Goal: Task Accomplishment & Management: Manage account settings

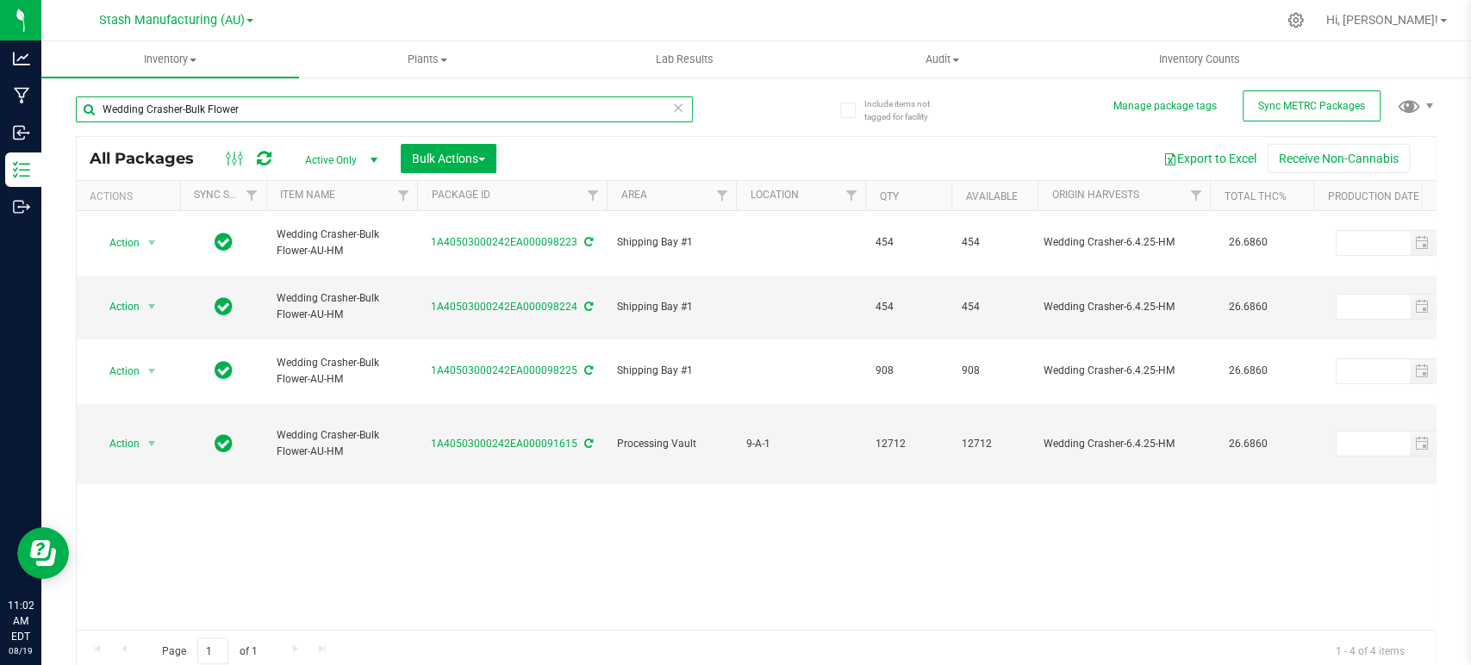
drag, startPoint x: 255, startPoint y: 104, endPoint x: 109, endPoint y: 108, distance: 146.5
click at [109, 108] on input "Wedding Crasher-Bulk Flower" at bounding box center [384, 110] width 617 height 26
type input "W"
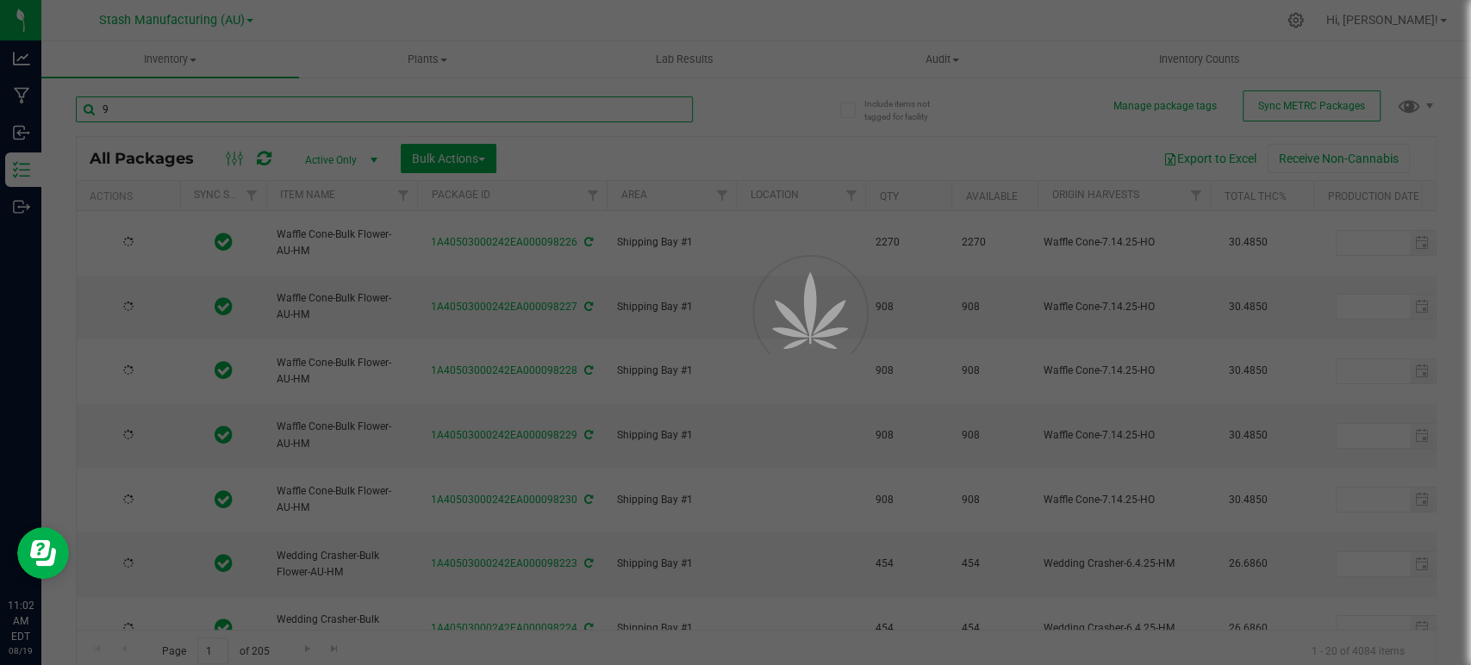
type input "97"
type input "[DATE]"
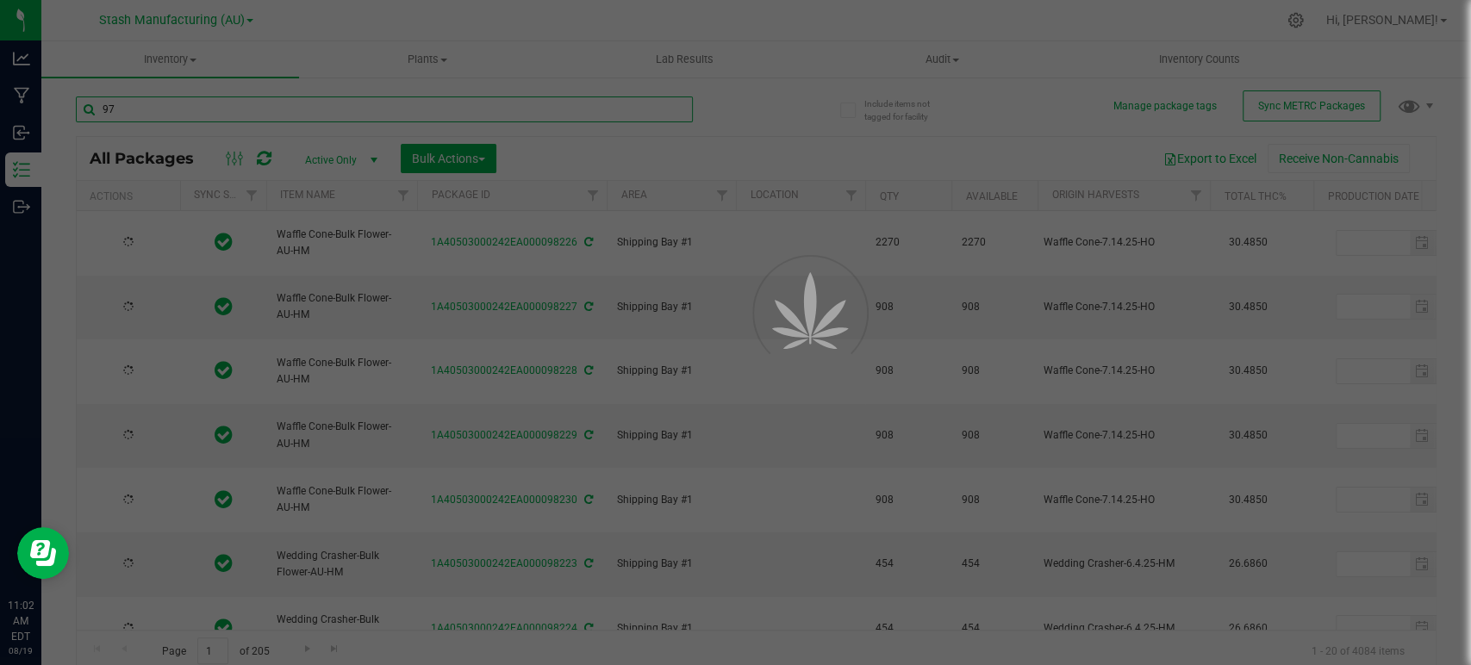
type input "[DATE]"
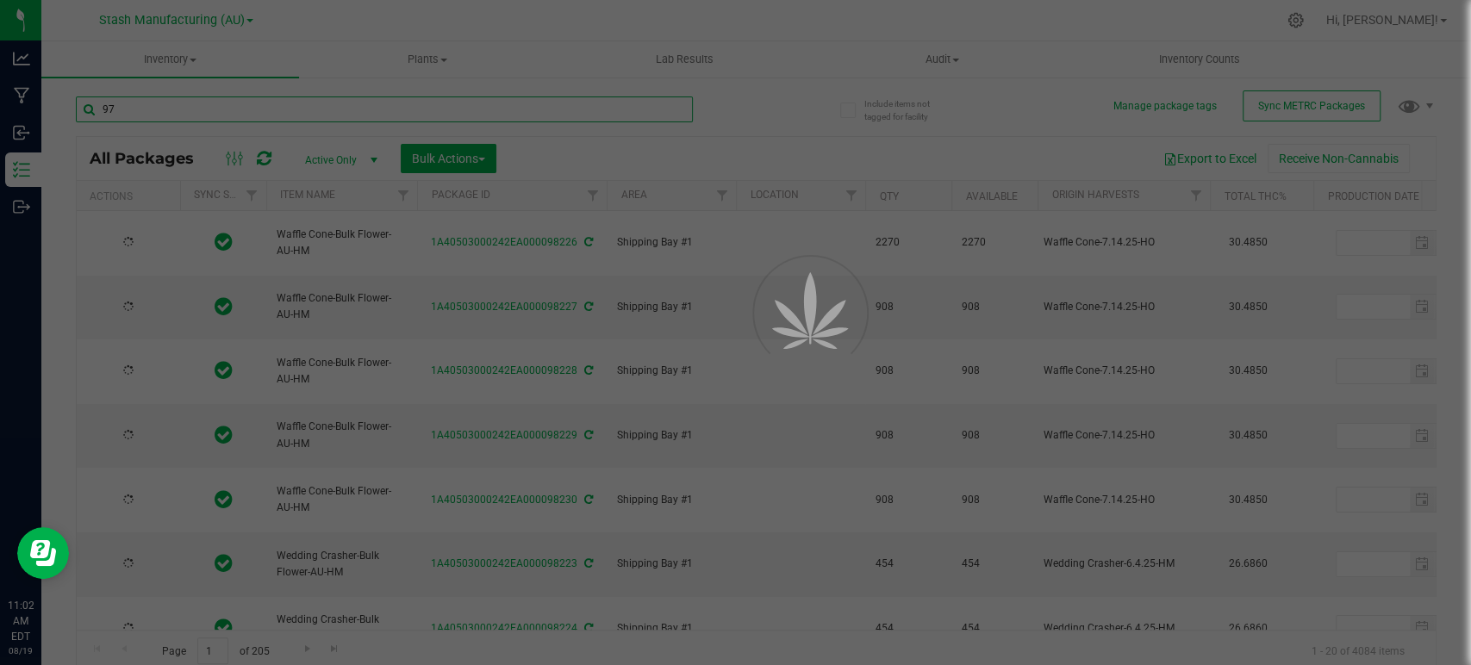
type input "[DATE]"
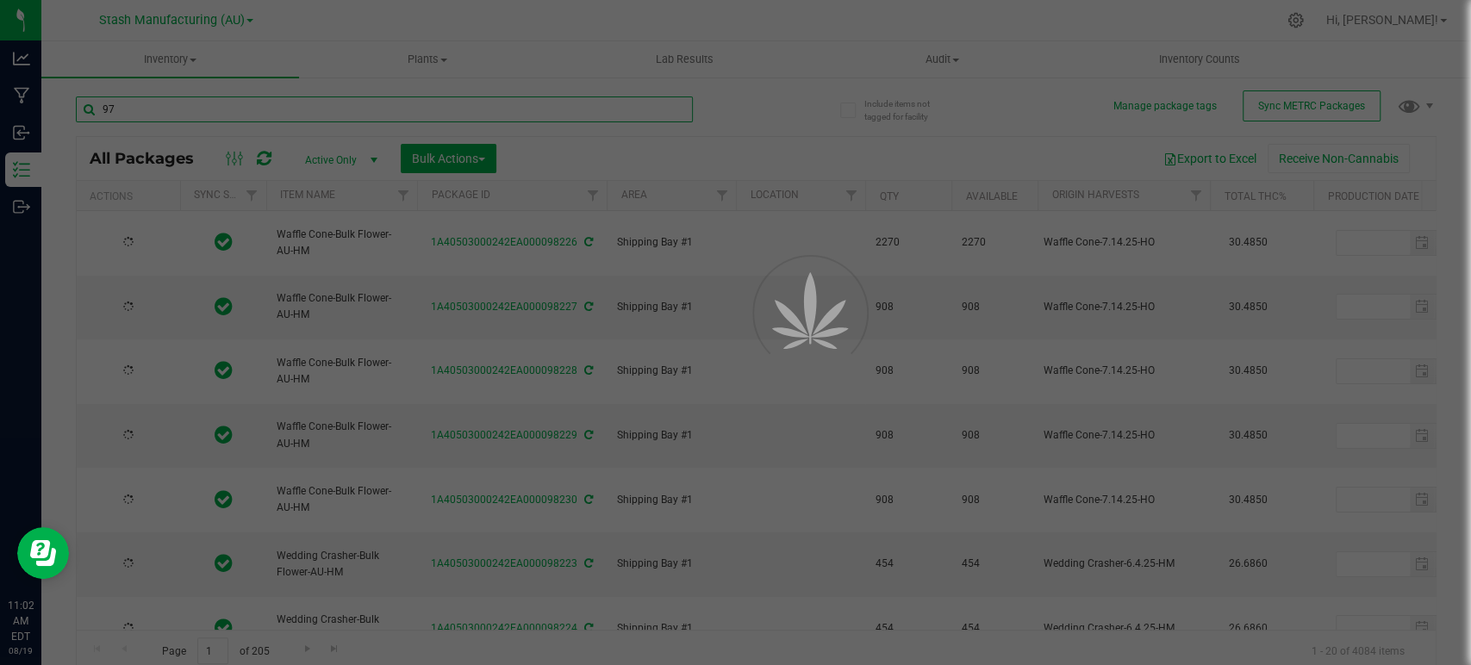
type input "[DATE]"
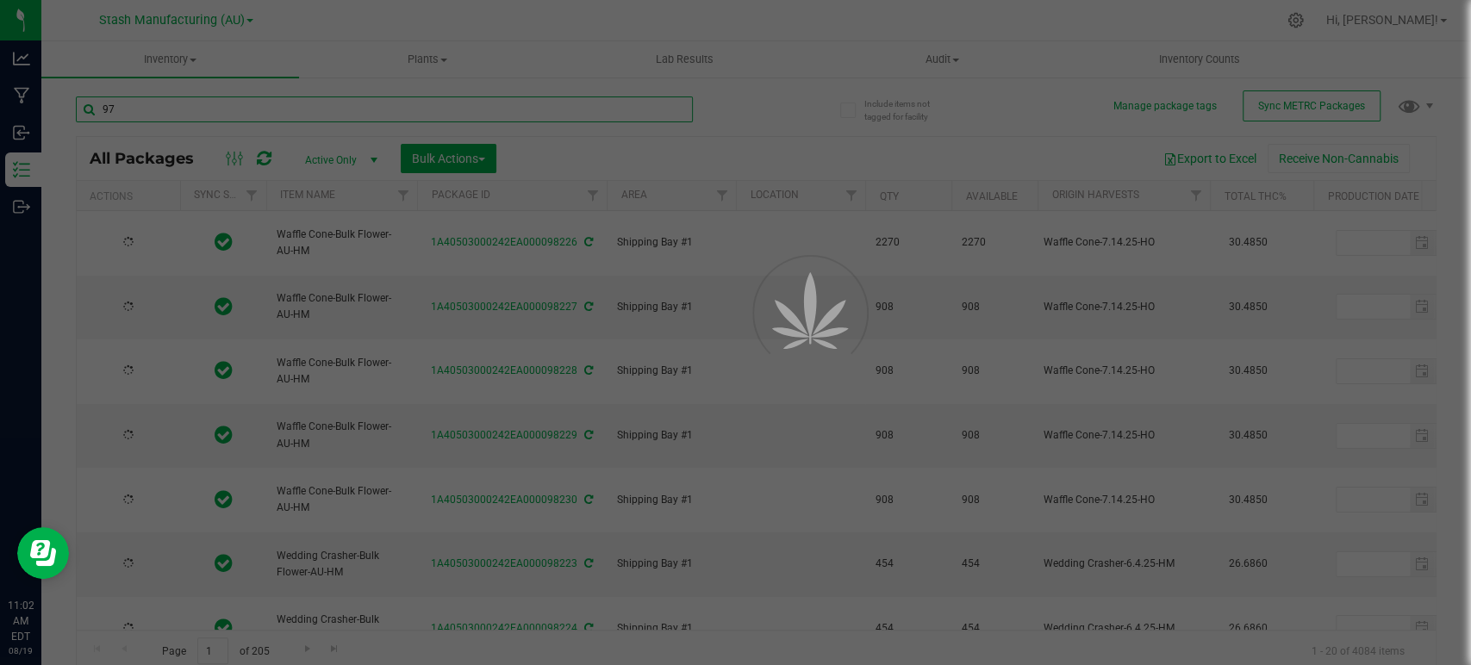
type input "[DATE]"
type input "97810"
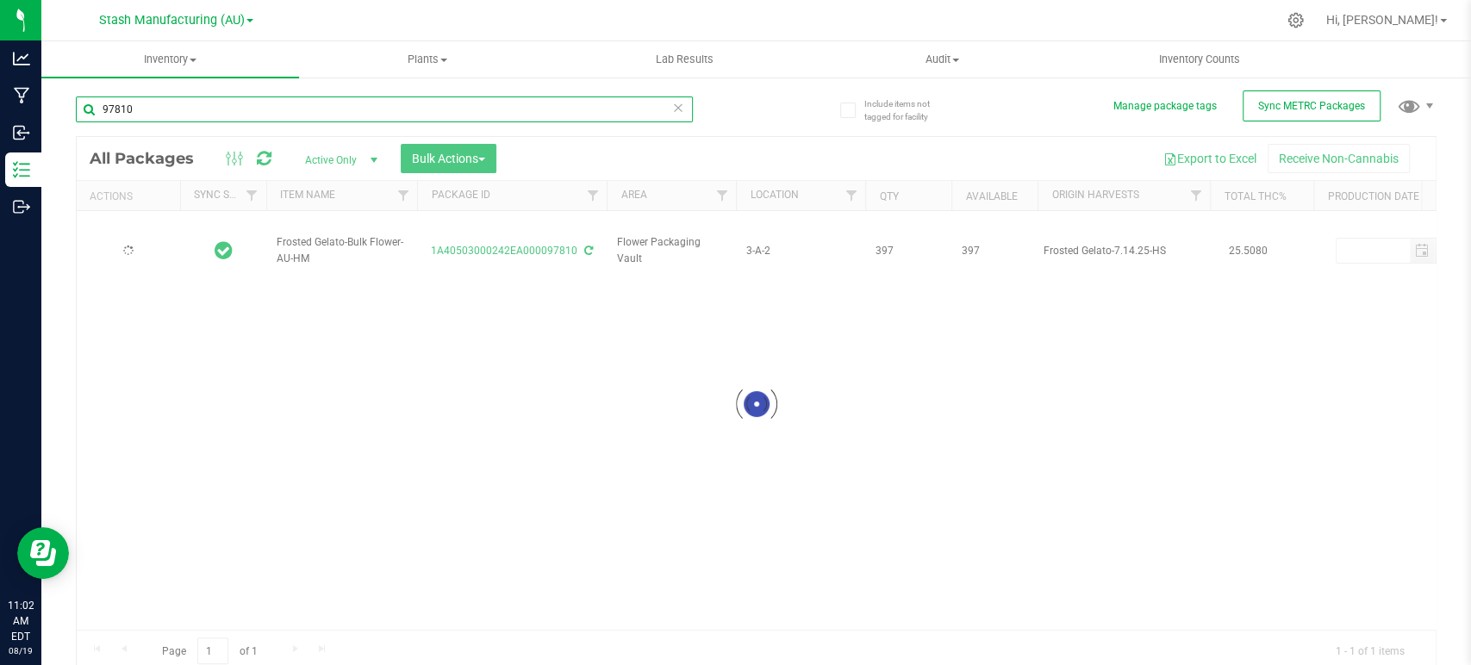
type input "[DATE]"
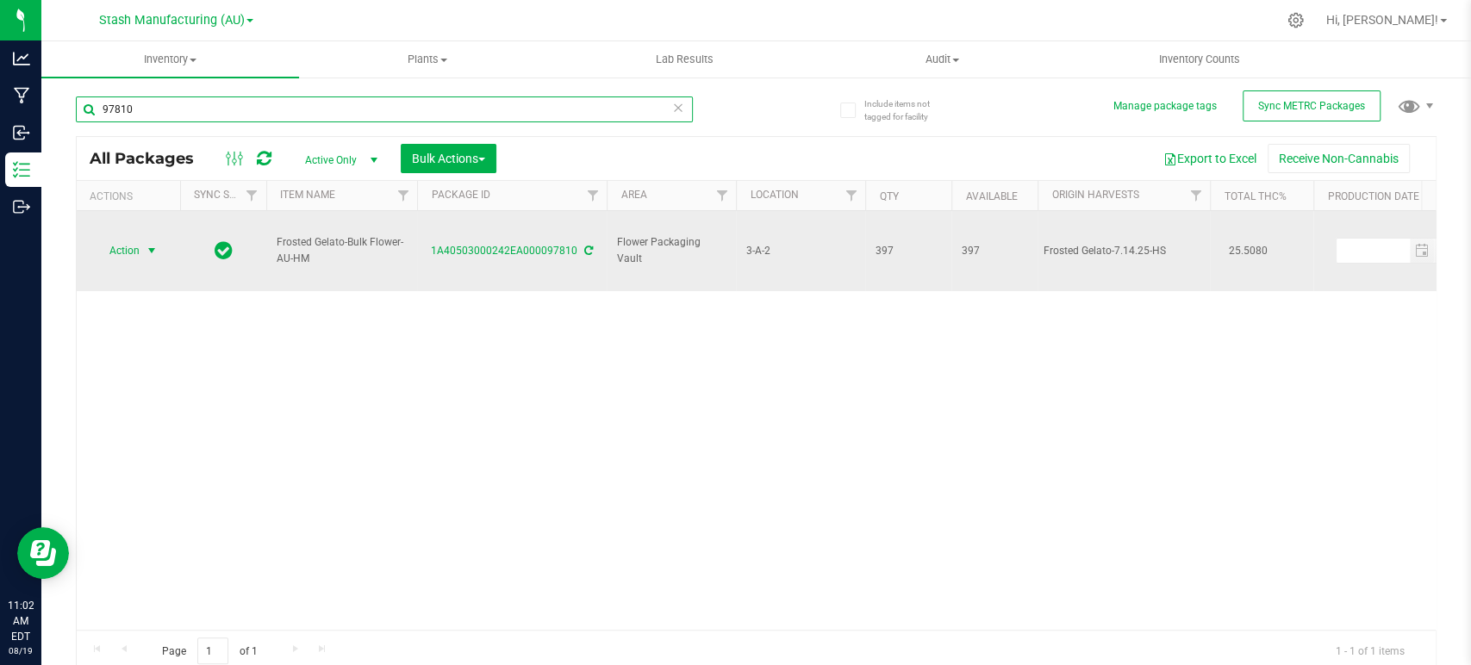
type input "97810"
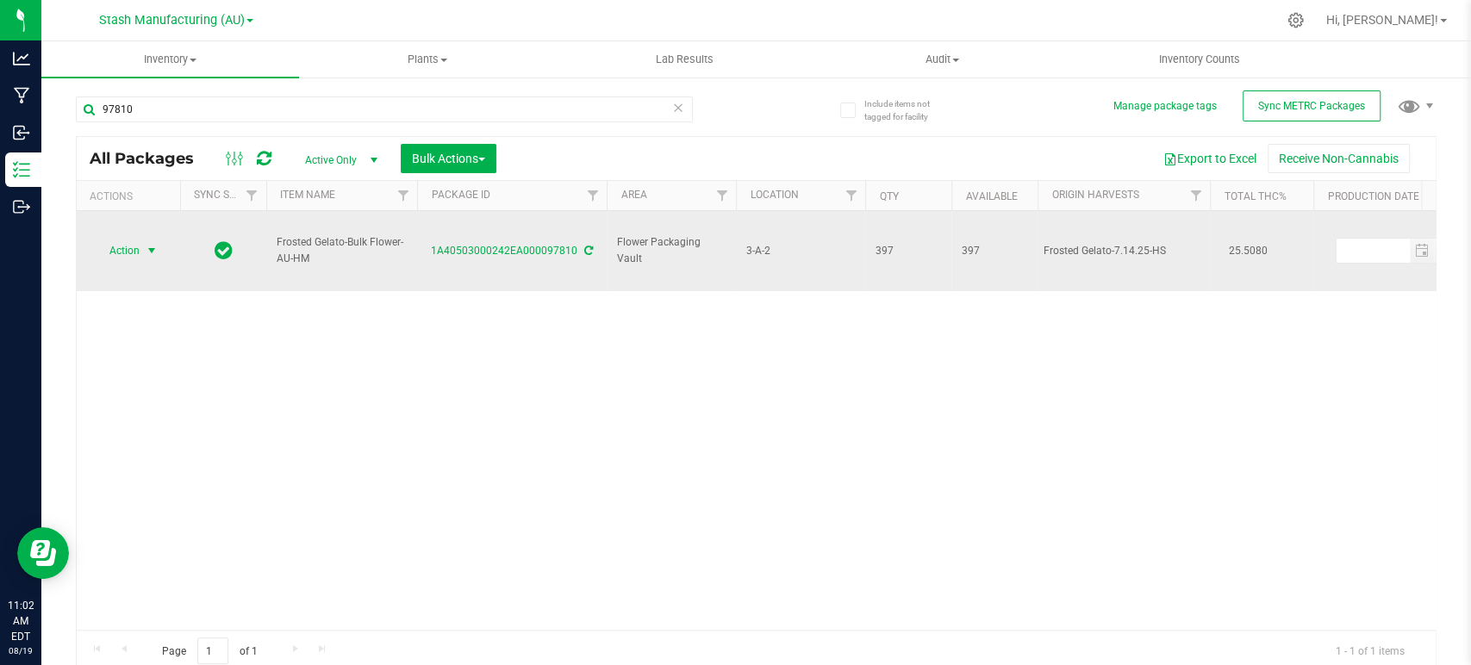
click at [128, 239] on span "Action" at bounding box center [117, 251] width 47 height 24
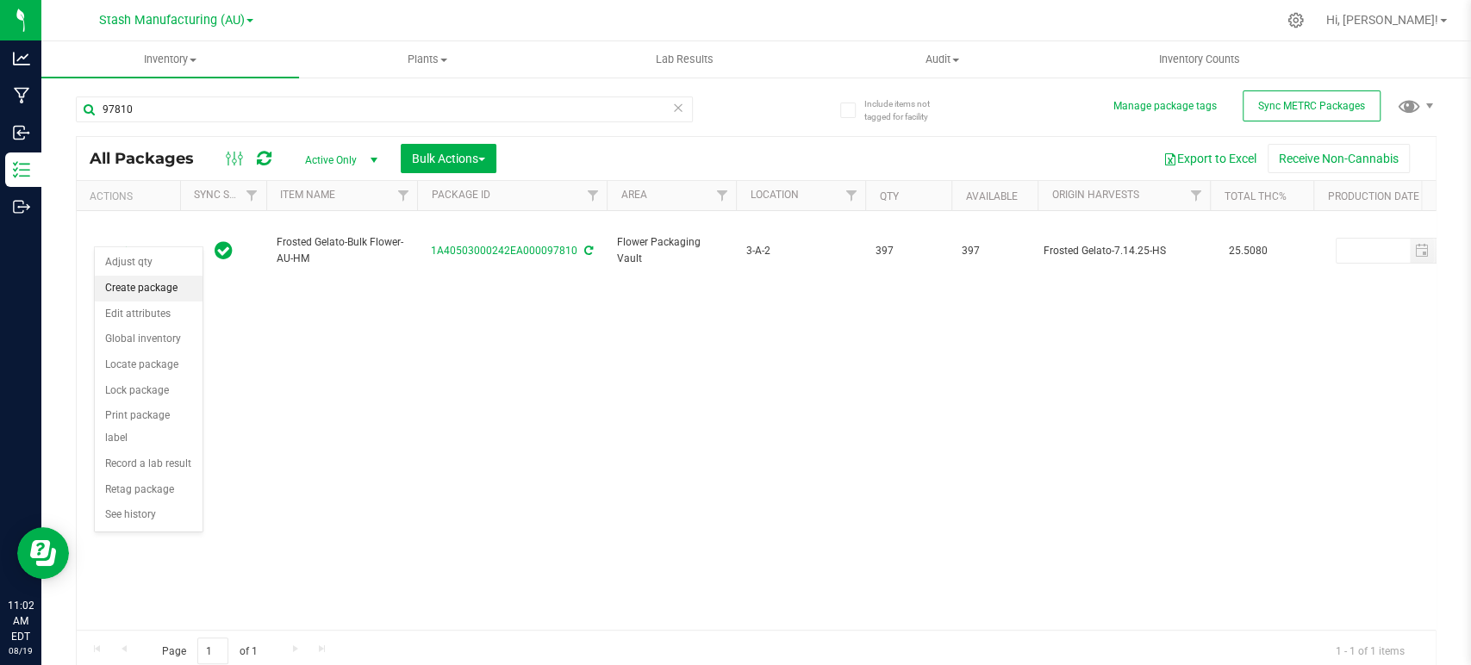
click at [117, 290] on li "Create package" at bounding box center [149, 289] width 108 height 26
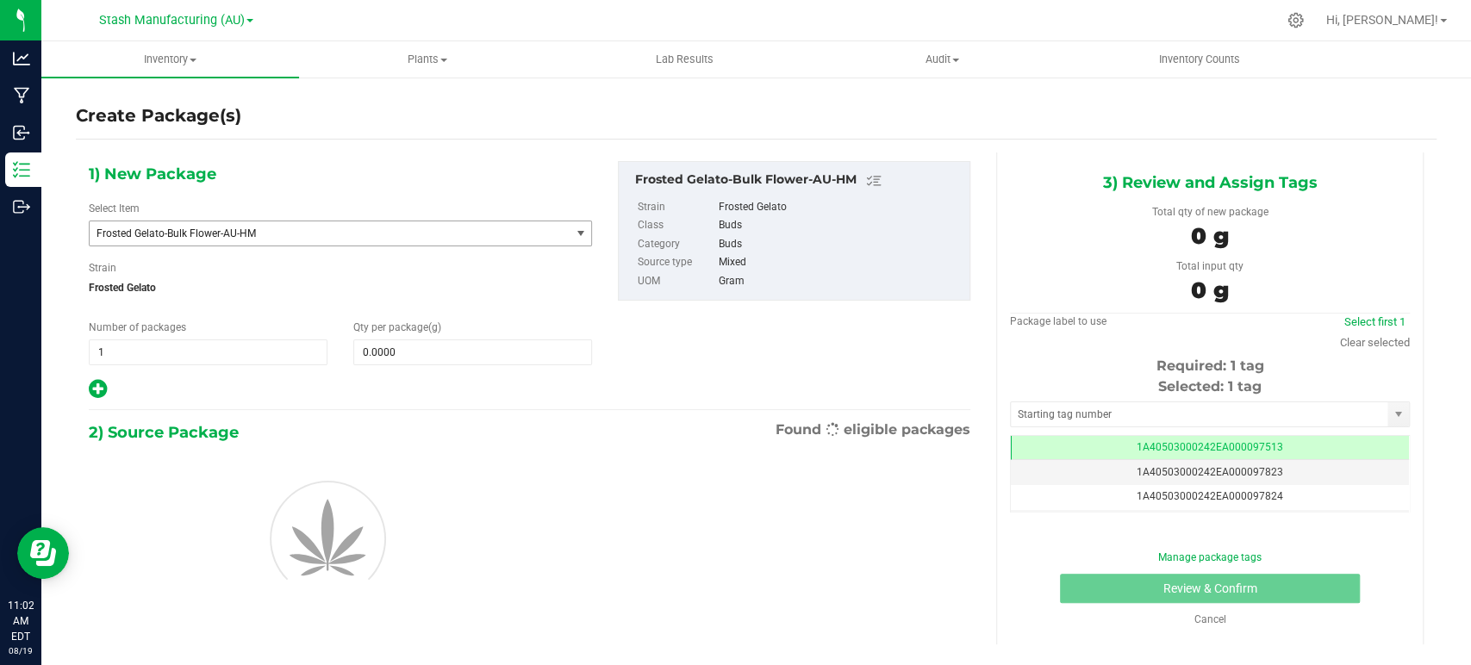
click at [193, 231] on span "Frosted Gelato-Bulk Flower-AU-HM" at bounding box center [320, 233] width 447 height 12
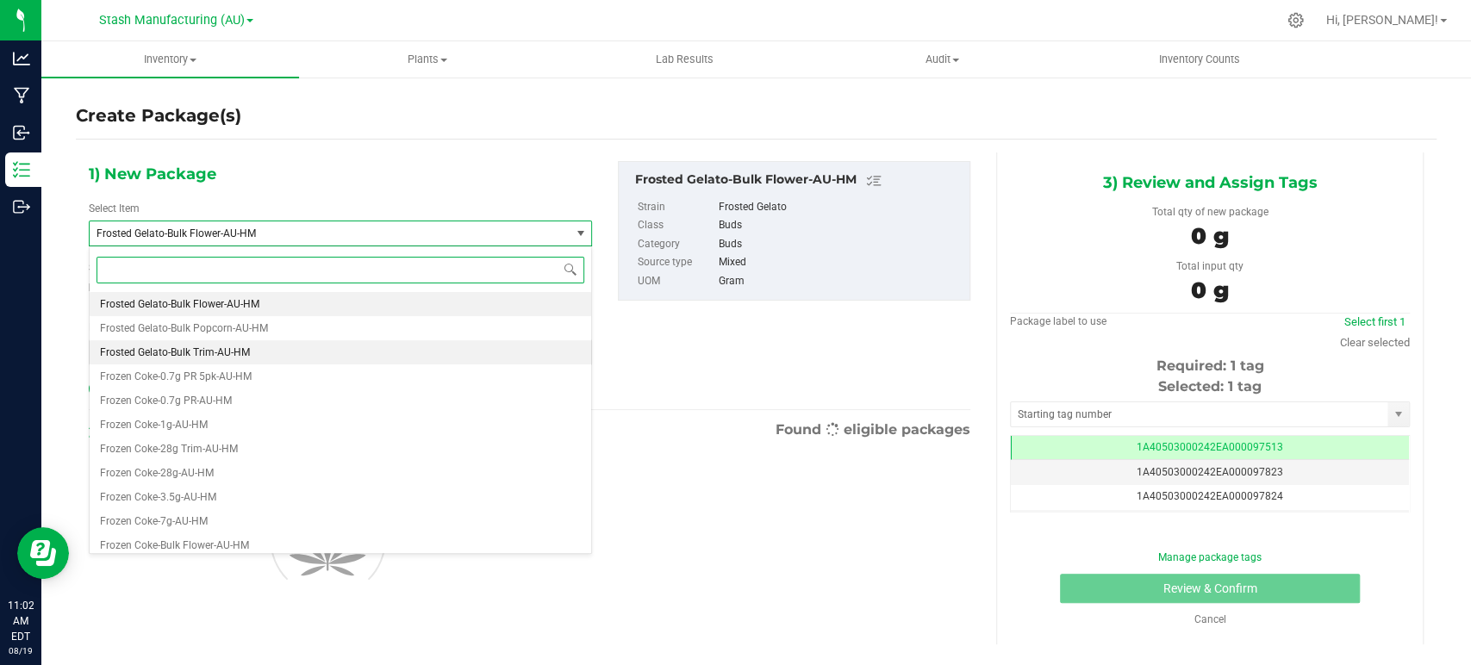
click at [182, 357] on span "Frosted Gelato-Bulk Trim-AU-HM" at bounding box center [175, 352] width 150 height 12
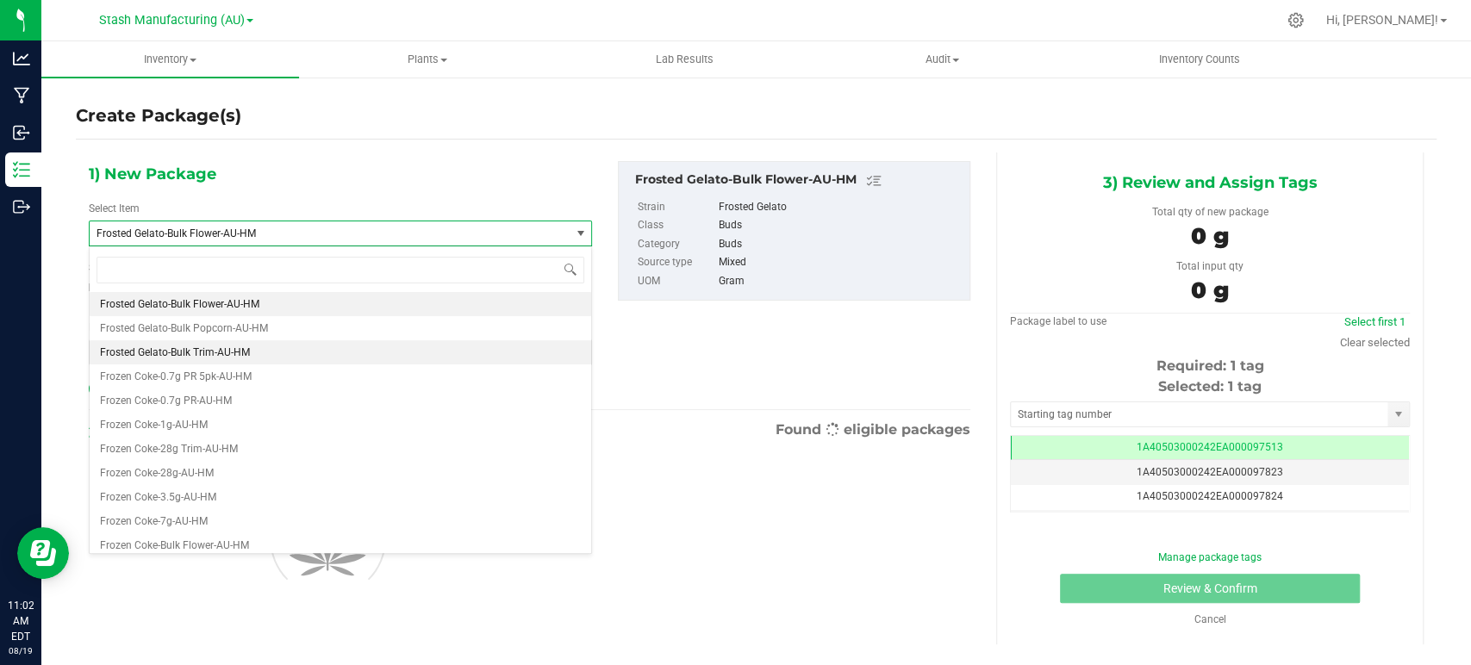
type input "0.0000"
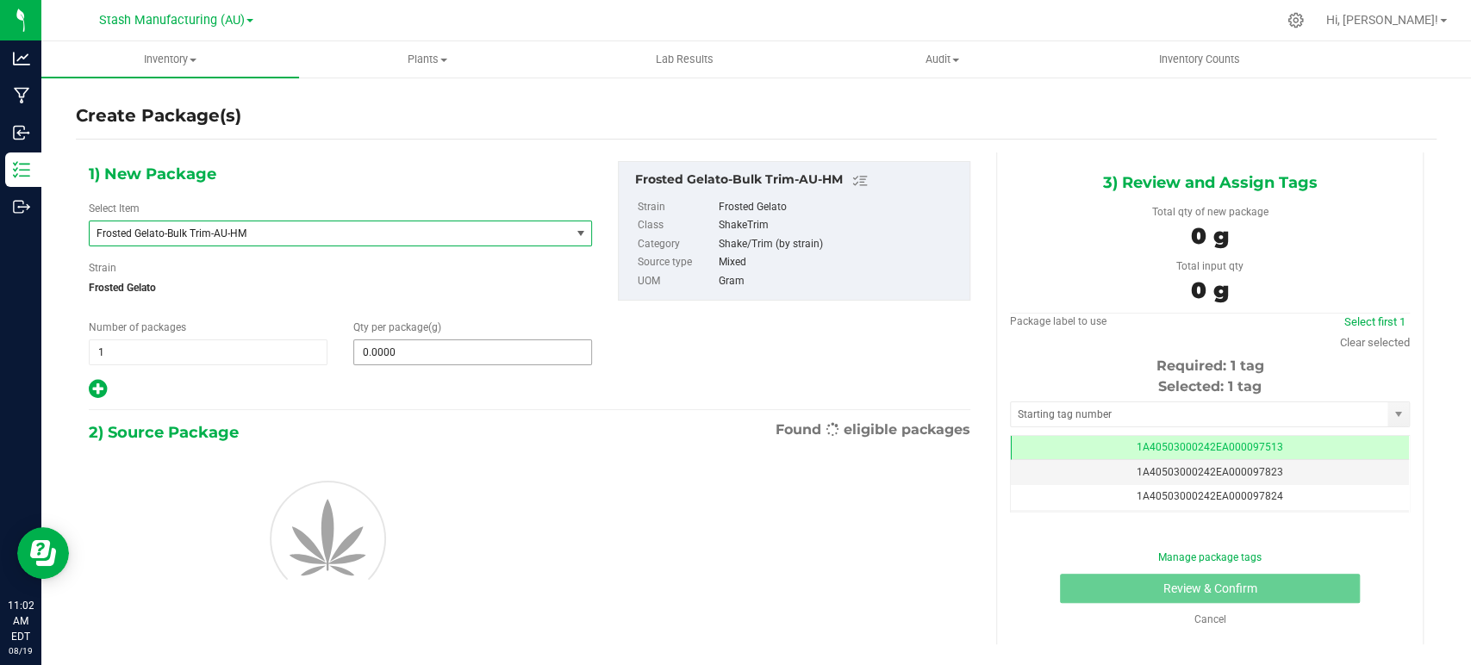
click at [406, 353] on input "0.0000" at bounding box center [472, 352] width 237 height 24
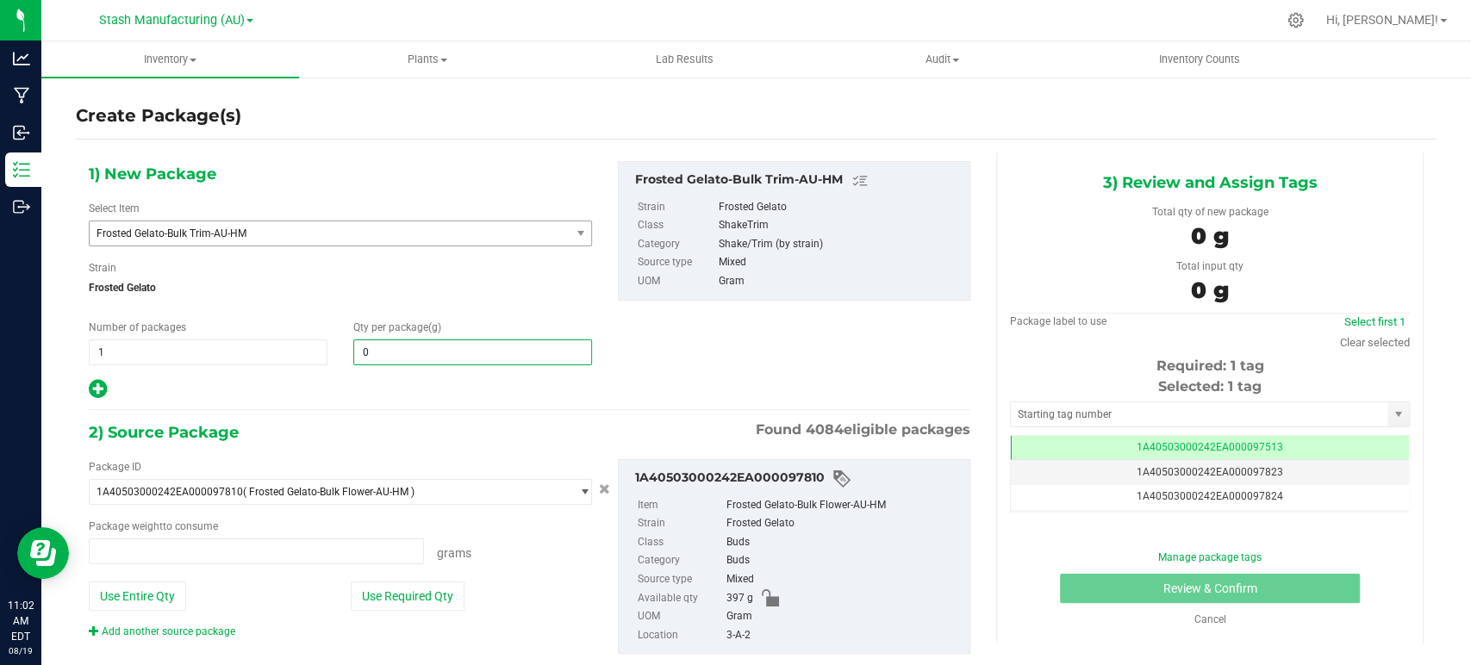
type input "0.0000 g"
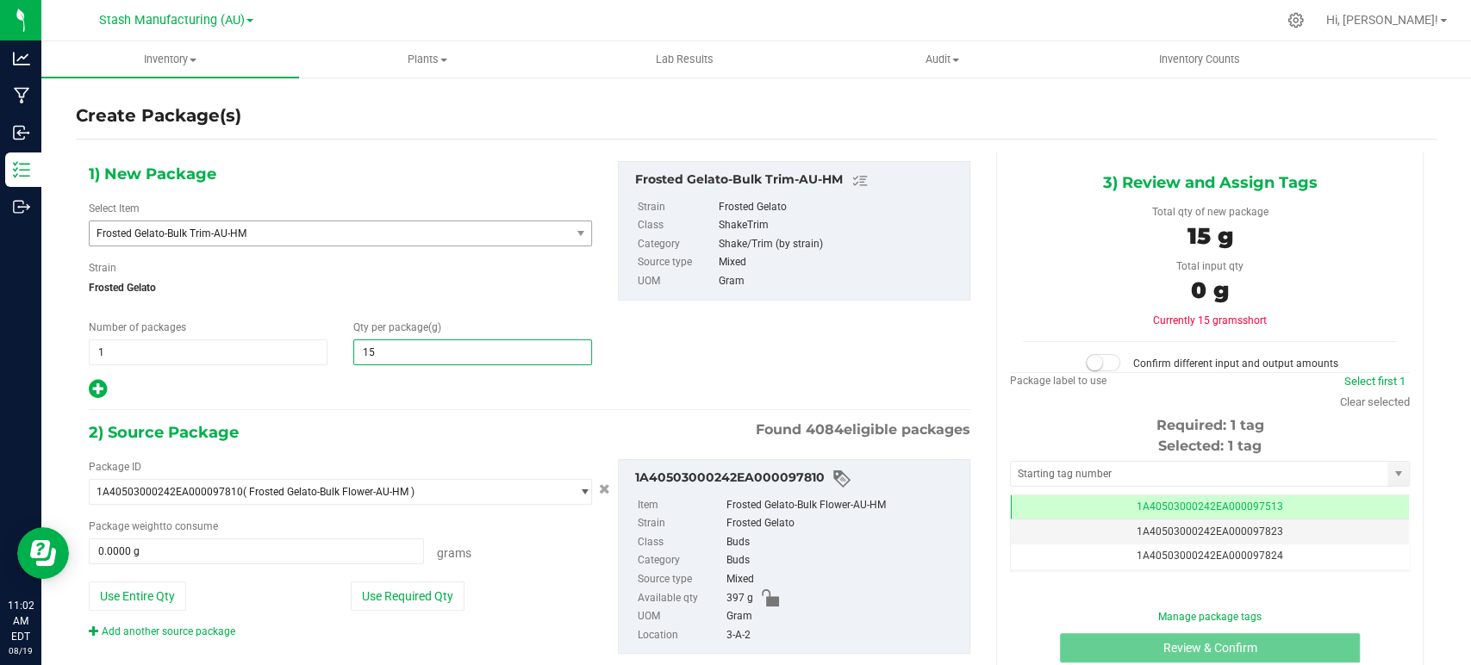
type input "159"
type input "0.0000 g"
type input "159.0000"
click at [383, 384] on div at bounding box center [340, 389] width 503 height 22
click at [409, 582] on button "Use Required Qty" at bounding box center [408, 596] width 114 height 29
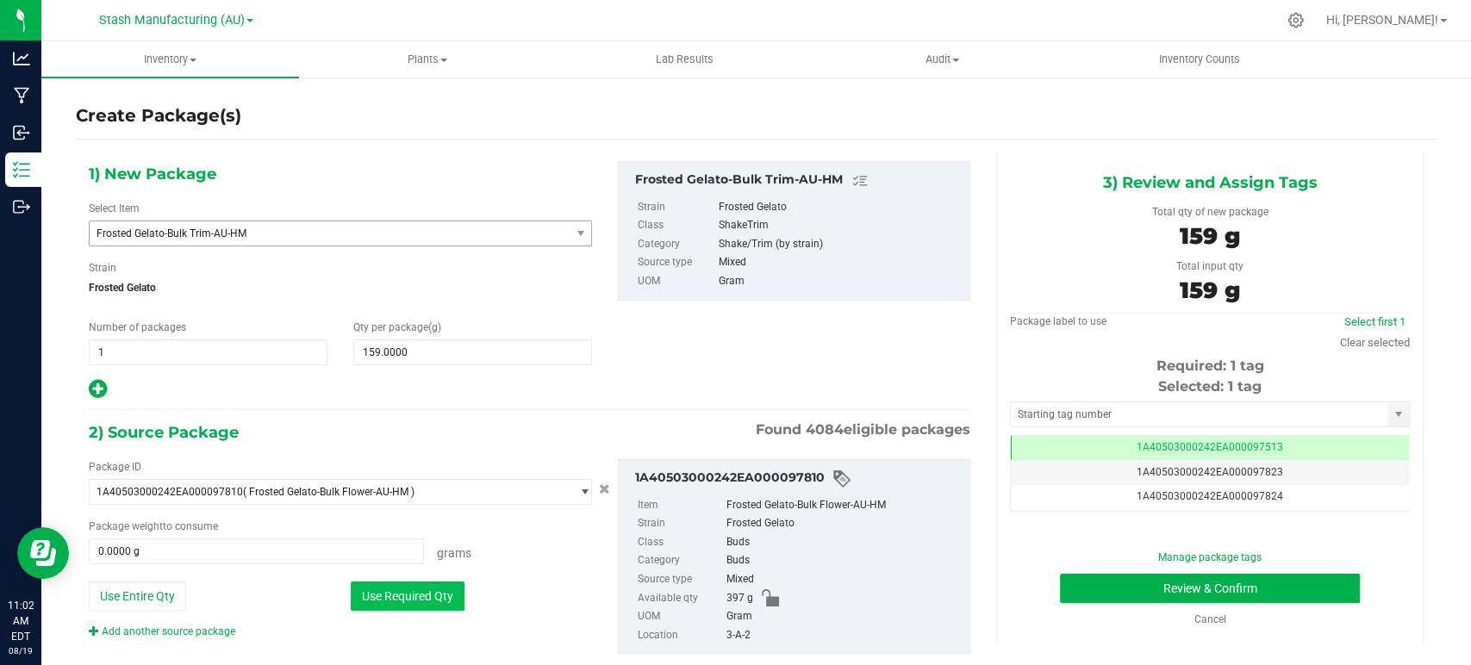
type input "159.0000 g"
click at [1349, 345] on link "Clear selected" at bounding box center [1375, 342] width 70 height 13
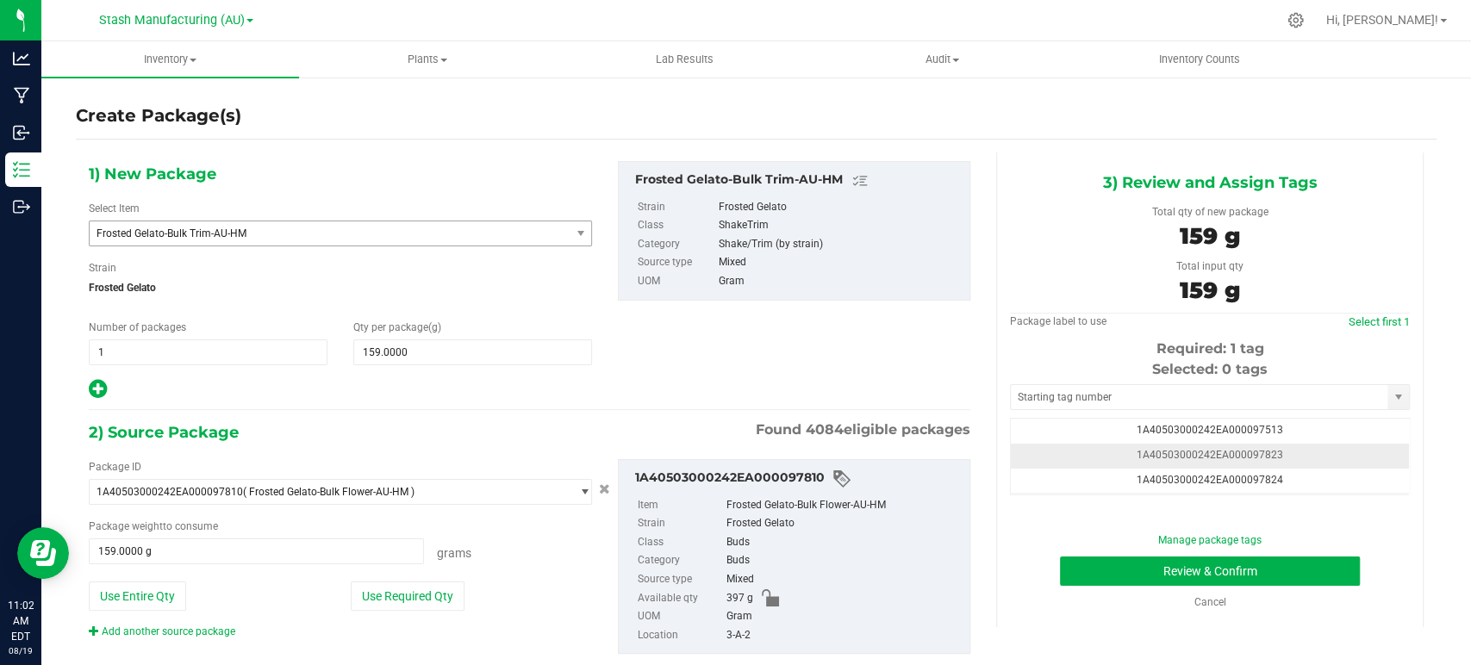
click at [1246, 455] on span "1A40503000242EA000097823" at bounding box center [1209, 455] width 146 height 12
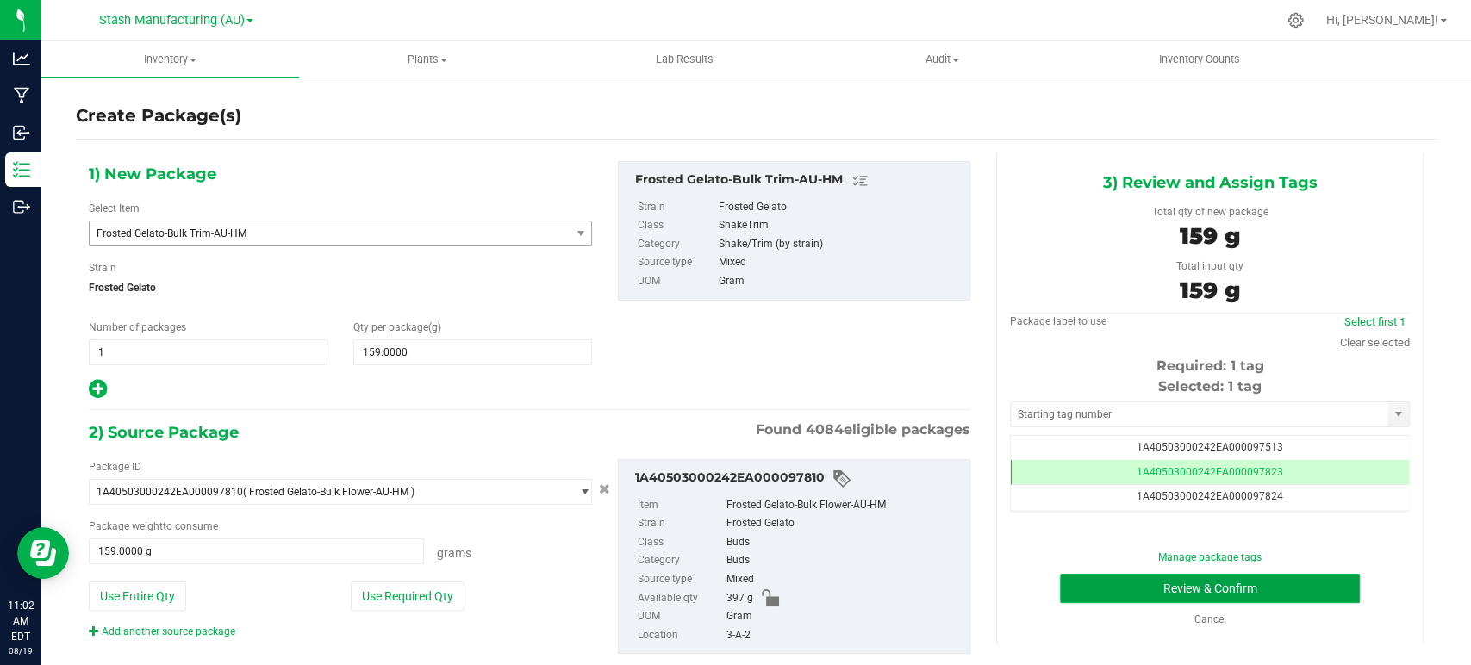
click at [1256, 588] on button "Review & Confirm" at bounding box center [1209, 588] width 299 height 29
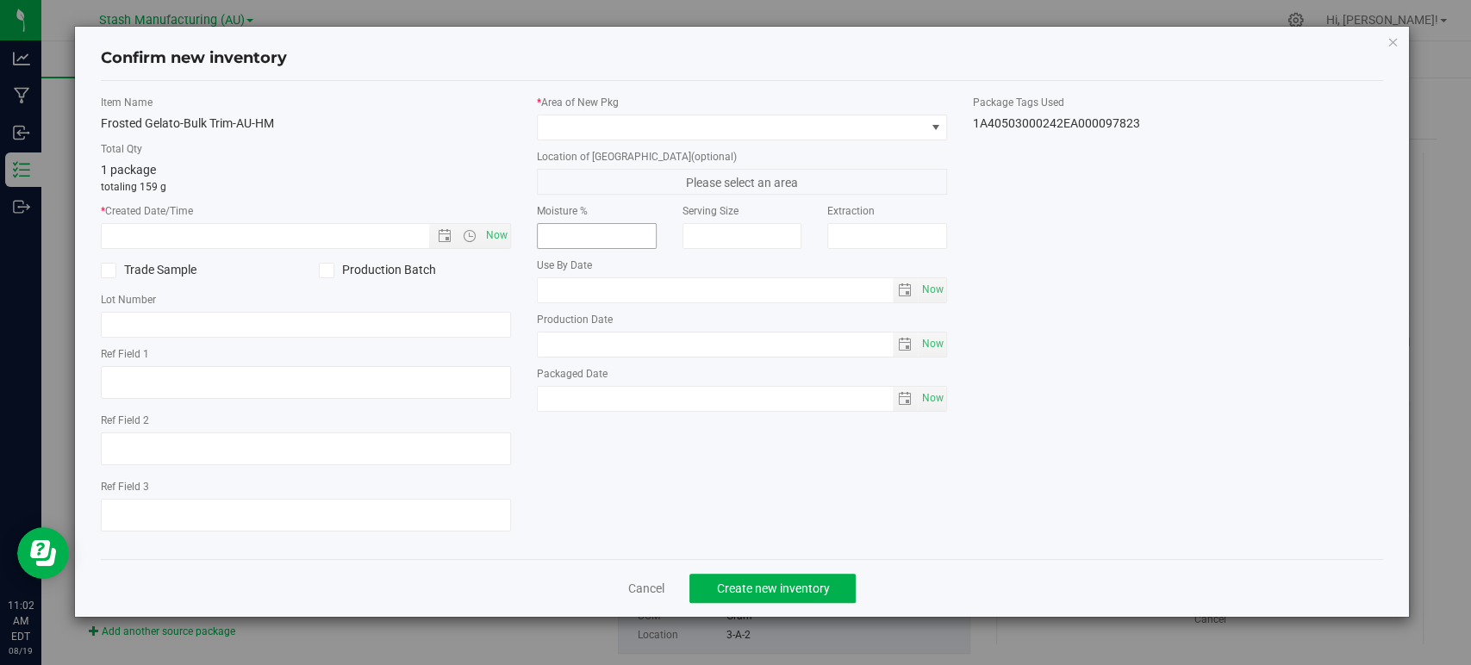
type input "[DATE]"
click at [506, 232] on span "Now" at bounding box center [497, 235] width 29 height 25
type input "[DATE] 11:02 AM"
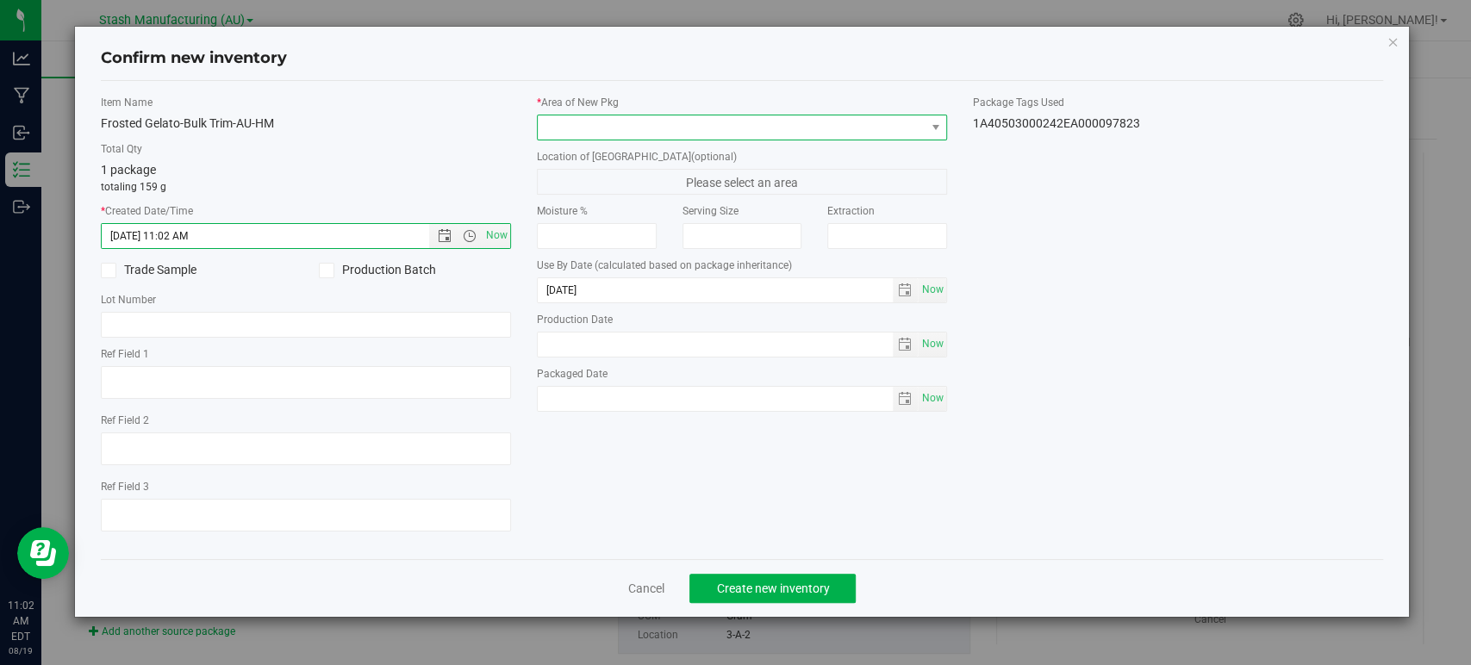
click at [587, 124] on span at bounding box center [731, 127] width 387 height 24
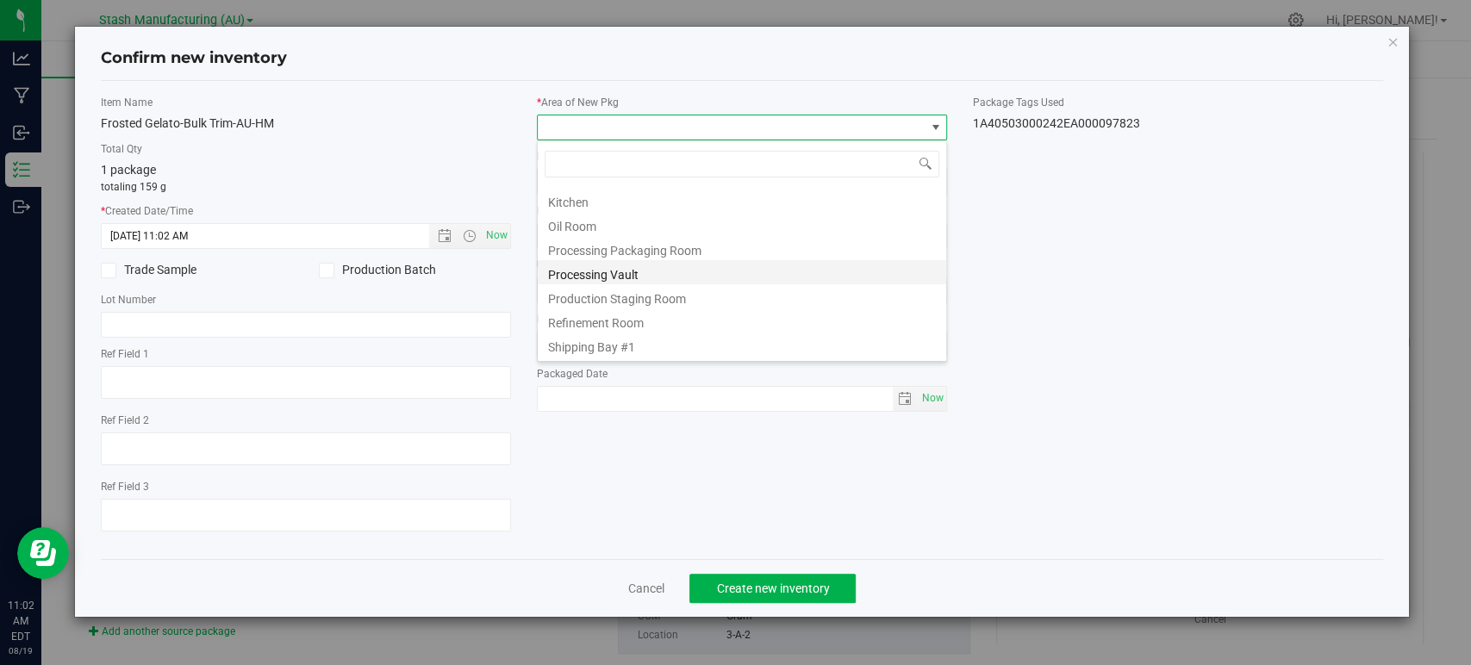
click at [605, 276] on li "Processing Vault" at bounding box center [742, 272] width 408 height 24
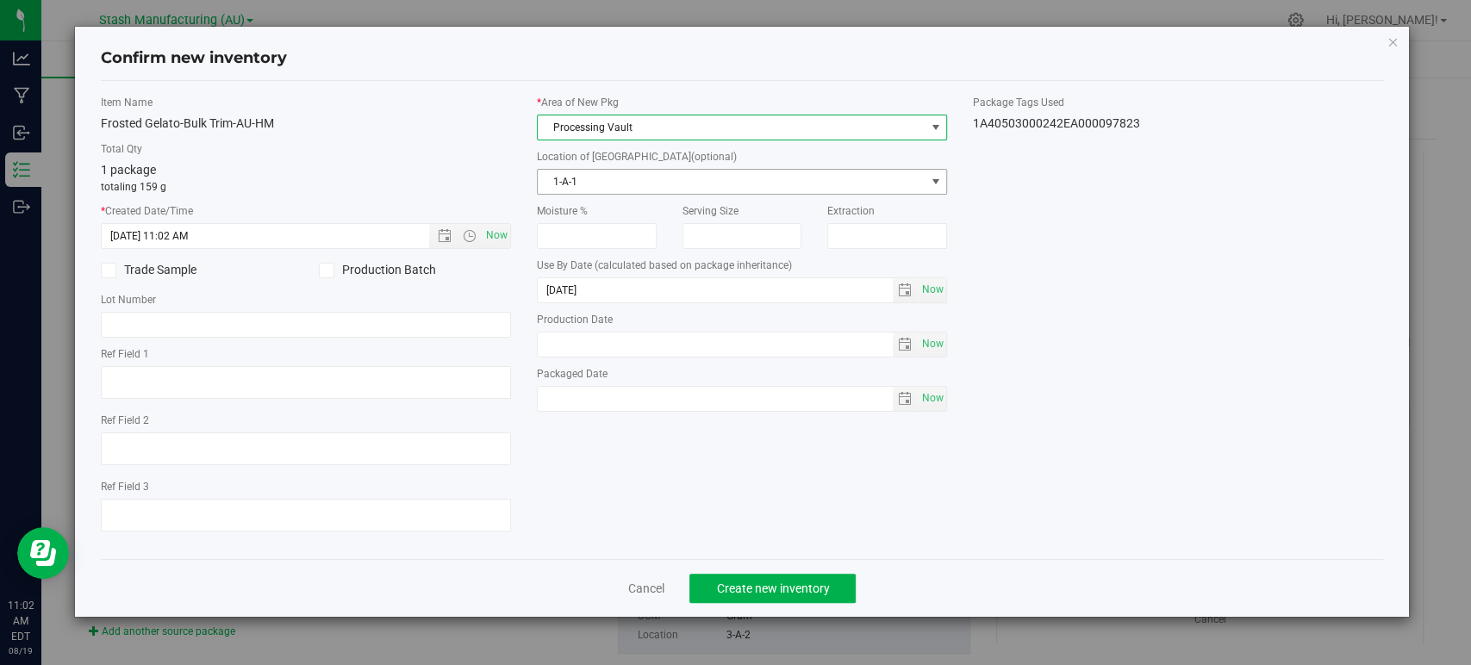
click at [583, 183] on span "1-A-1" at bounding box center [731, 182] width 387 height 24
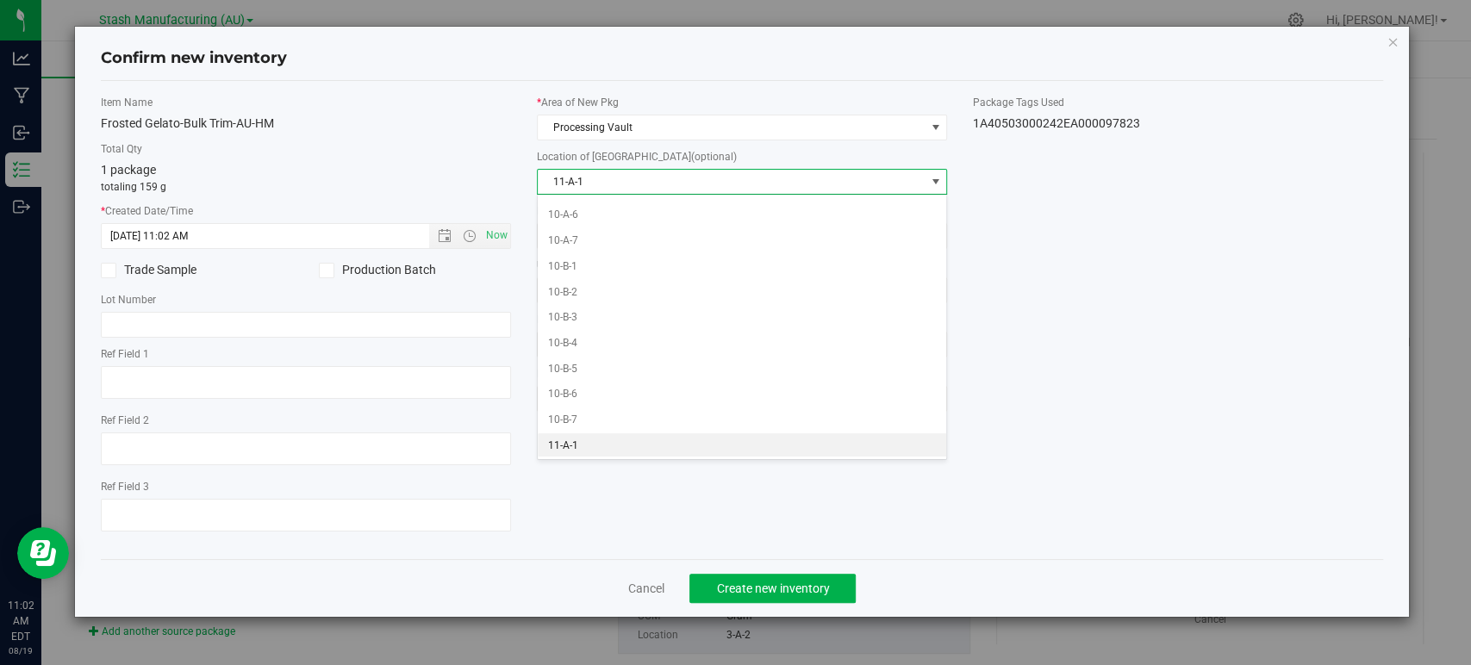
click at [579, 451] on li "11-A-1" at bounding box center [742, 446] width 408 height 26
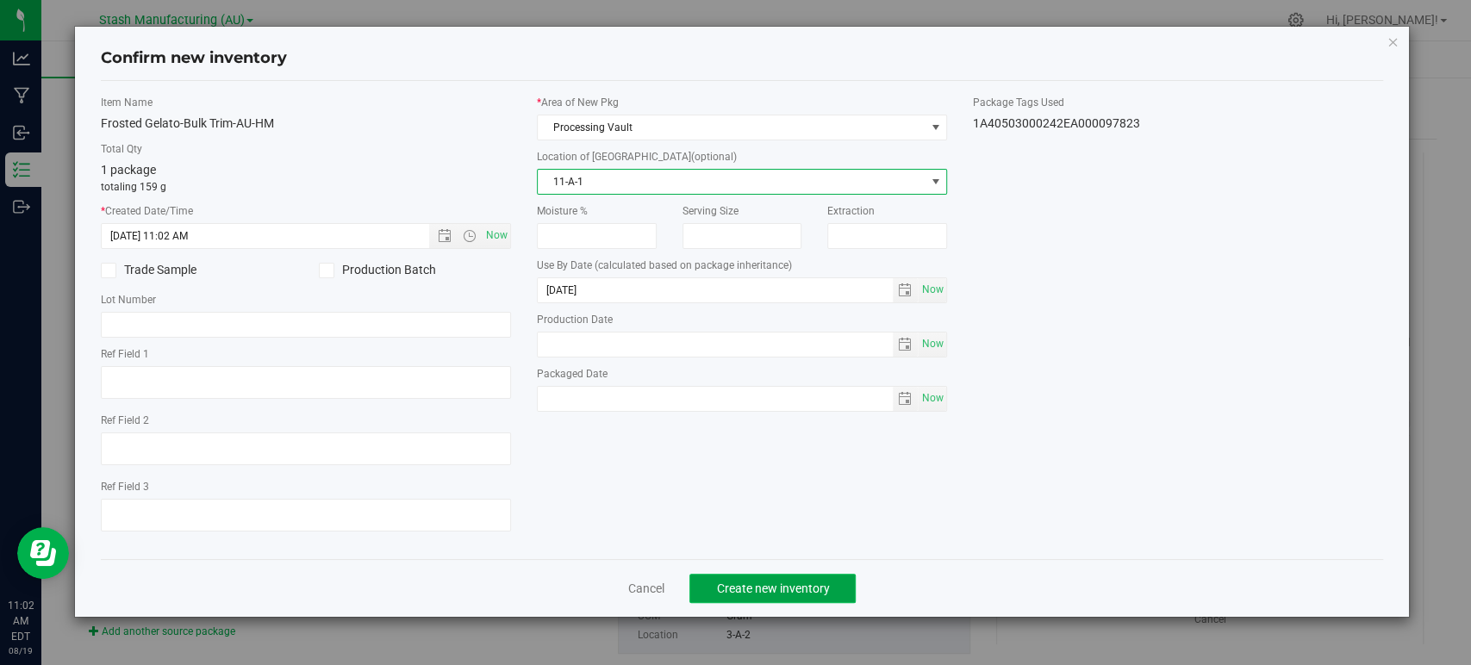
click at [759, 593] on span "Create new inventory" at bounding box center [772, 589] width 113 height 14
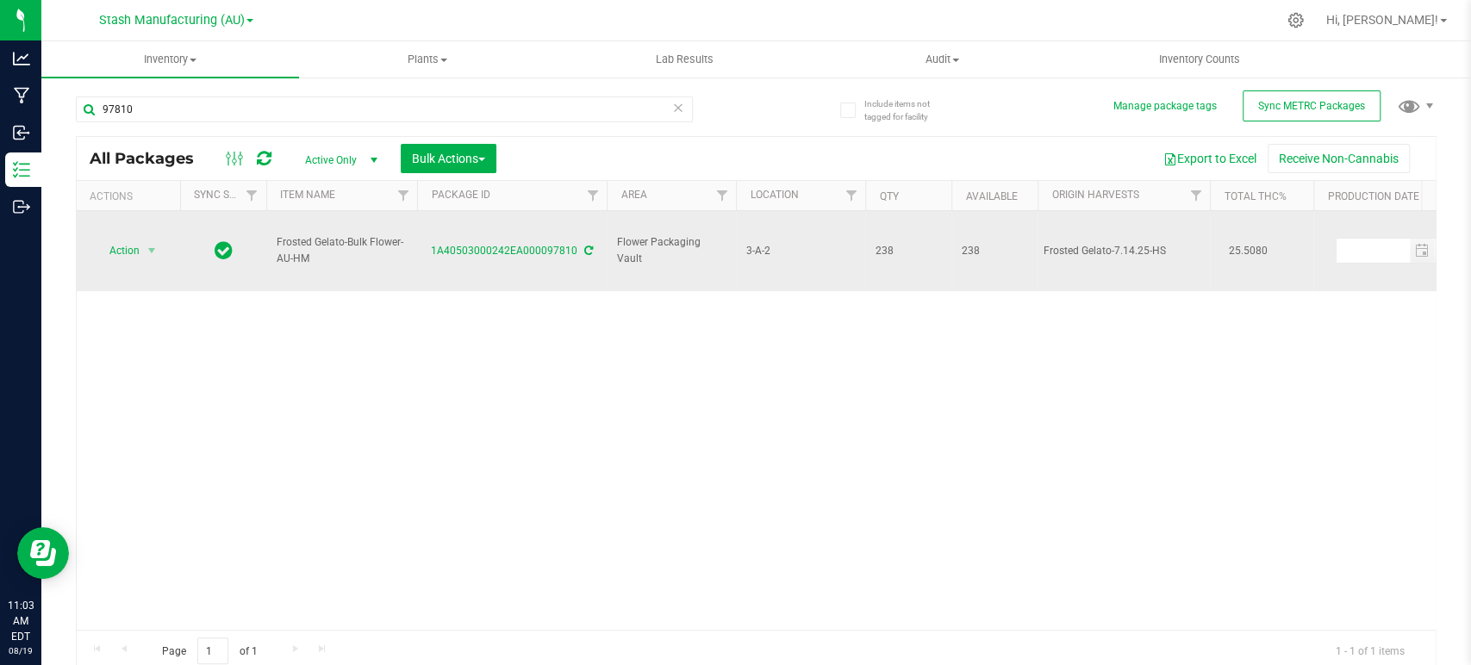
click at [103, 239] on span "Action" at bounding box center [117, 251] width 47 height 24
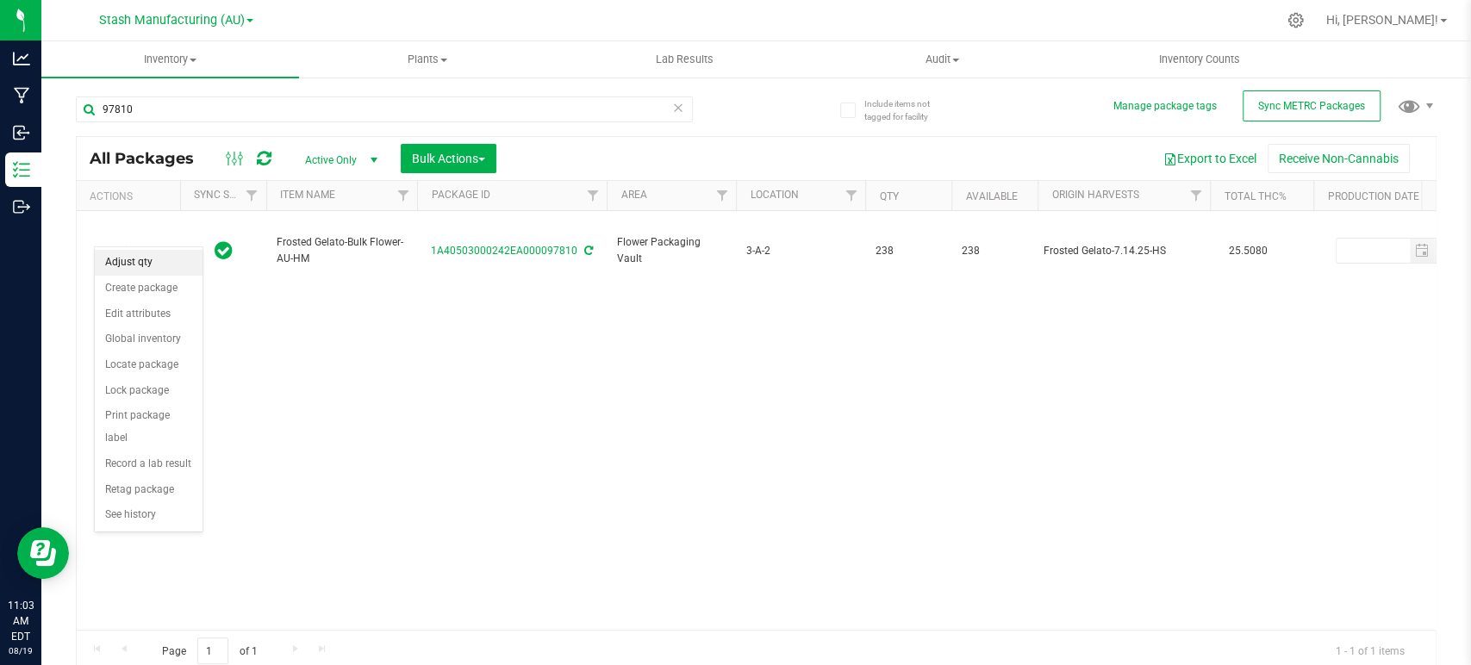
click at [162, 272] on li "Adjust qty" at bounding box center [149, 263] width 108 height 26
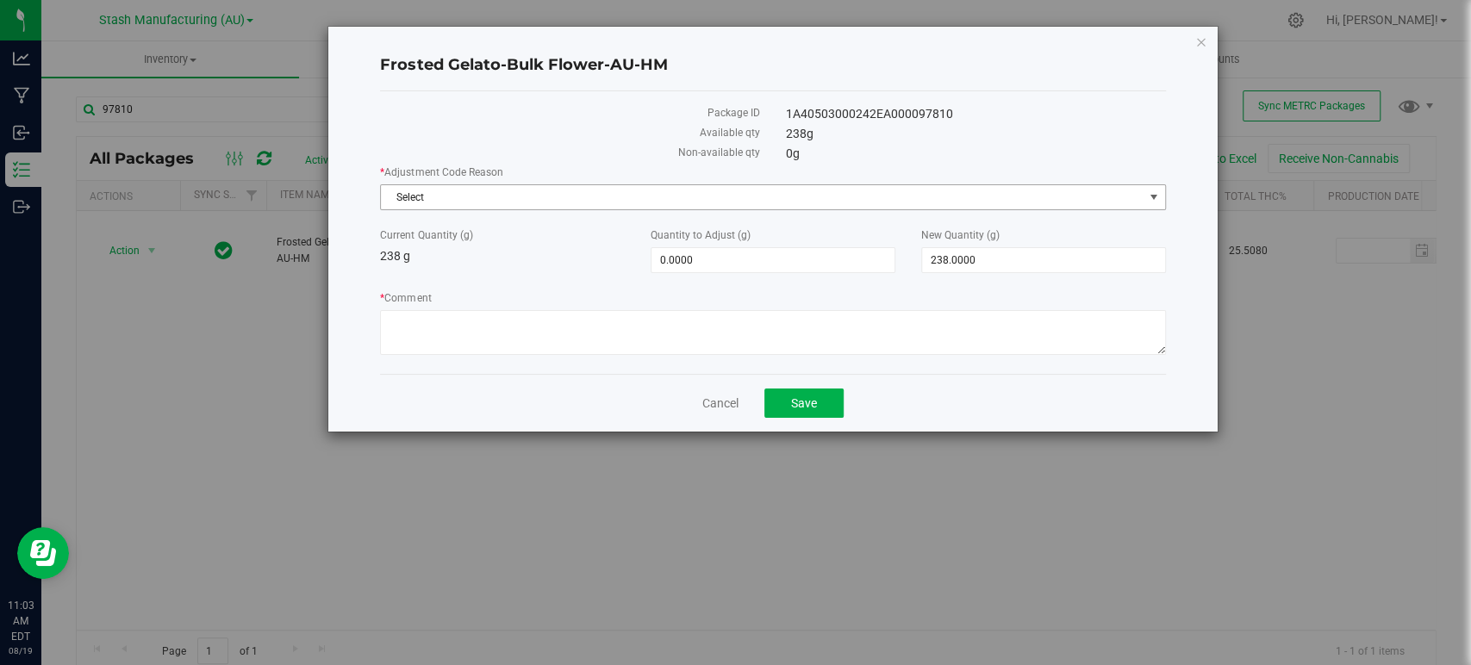
click at [440, 197] on span "Select" at bounding box center [762, 197] width 762 height 24
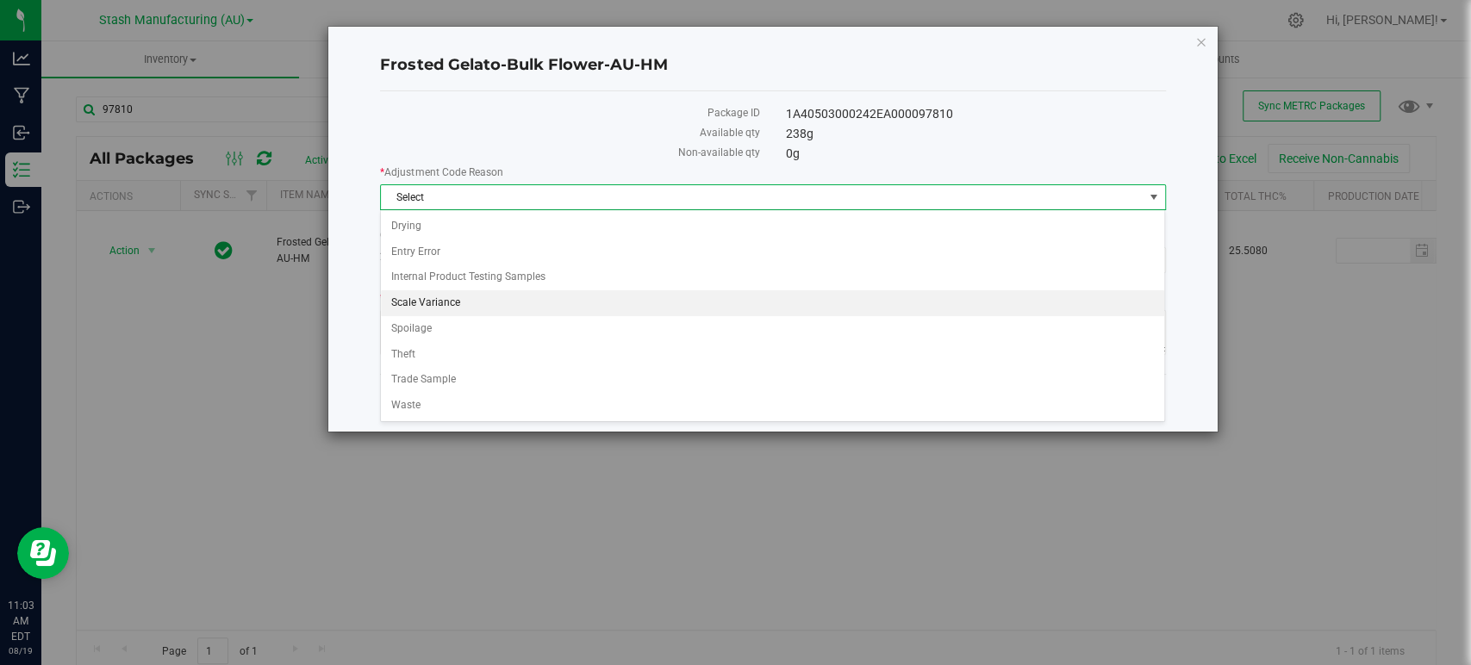
click at [432, 302] on li "Scale Variance" at bounding box center [772, 303] width 783 height 26
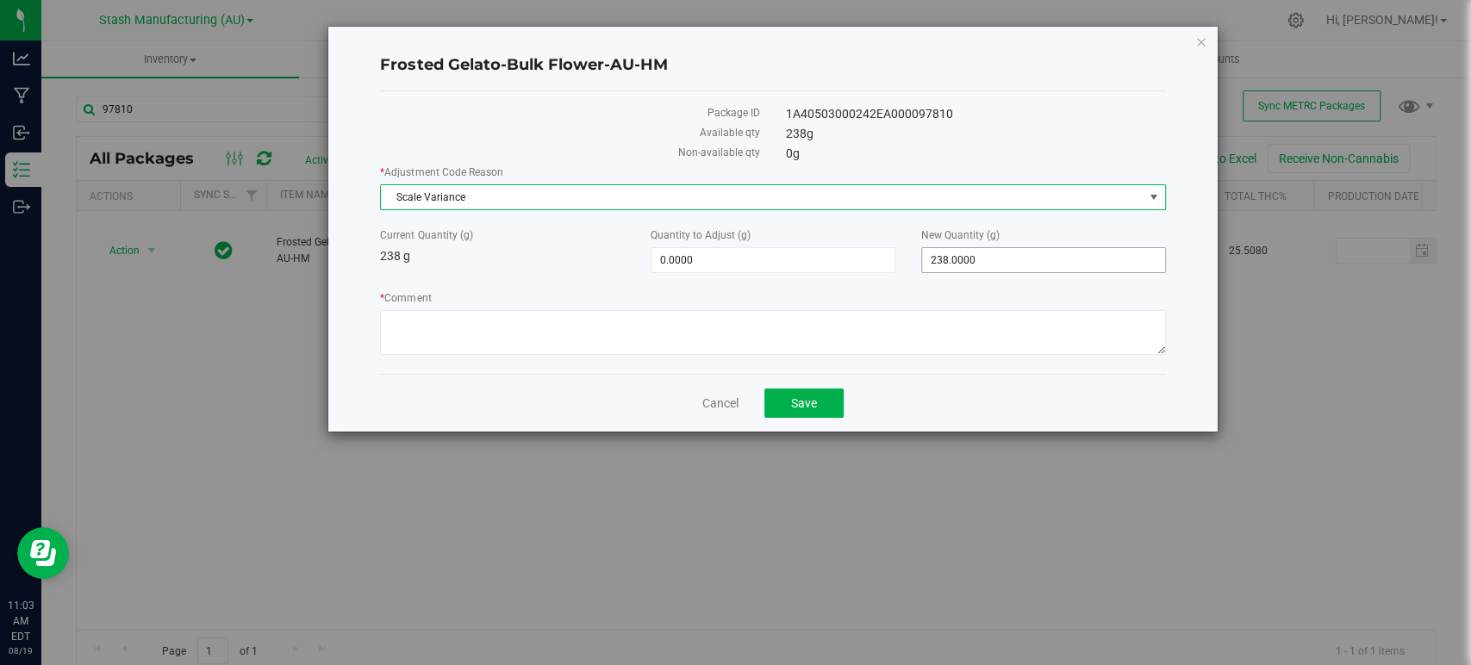
click at [993, 266] on span "238.0000 238" at bounding box center [1043, 260] width 245 height 26
click at [0, 0] on input "238" at bounding box center [0, 0] width 0 height 0
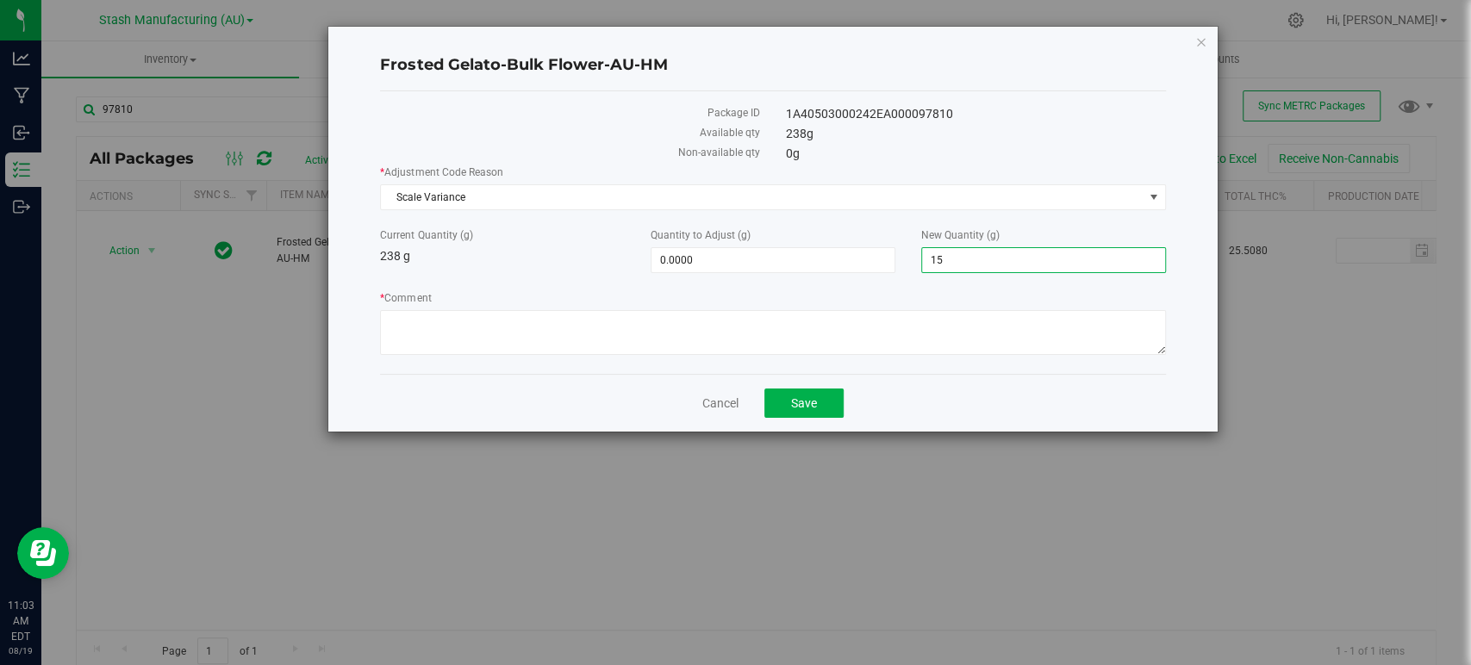
type input "155"
type input "-83.0000"
type input "155.0000"
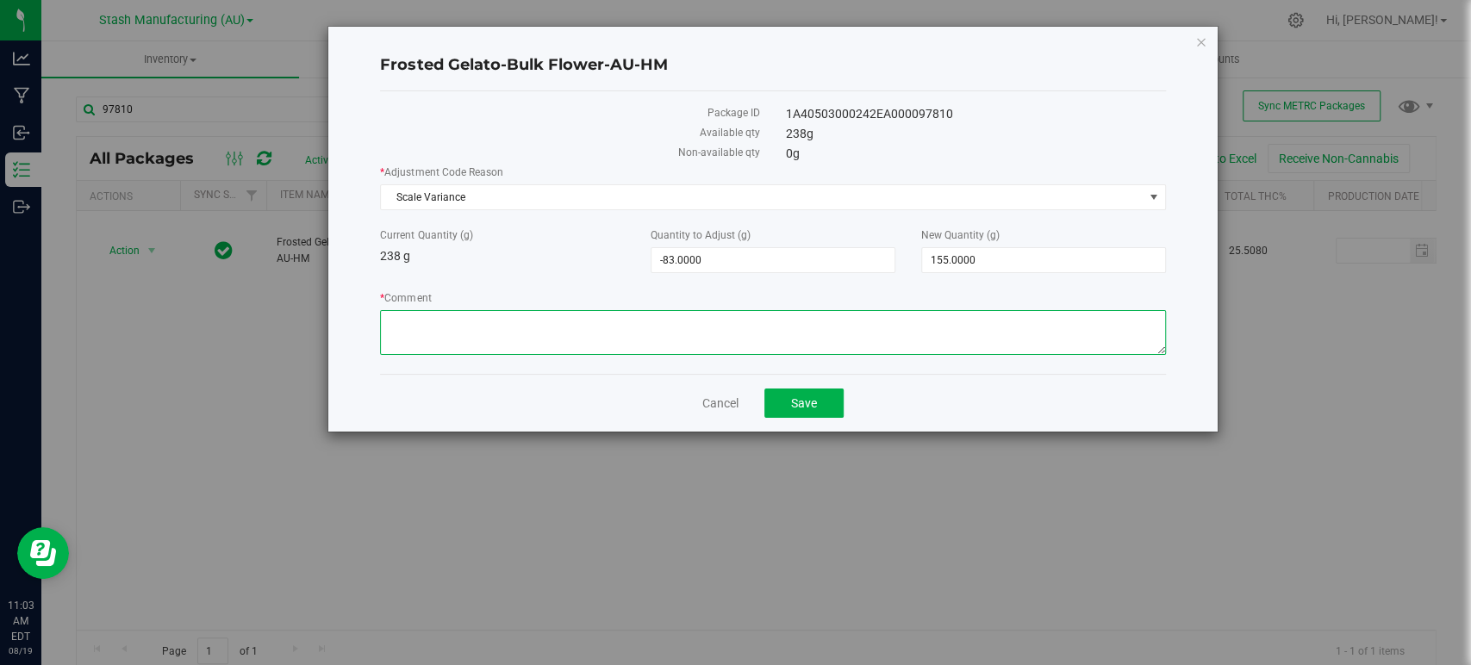
click at [405, 329] on textarea "* Comment" at bounding box center [772, 332] width 785 height 45
type textarea "Scale variance."
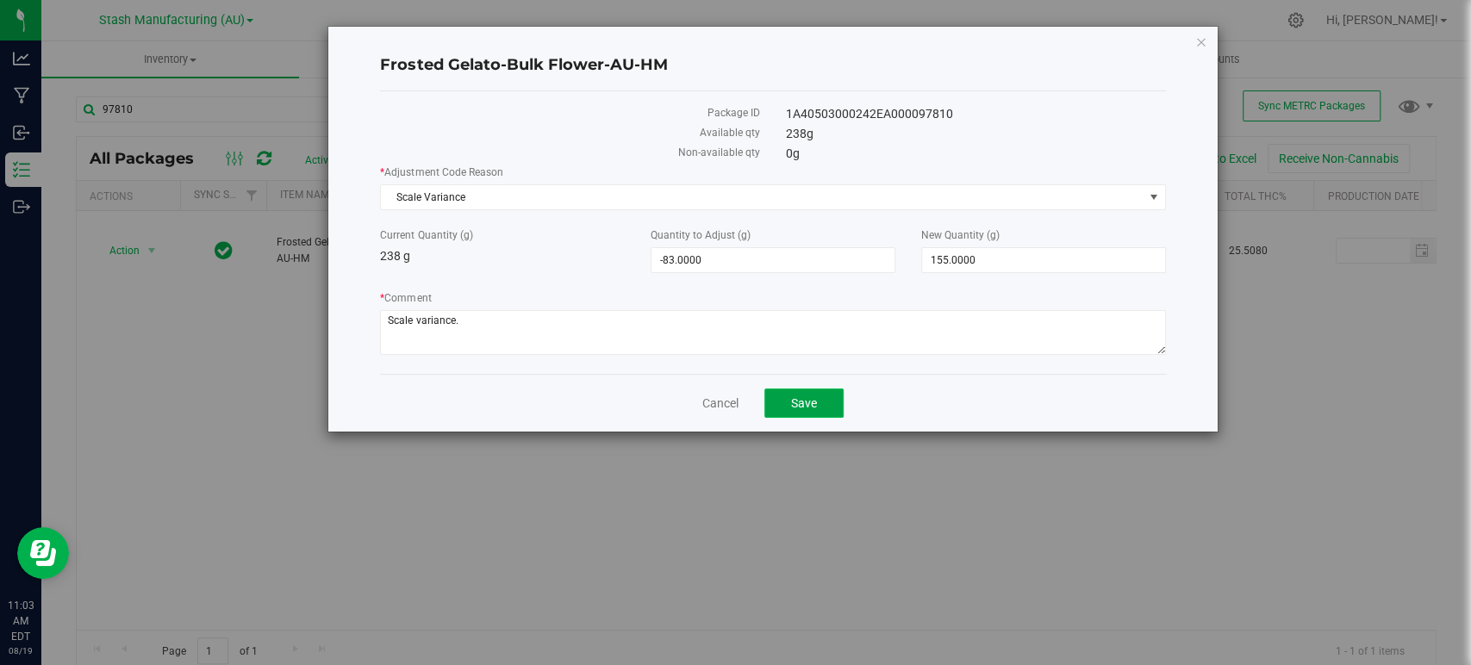
click at [794, 405] on span "Save" at bounding box center [804, 403] width 26 height 14
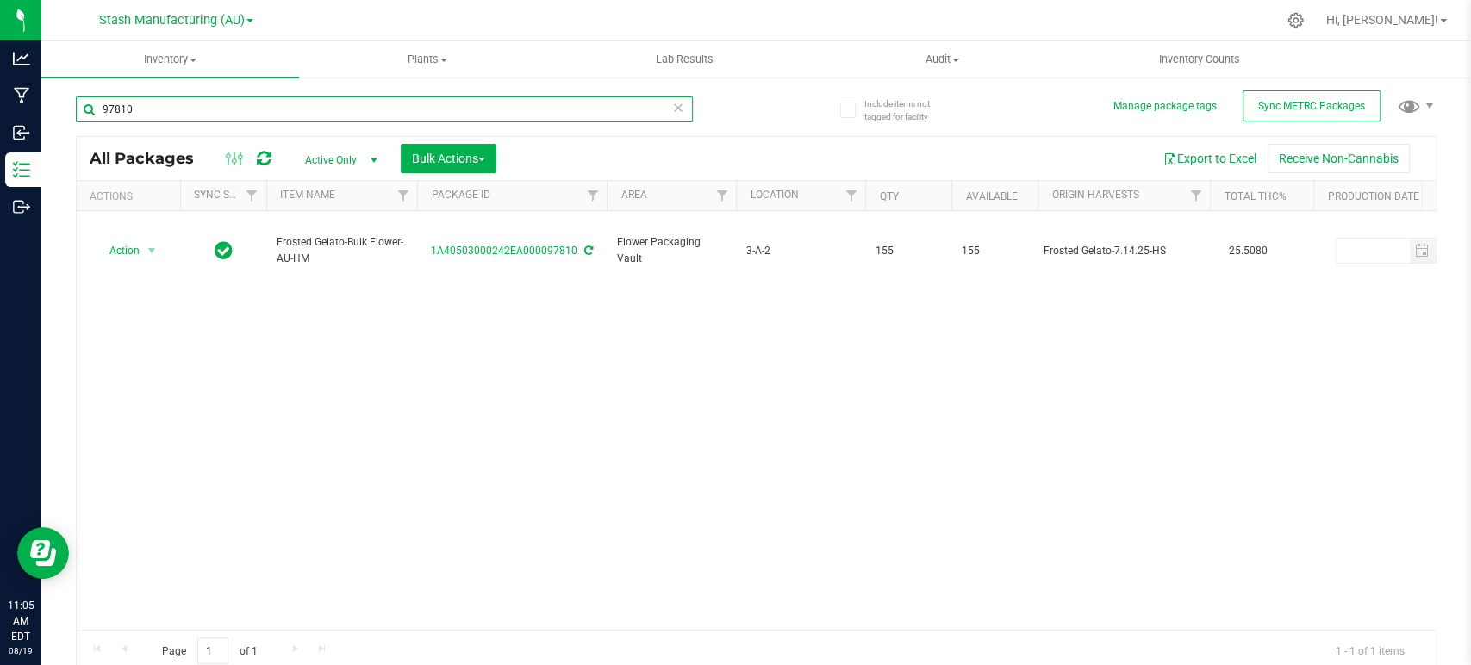
click at [165, 110] on input "97810" at bounding box center [384, 110] width 617 height 26
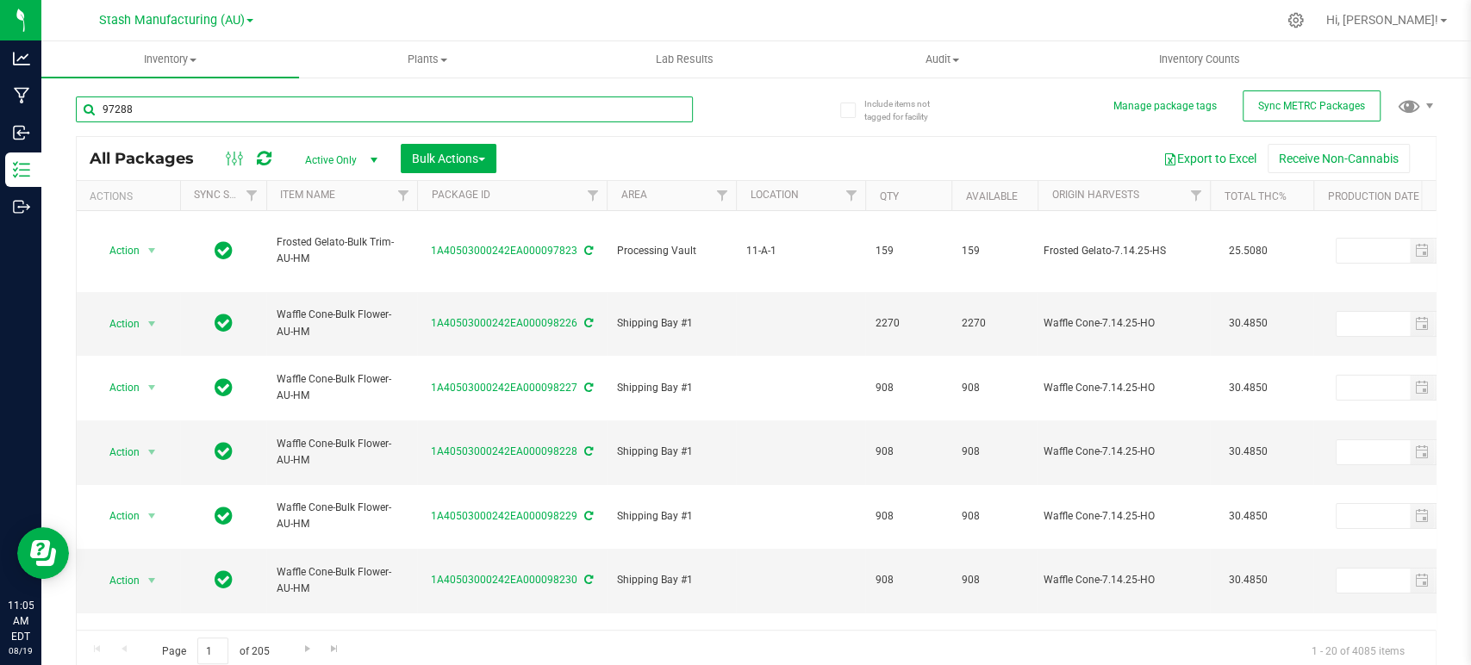
type input "97288"
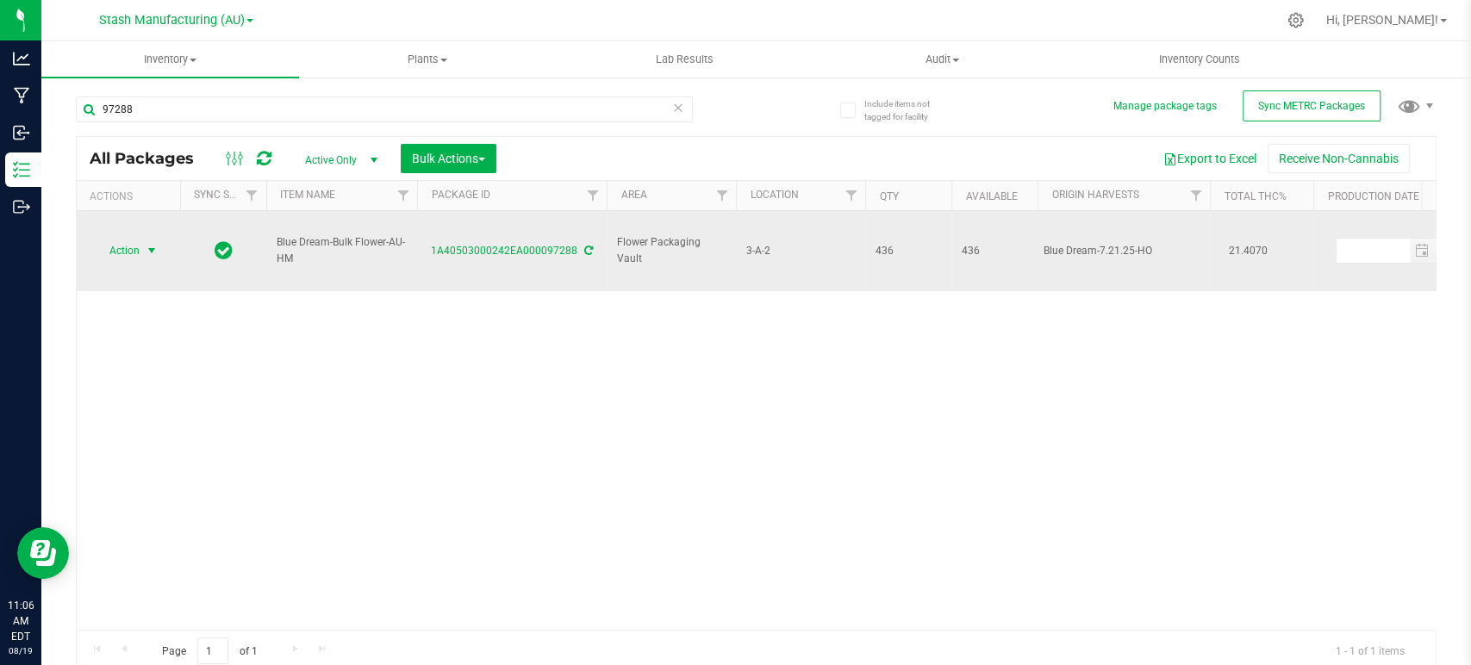
click at [113, 239] on span "Action" at bounding box center [117, 251] width 47 height 24
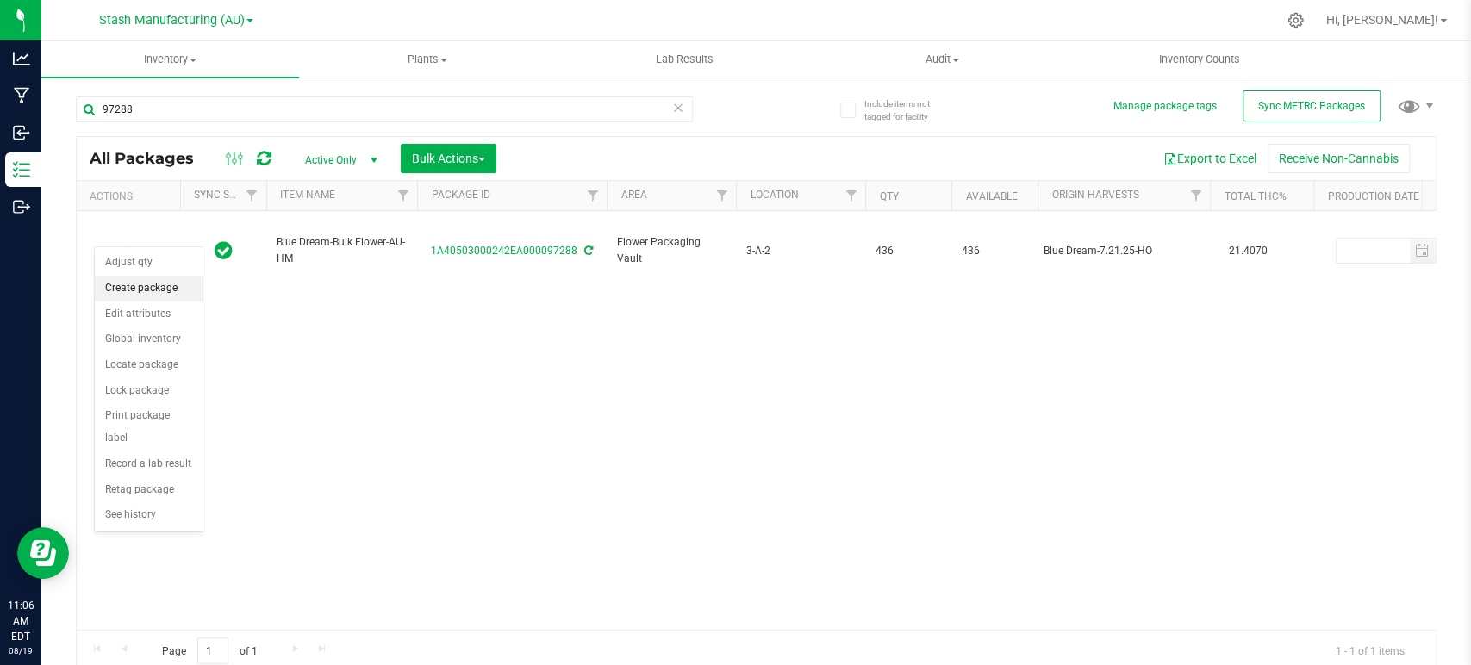
click at [131, 285] on li "Create package" at bounding box center [149, 289] width 108 height 26
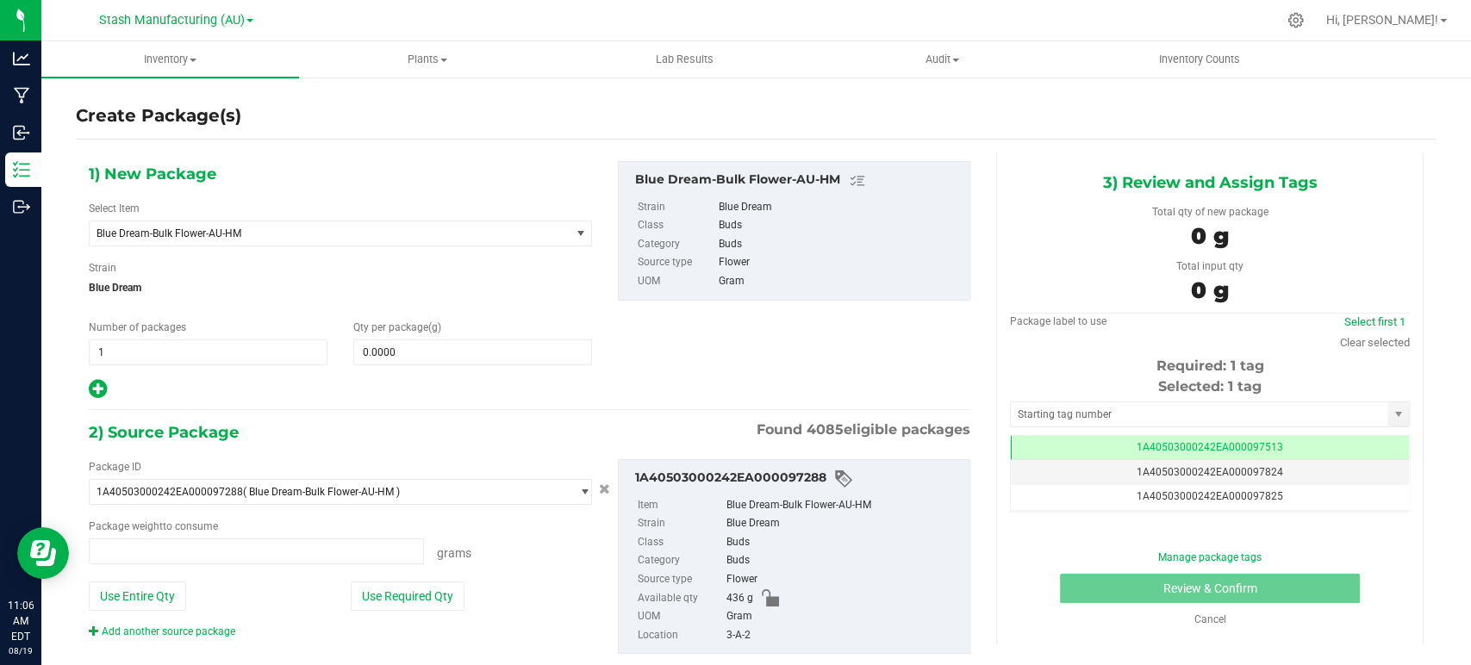
type input "0.0000 g"
click at [219, 240] on span "Blue Dream-Bulk Flower-AU-HM" at bounding box center [330, 233] width 480 height 24
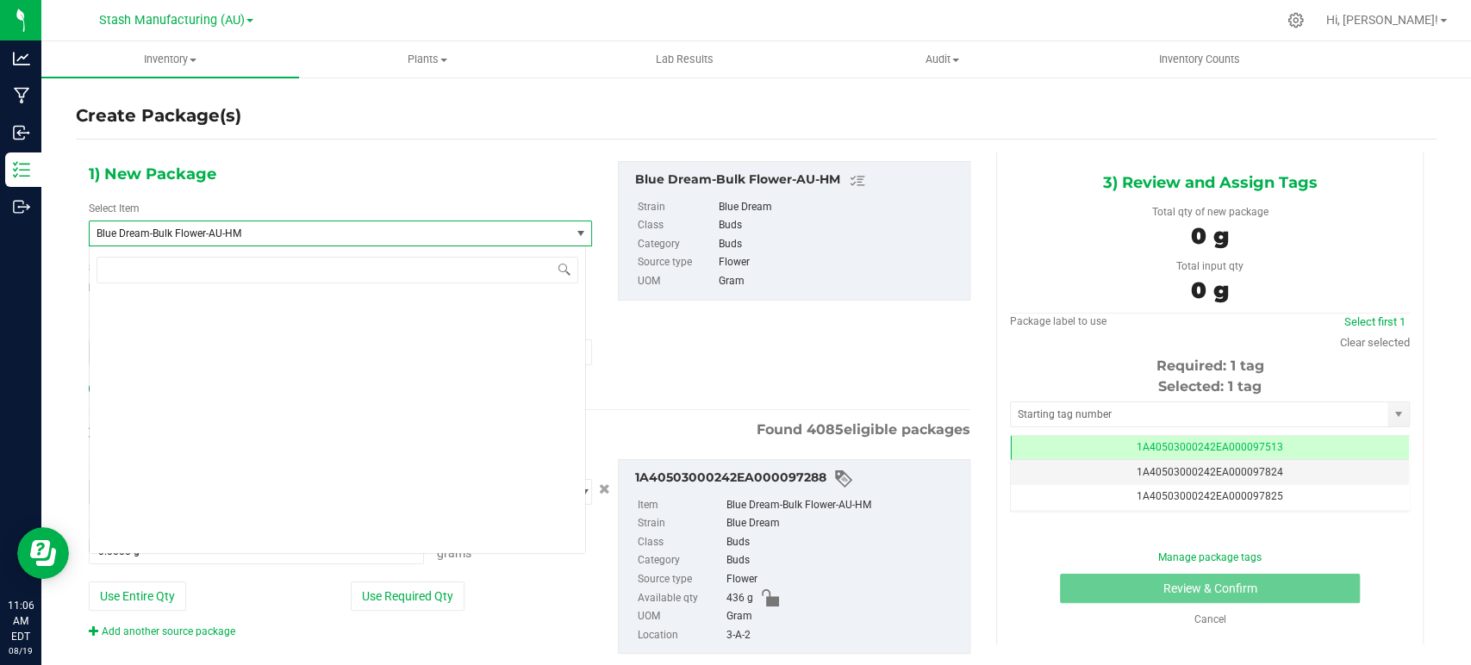
scroll to position [2654, 0]
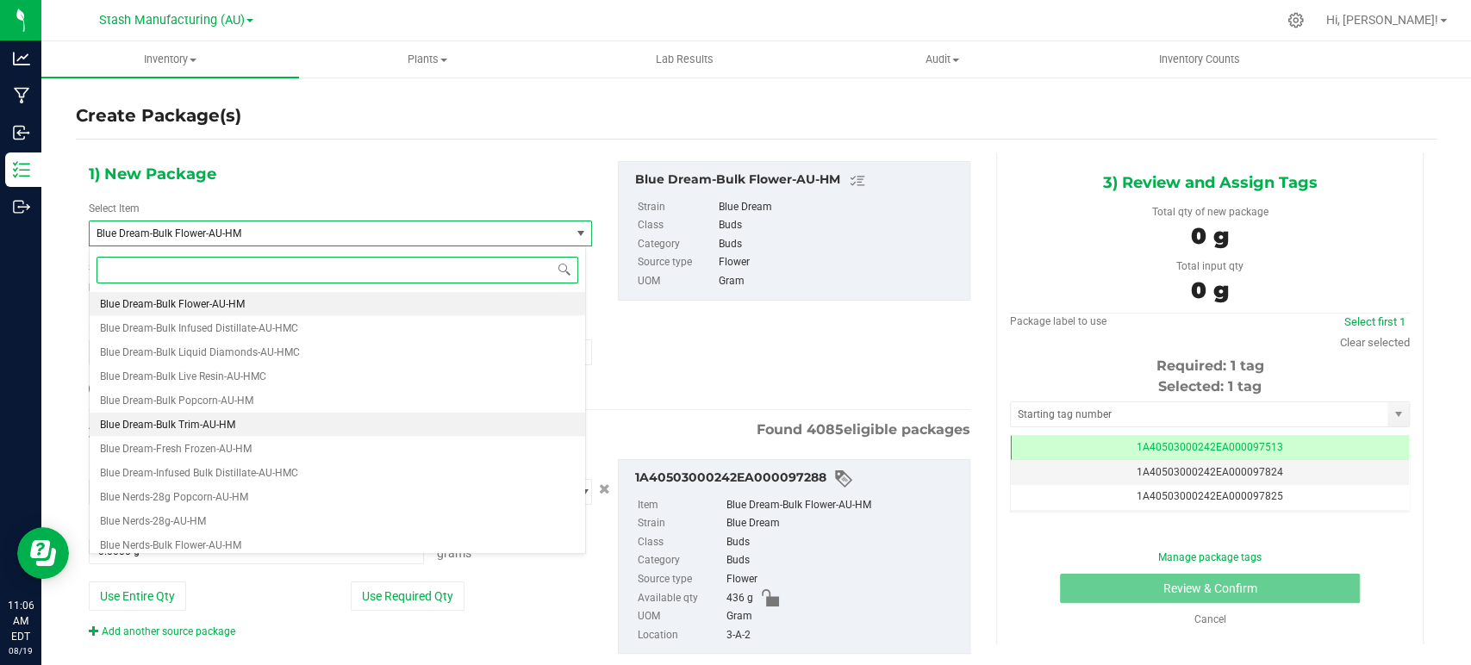
click at [208, 426] on span "Blue Dream-Bulk Trim-AU-HM" at bounding box center [167, 425] width 135 height 12
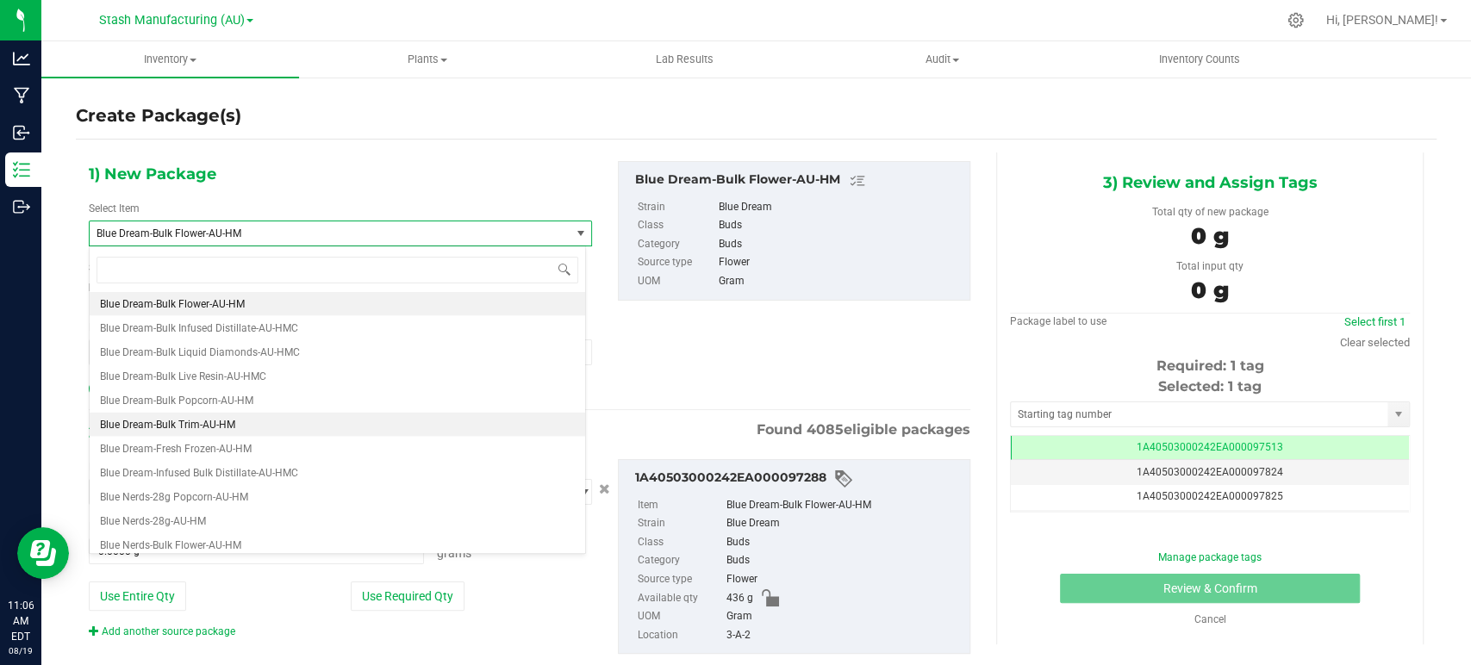
type input "0.0000"
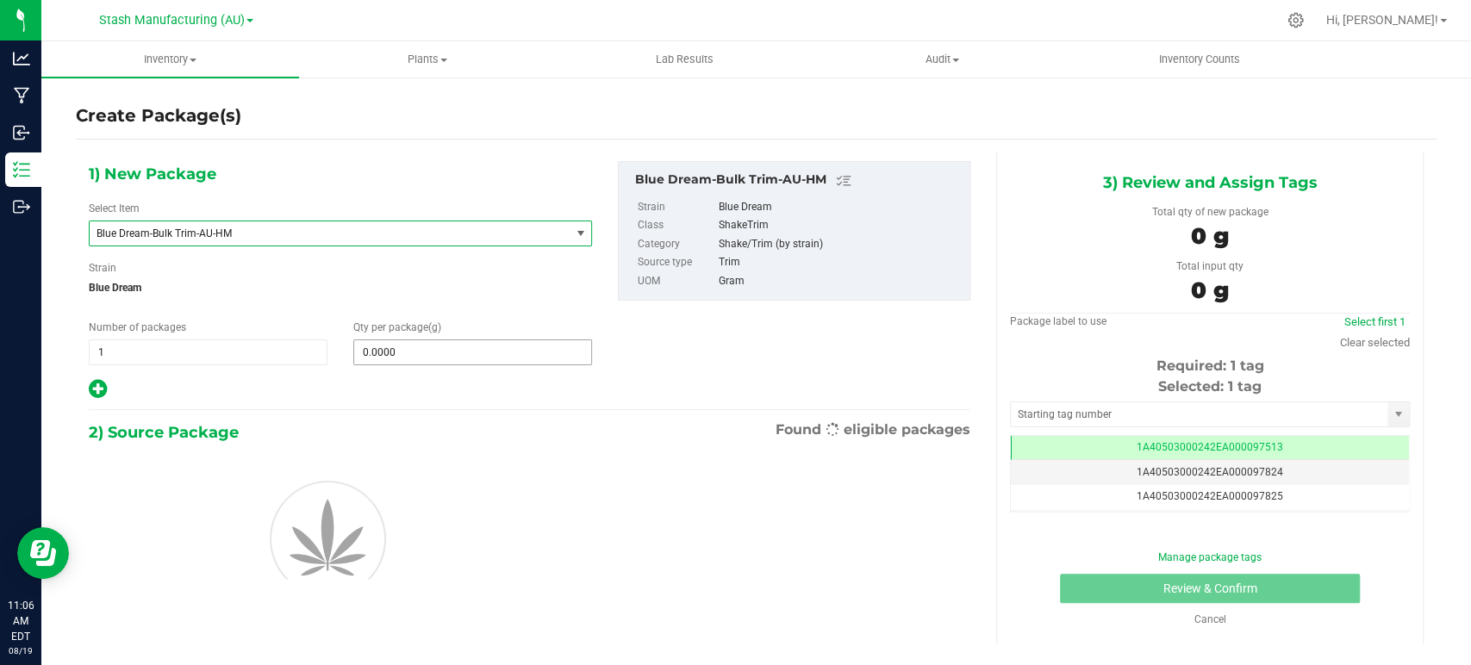
click at [425, 352] on span "0.0000 0" at bounding box center [472, 352] width 239 height 26
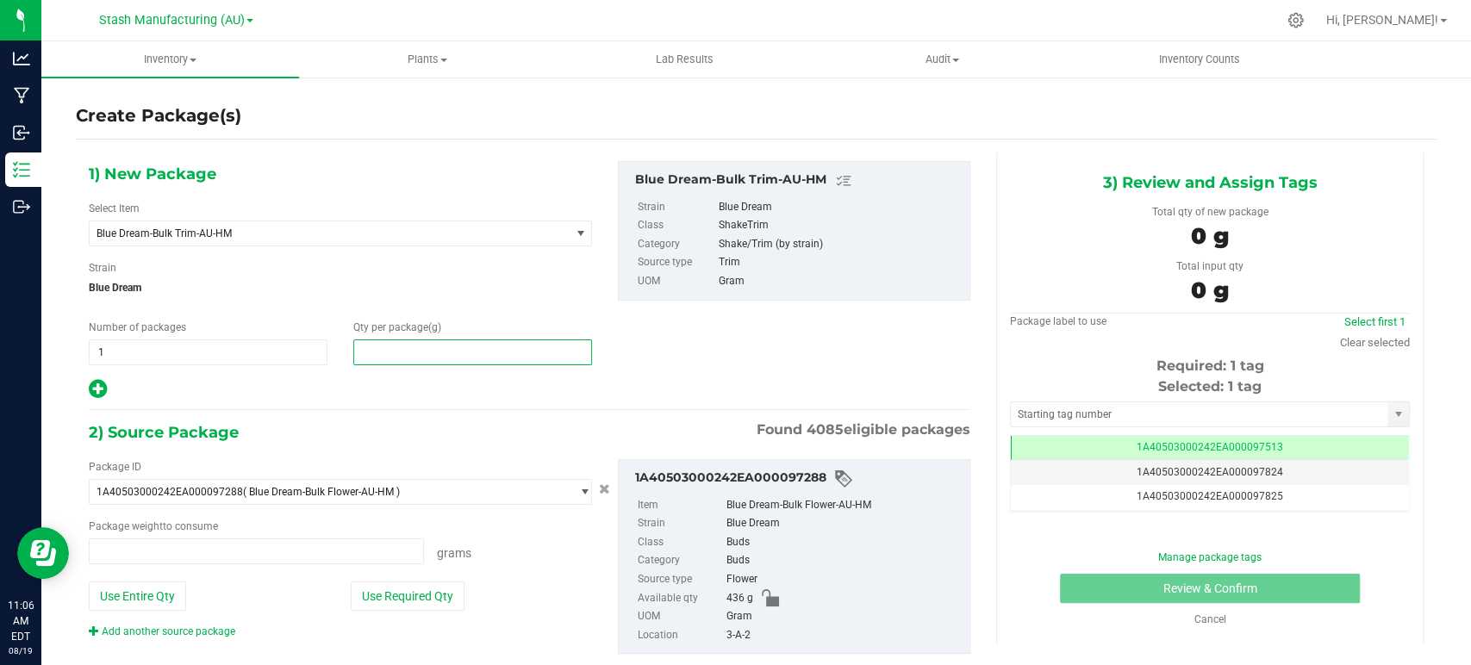
type input "0.0000 g"
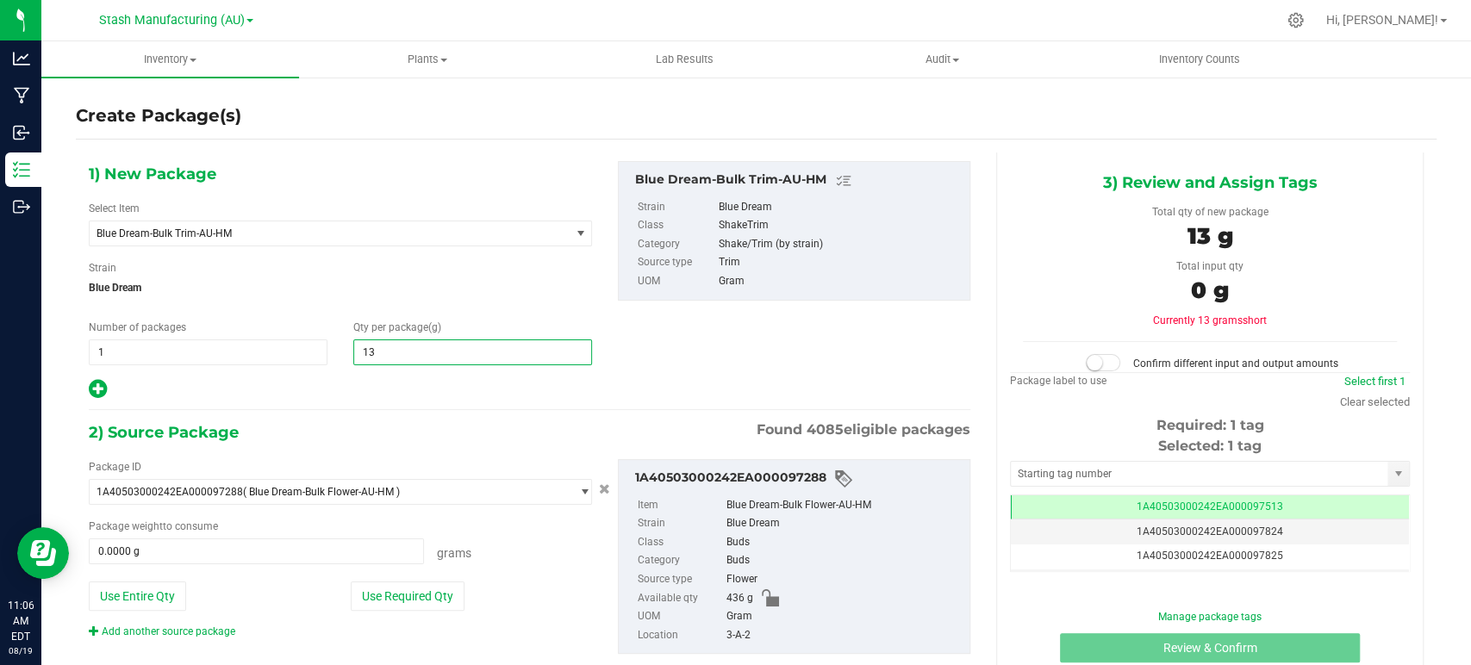
type input "138"
type input "138.0000"
click at [429, 486] on span "1A40503000242EA000097288 ( Blue Dream-Bulk Flower-AU-HM )" at bounding box center [330, 492] width 480 height 24
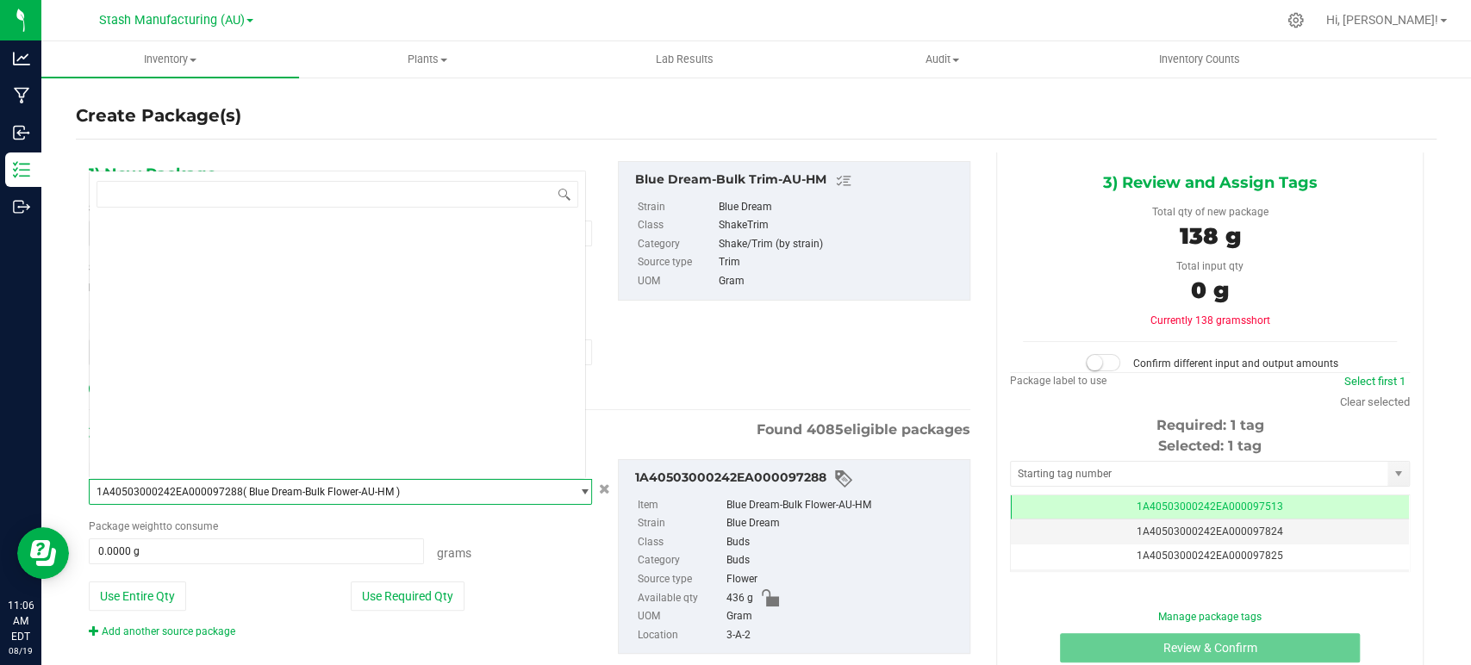
scroll to position [77128, 0]
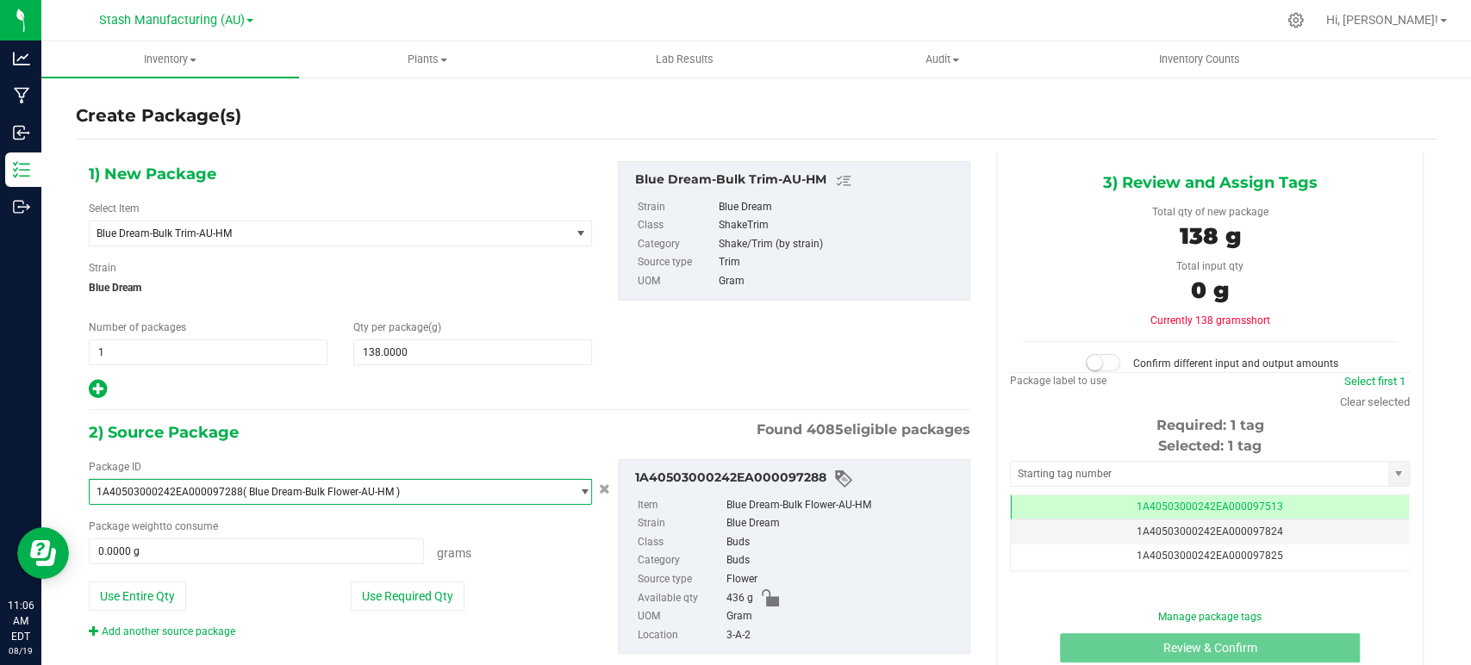
click at [516, 588] on div "Use Required Qty" at bounding box center [471, 596] width 241 height 29
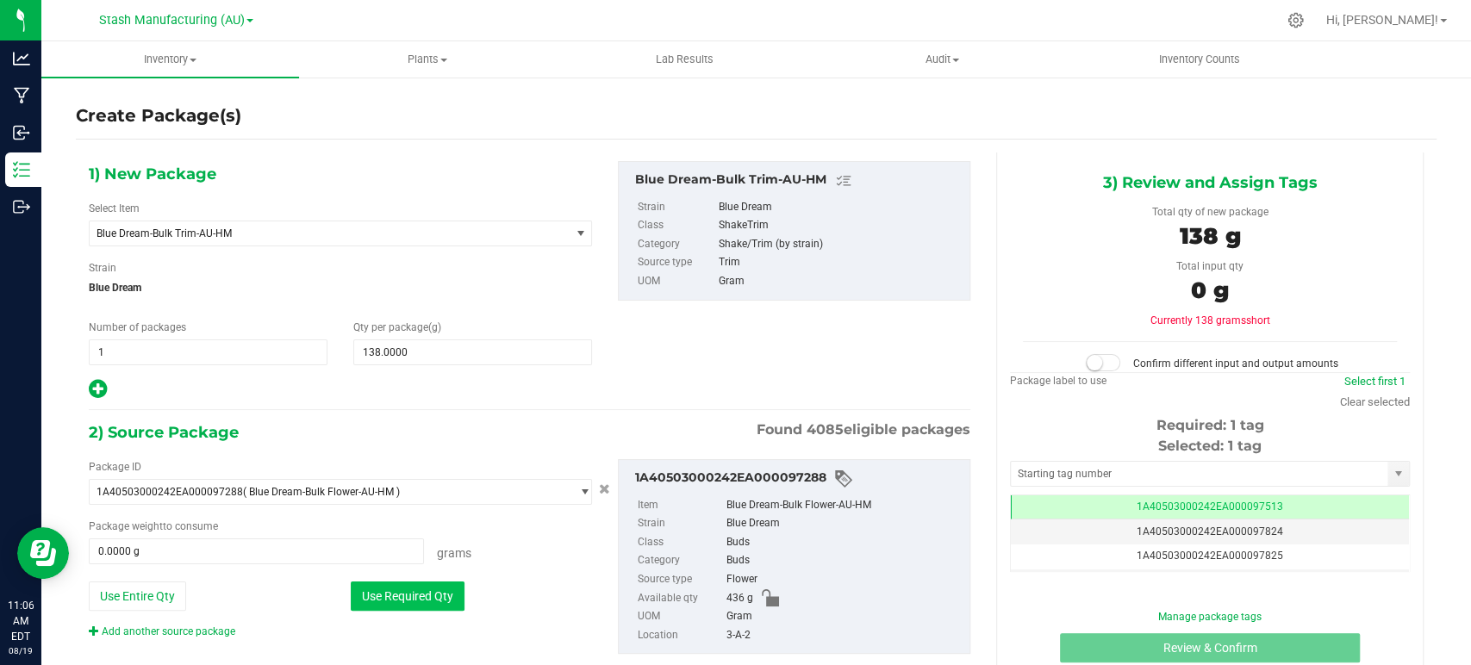
click at [430, 598] on button "Use Required Qty" at bounding box center [408, 596] width 114 height 29
type input "138.0000 g"
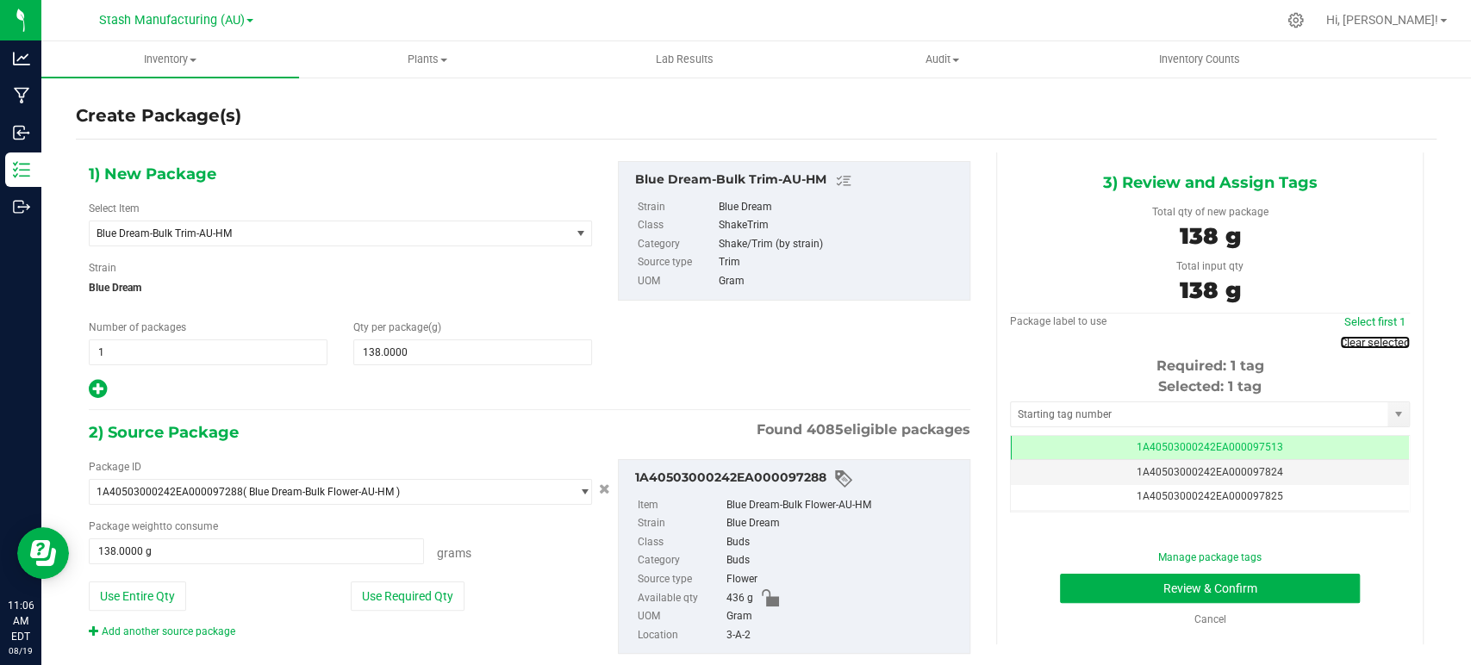
drag, startPoint x: 1358, startPoint y: 345, endPoint x: 1327, endPoint y: 375, distance: 43.3
click at [1358, 345] on link "Clear selected" at bounding box center [1375, 342] width 70 height 13
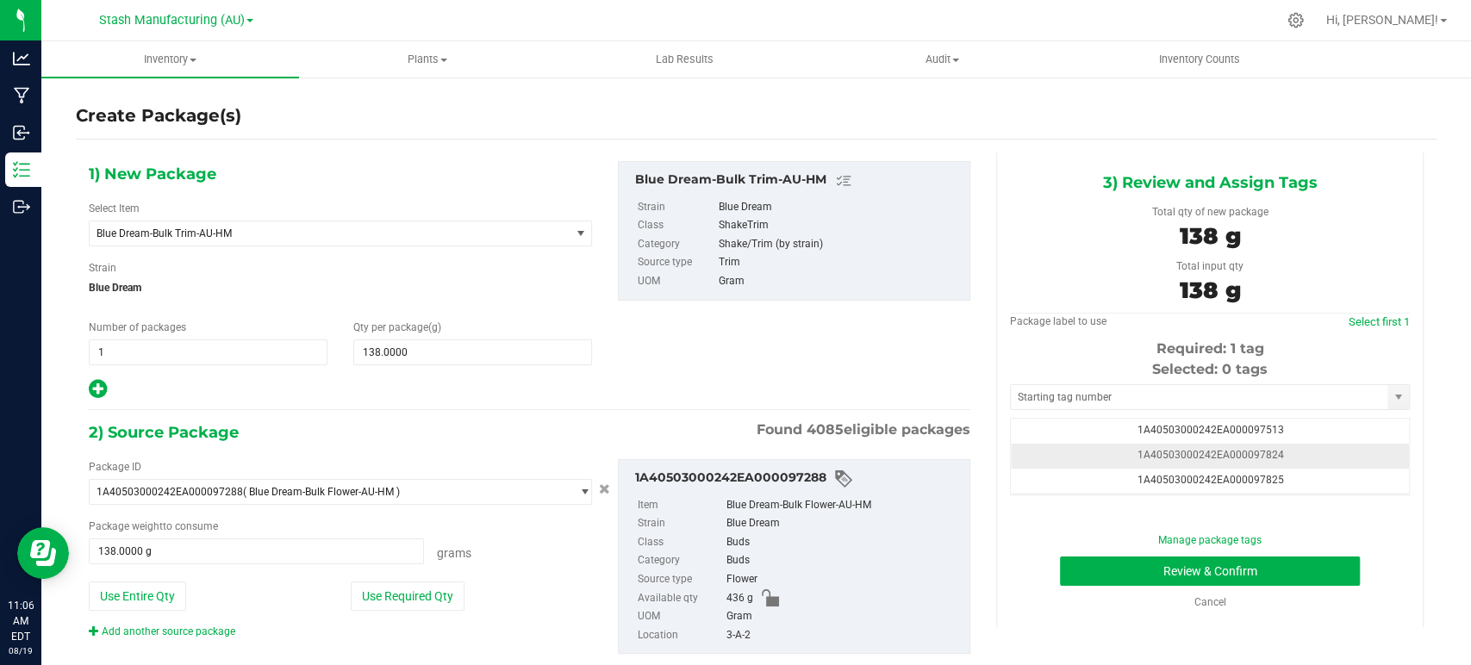
click at [1255, 446] on td "1A40503000242EA000097824" at bounding box center [1210, 456] width 398 height 25
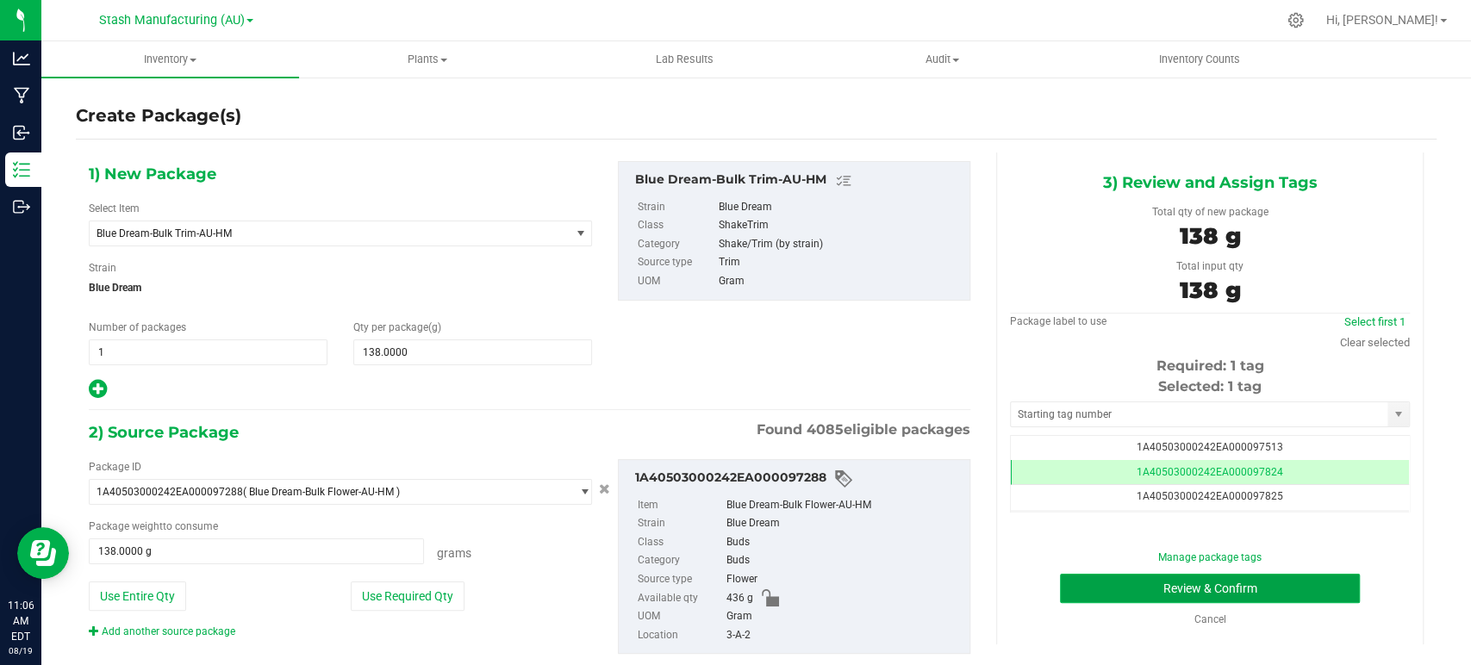
click at [1265, 582] on button "Review & Confirm" at bounding box center [1209, 588] width 299 height 29
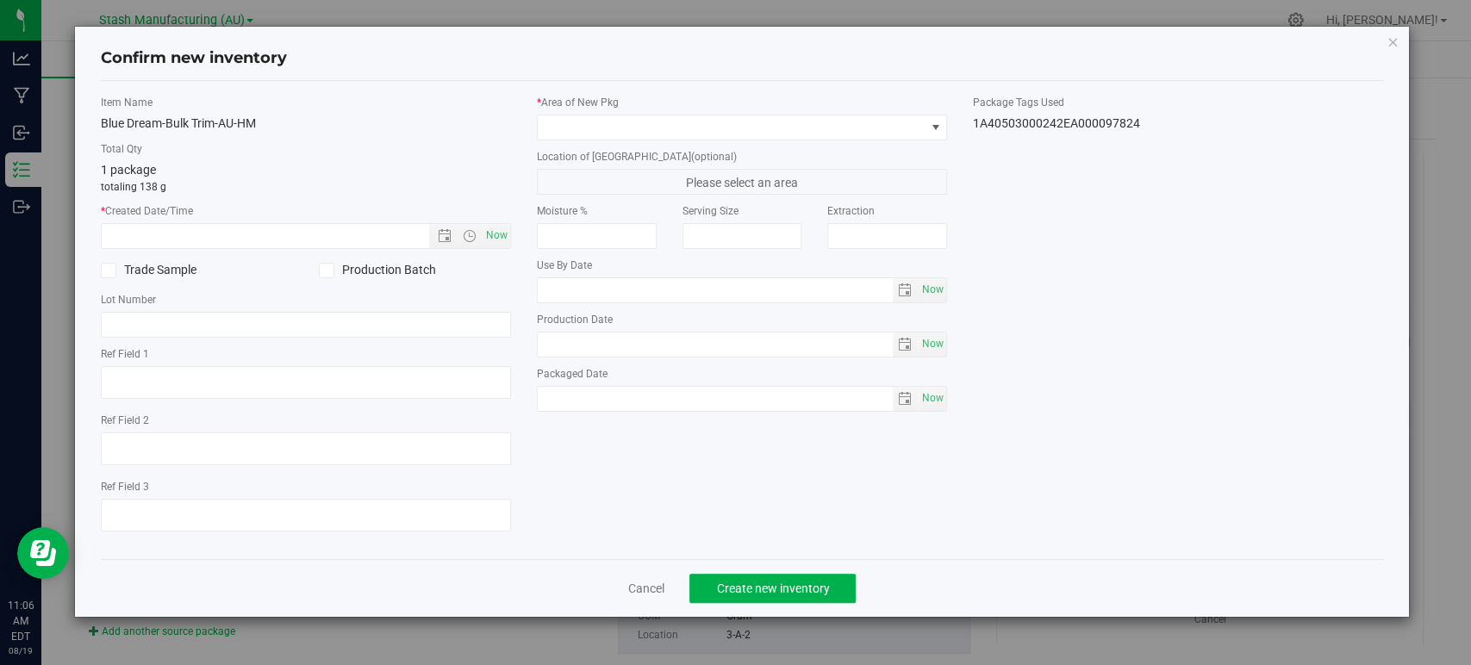
type input "[DATE]"
click at [501, 241] on span "Now" at bounding box center [497, 235] width 29 height 25
type input "[DATE] 11:06 AM"
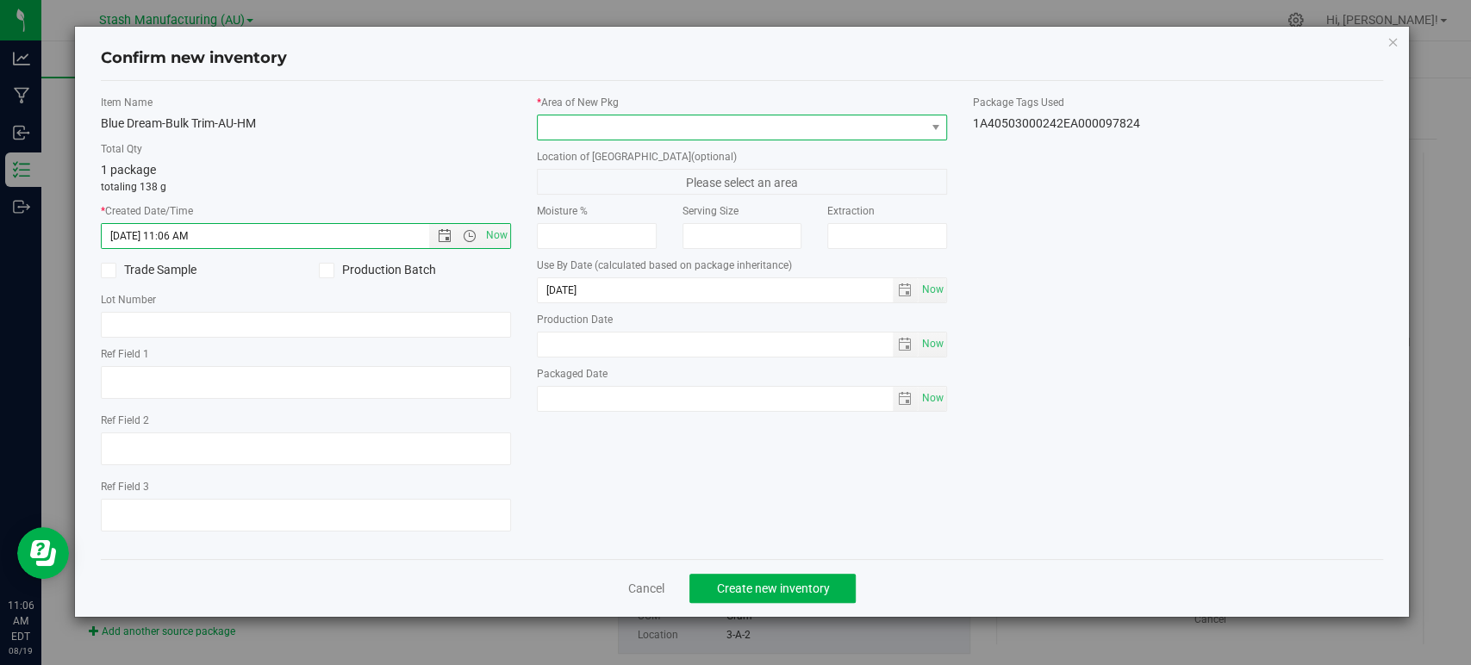
click at [595, 121] on span at bounding box center [731, 127] width 387 height 24
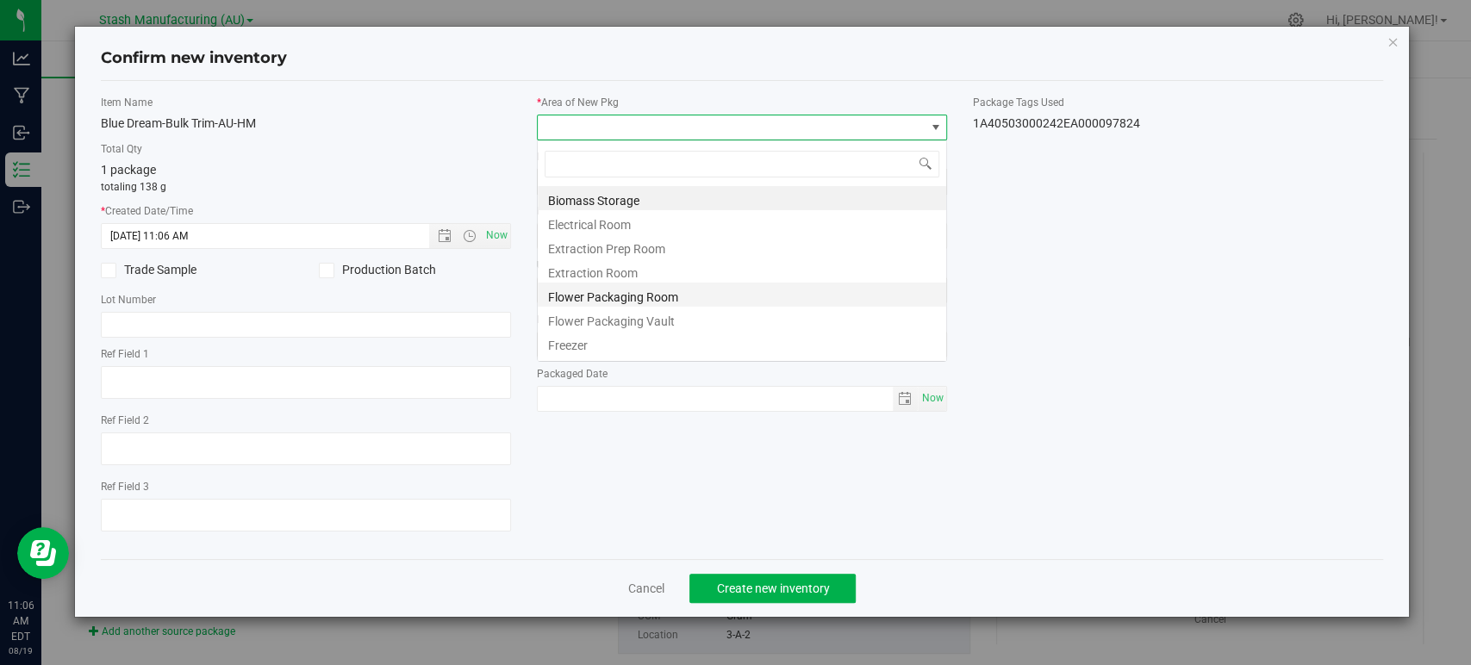
scroll to position [25, 410]
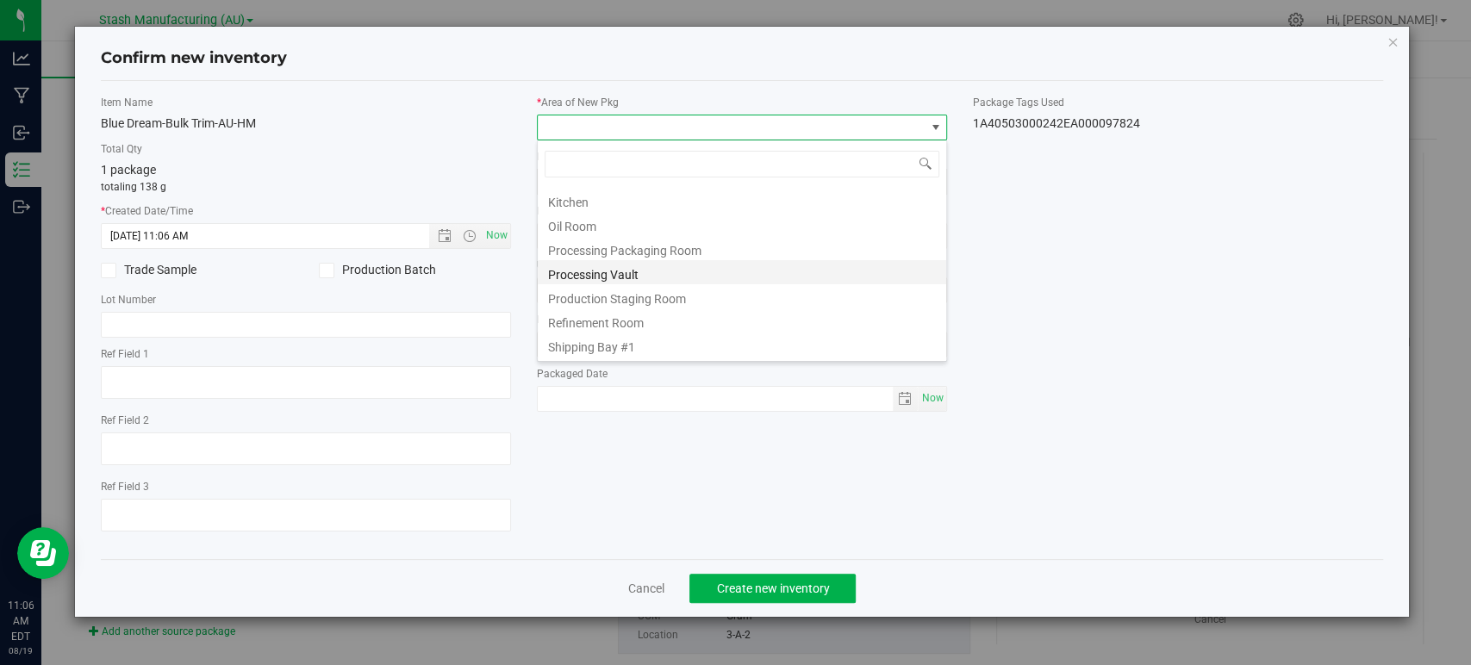
click at [634, 270] on li "Processing Vault" at bounding box center [742, 272] width 408 height 24
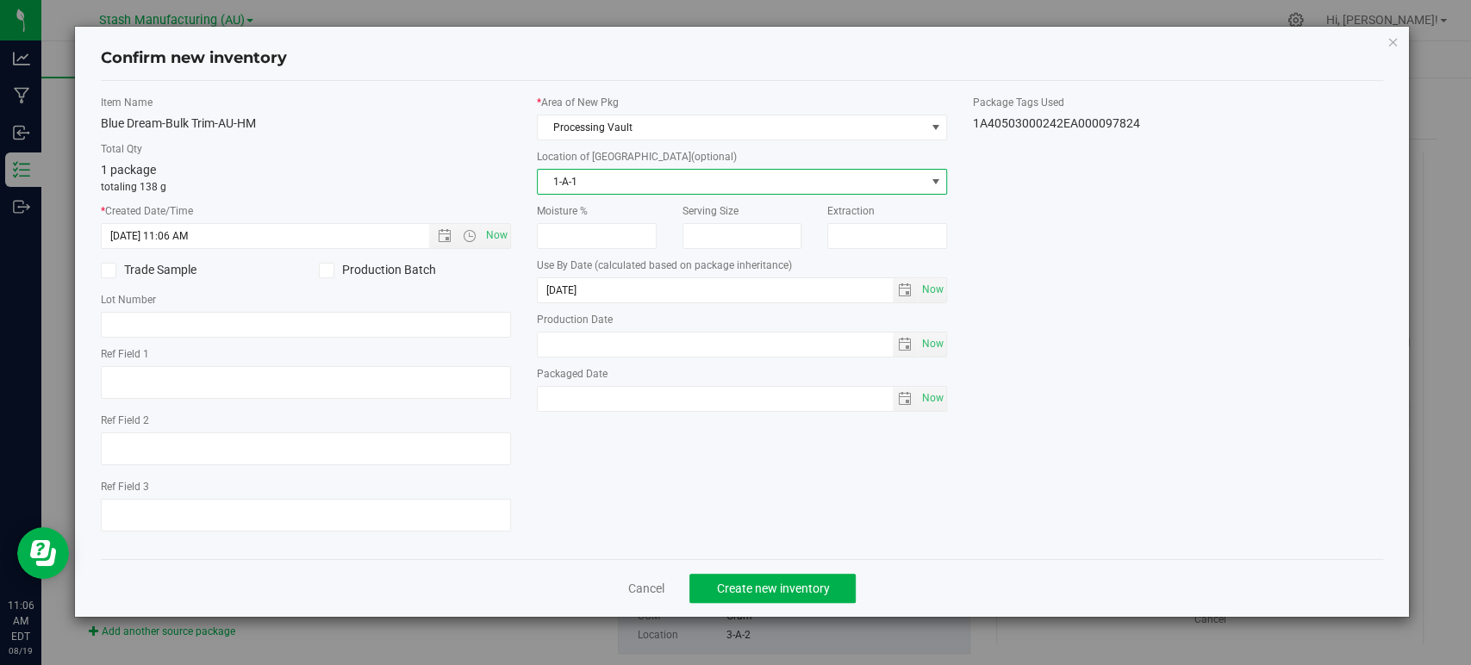
click at [588, 185] on span "1-A-1" at bounding box center [731, 182] width 387 height 24
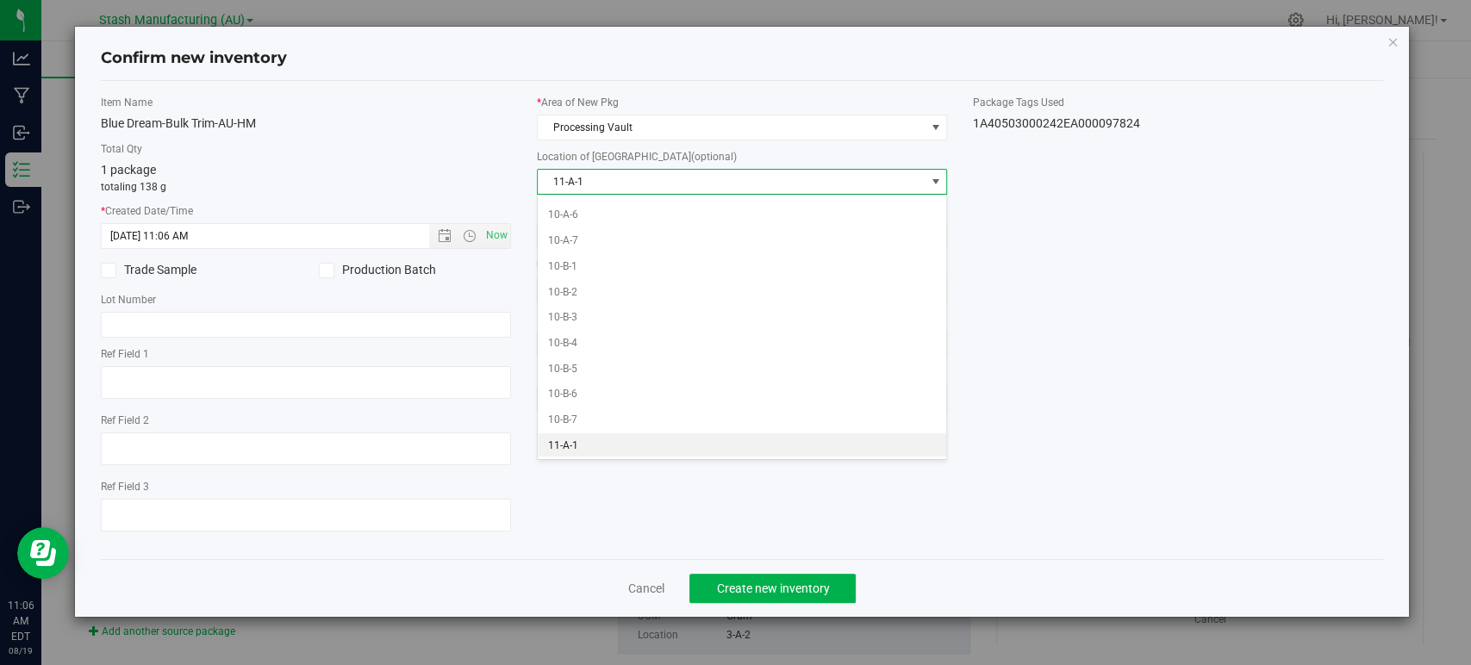
click at [586, 445] on li "11-A-1" at bounding box center [742, 446] width 408 height 26
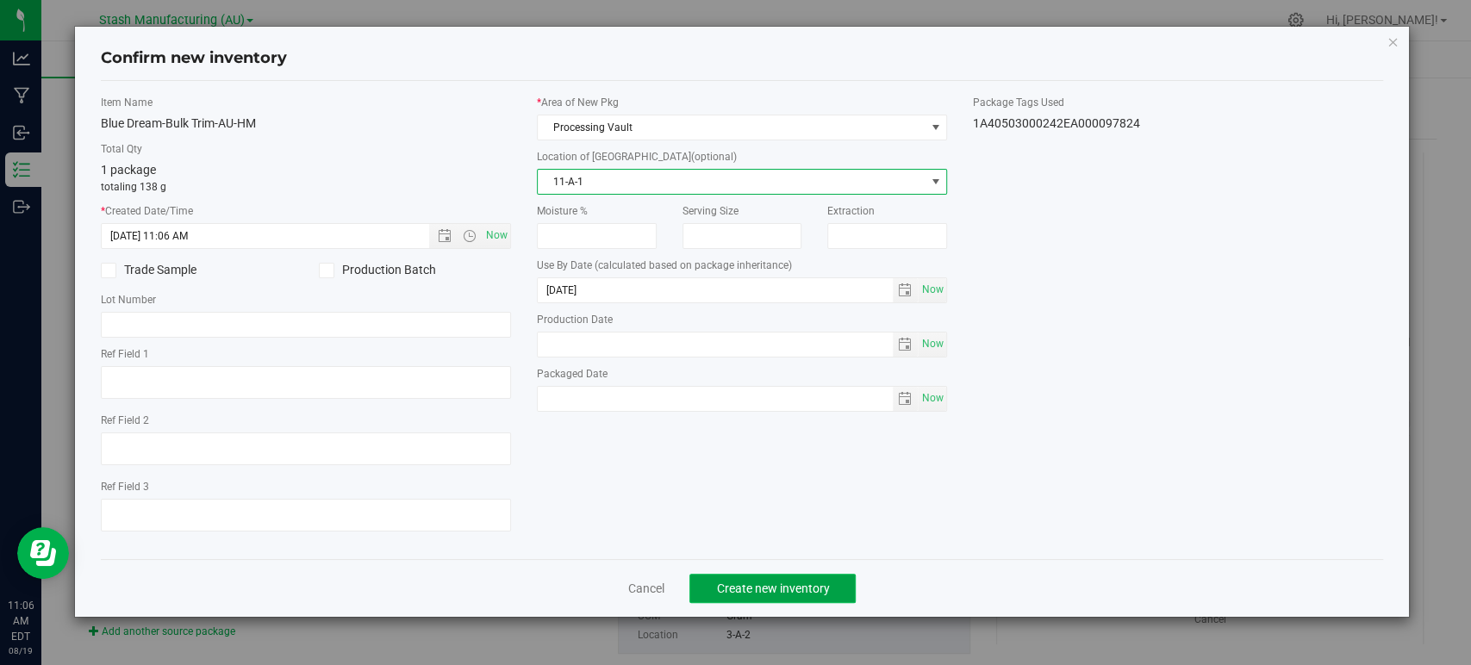
click at [824, 586] on span "Create new inventory" at bounding box center [772, 589] width 113 height 14
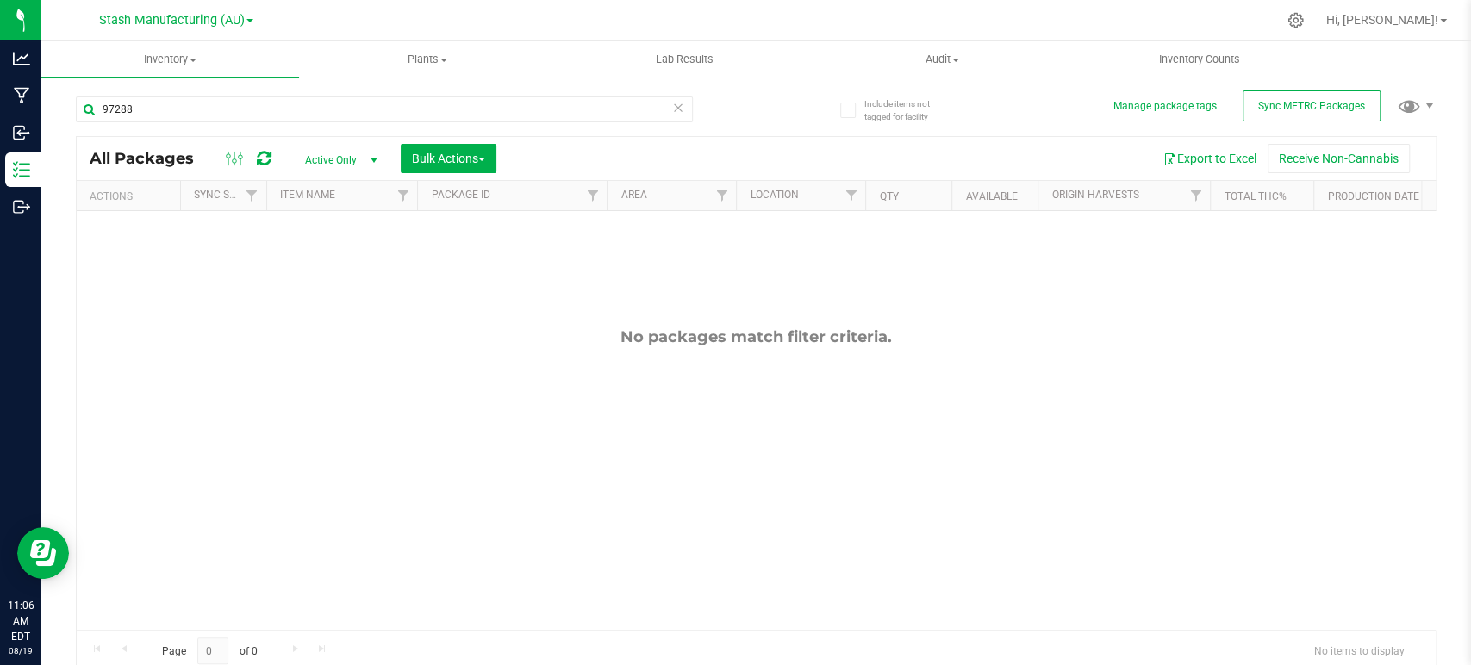
click at [417, 399] on div "No packages match filter criteria." at bounding box center [756, 478] width 1359 height 535
click at [172, 61] on span "Inventory" at bounding box center [170, 60] width 258 height 16
click at [109, 106] on span "All packages" at bounding box center [100, 104] width 118 height 15
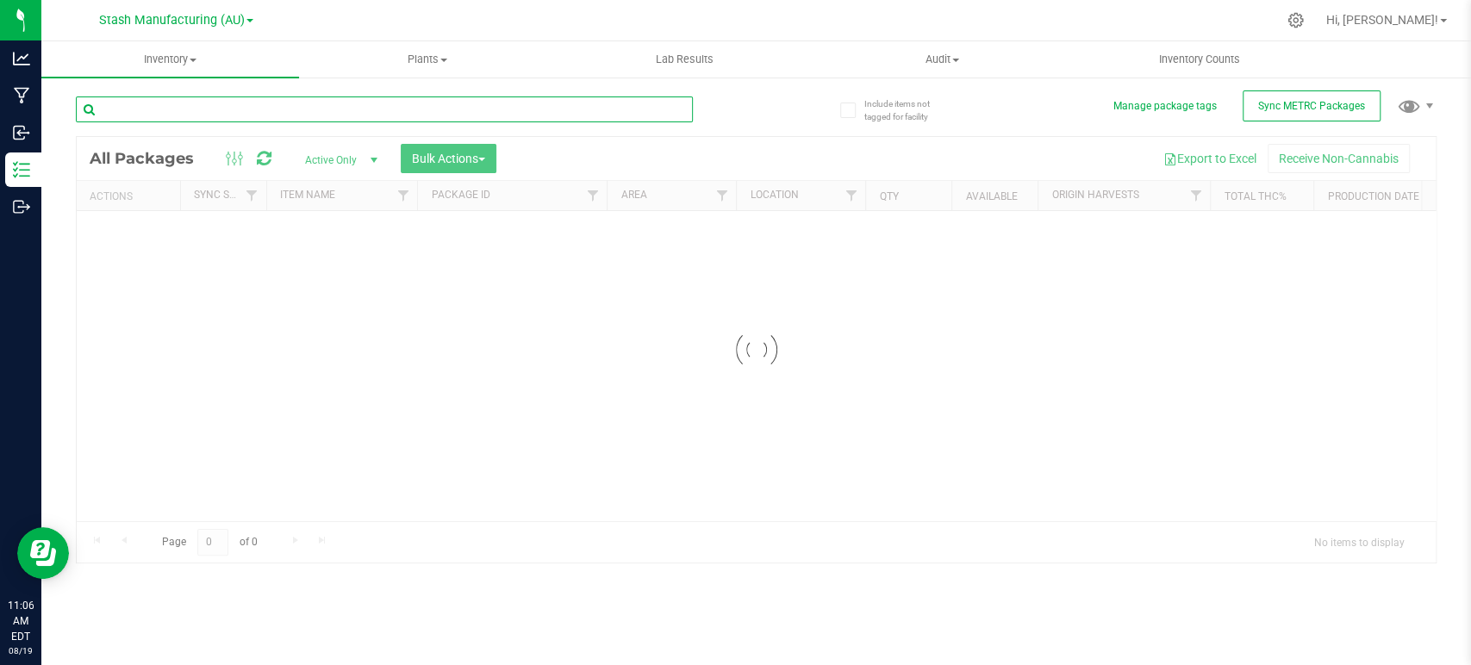
click at [384, 102] on input "text" at bounding box center [384, 110] width 617 height 26
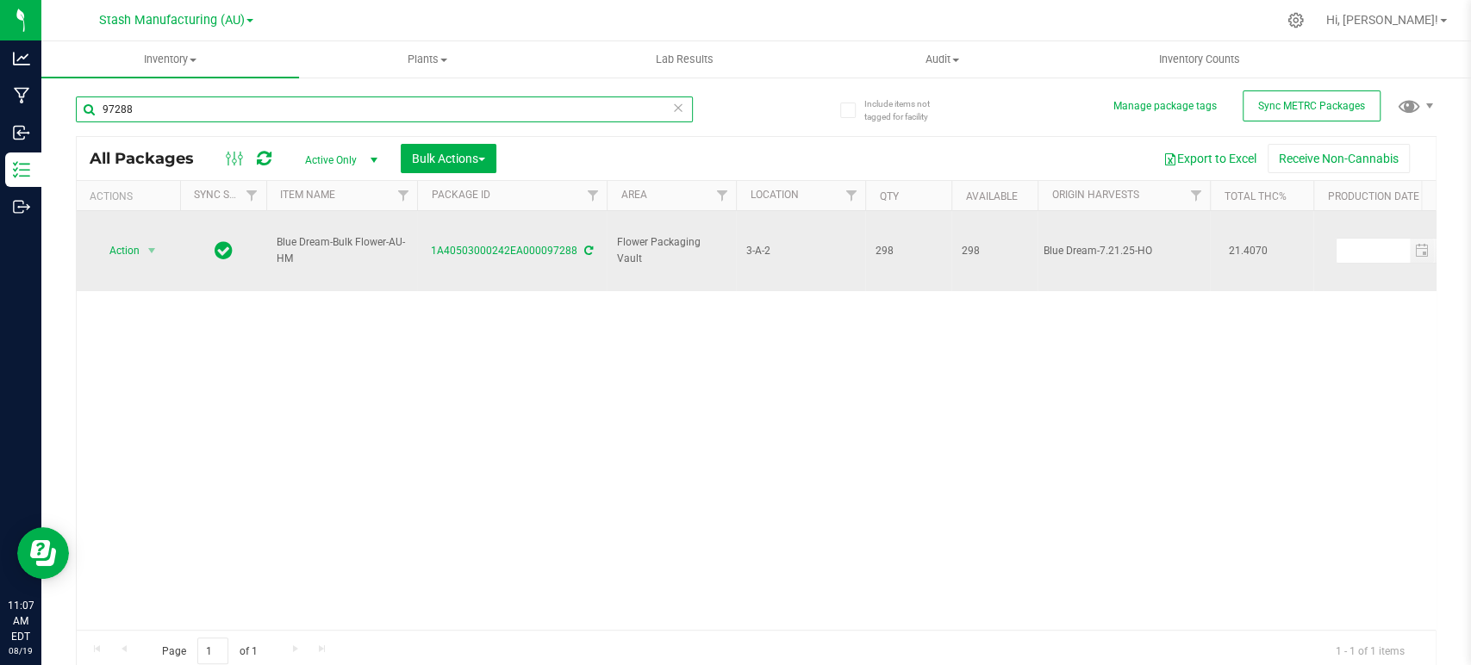
type input "97288"
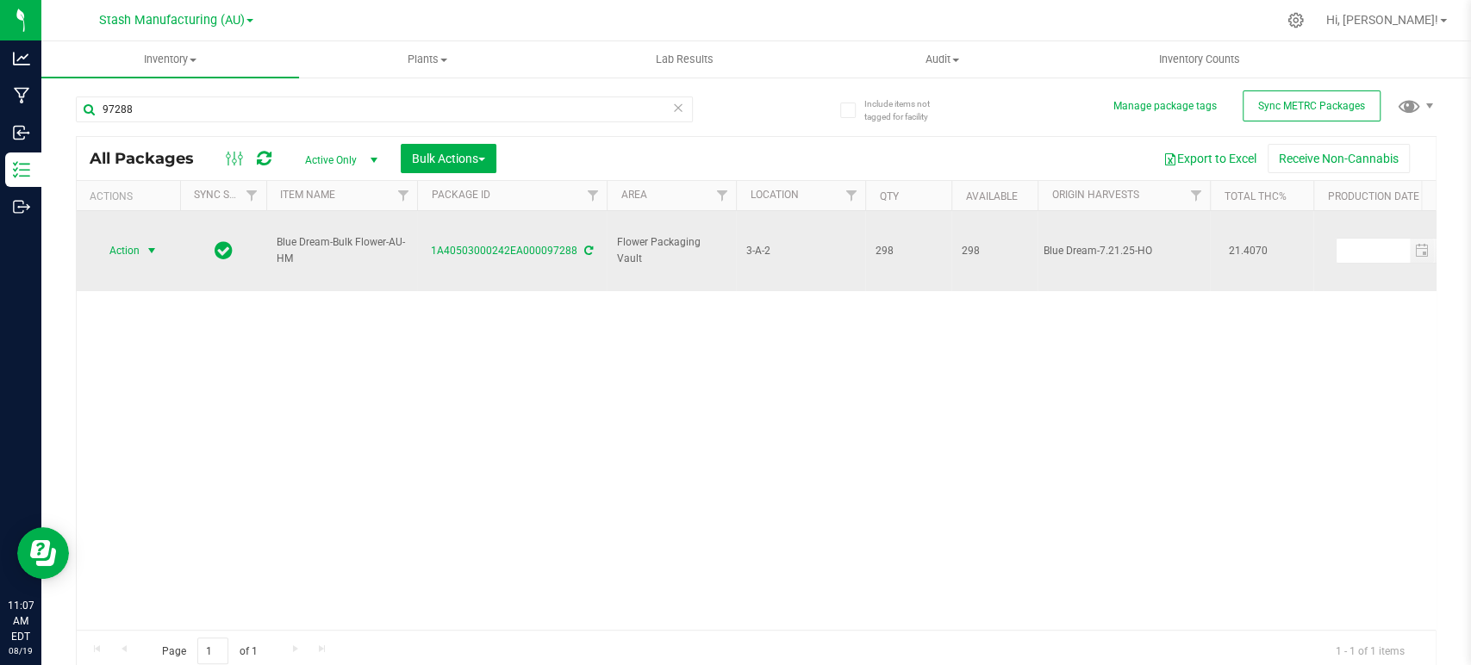
click at [129, 239] on span "Action" at bounding box center [117, 251] width 47 height 24
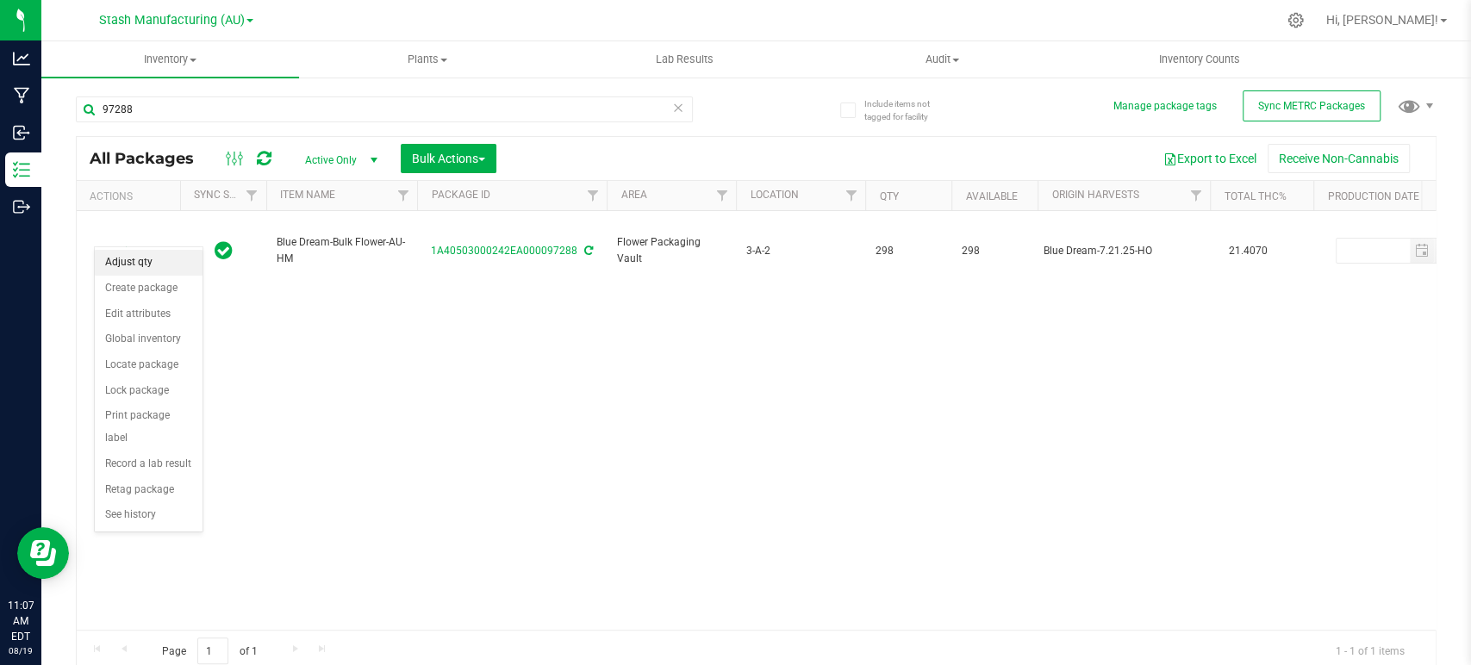
click at [121, 267] on li "Adjust qty" at bounding box center [149, 263] width 108 height 26
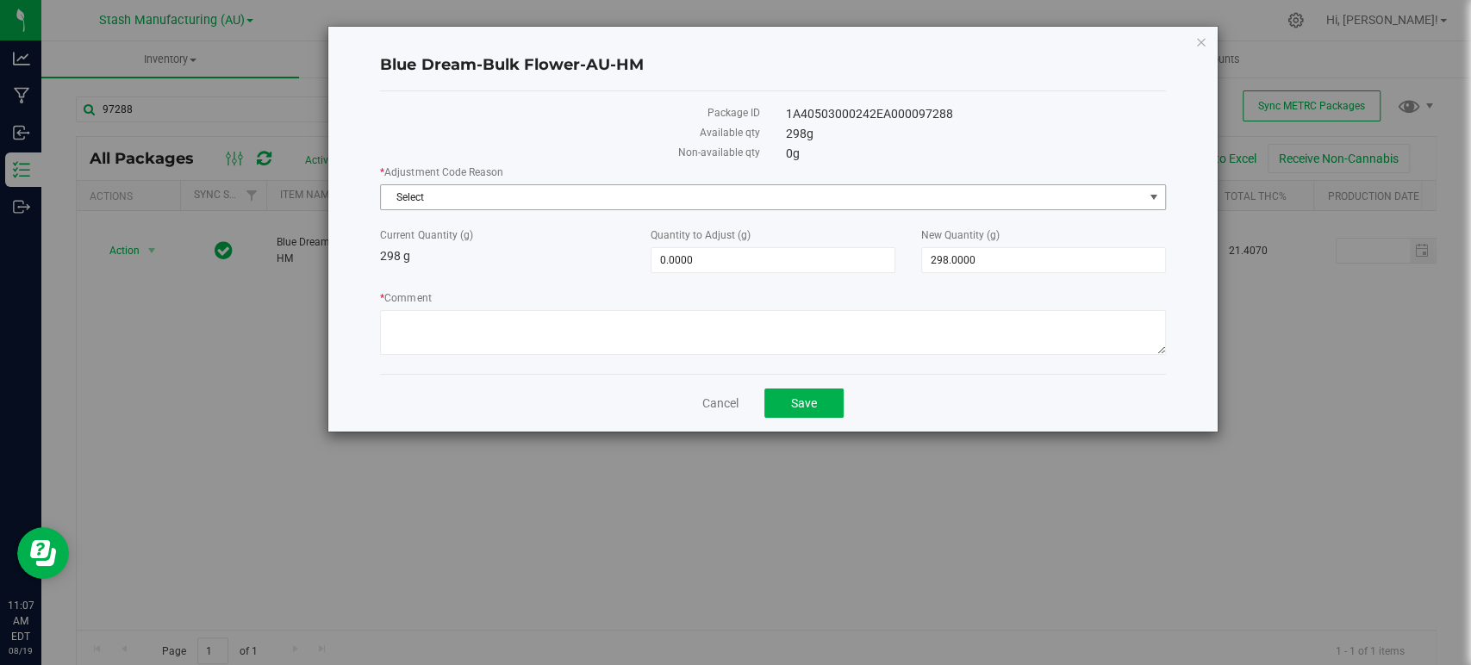
click at [448, 208] on span "Select" at bounding box center [762, 197] width 762 height 24
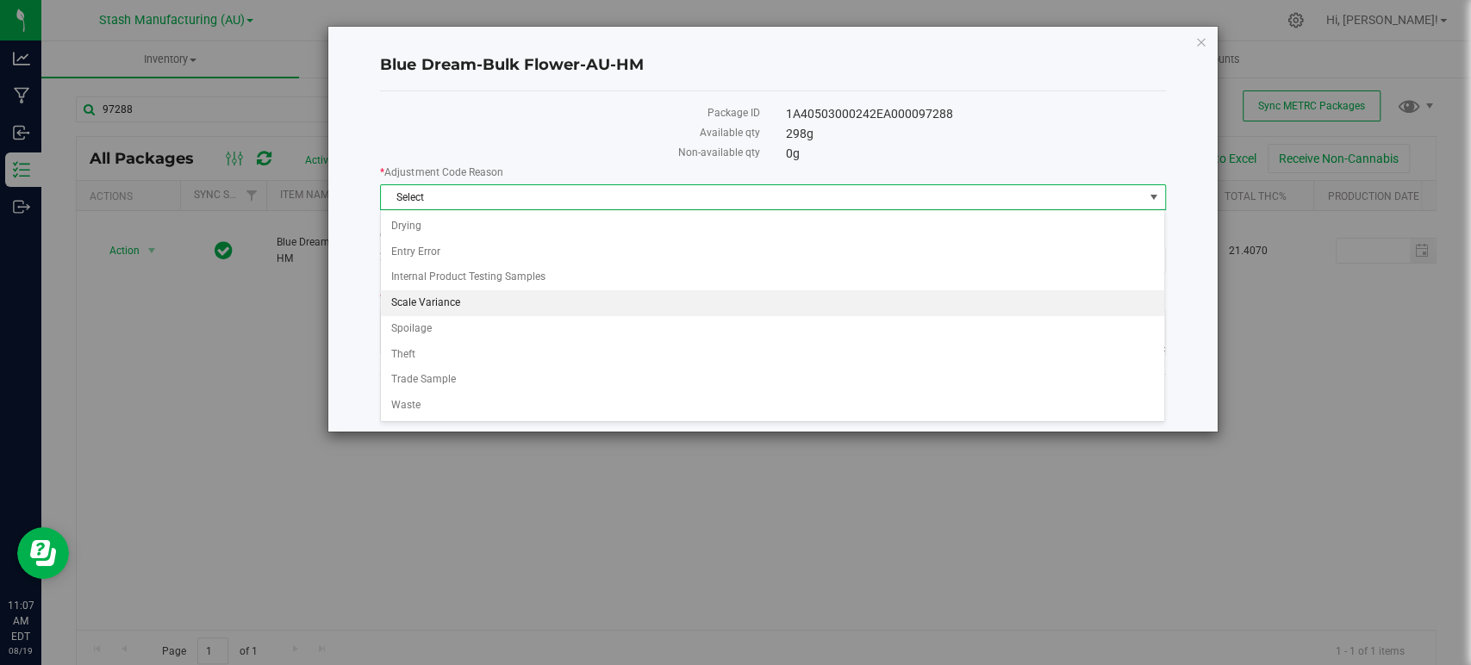
click at [422, 290] on li "Scale Variance" at bounding box center [772, 303] width 783 height 26
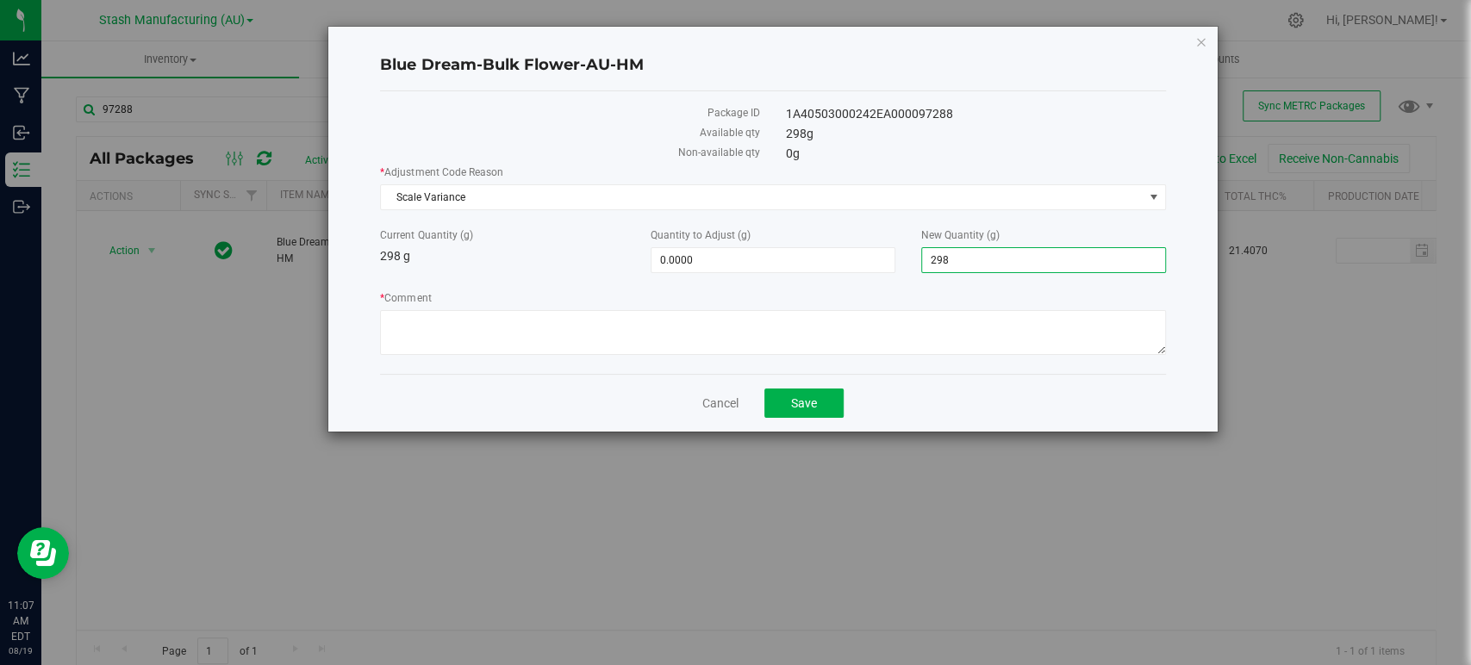
click at [1009, 255] on span "298.0000 298" at bounding box center [1043, 260] width 245 height 26
click at [1009, 255] on input "298" at bounding box center [1043, 260] width 243 height 24
type input "262"
type input "-36.0000"
type input "262.0000"
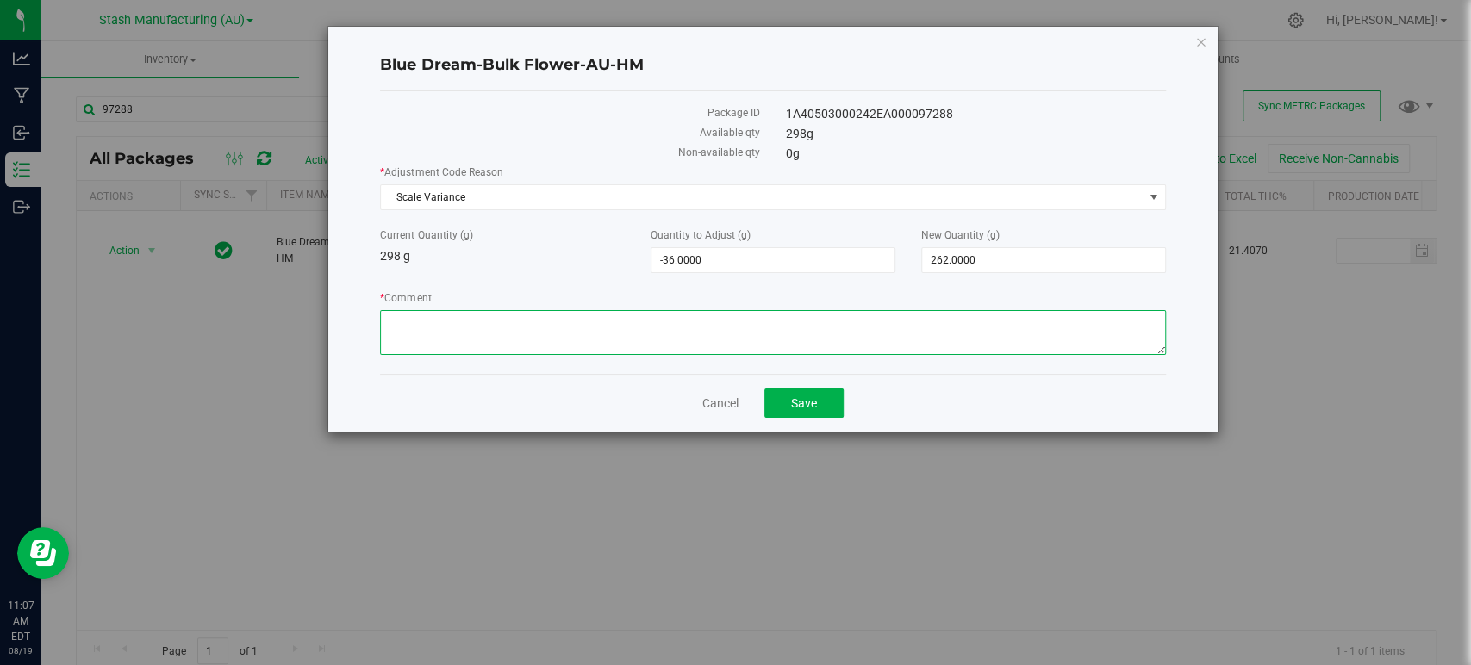
click at [460, 322] on textarea "* Comment" at bounding box center [772, 332] width 785 height 45
type textarea "Scale variance."
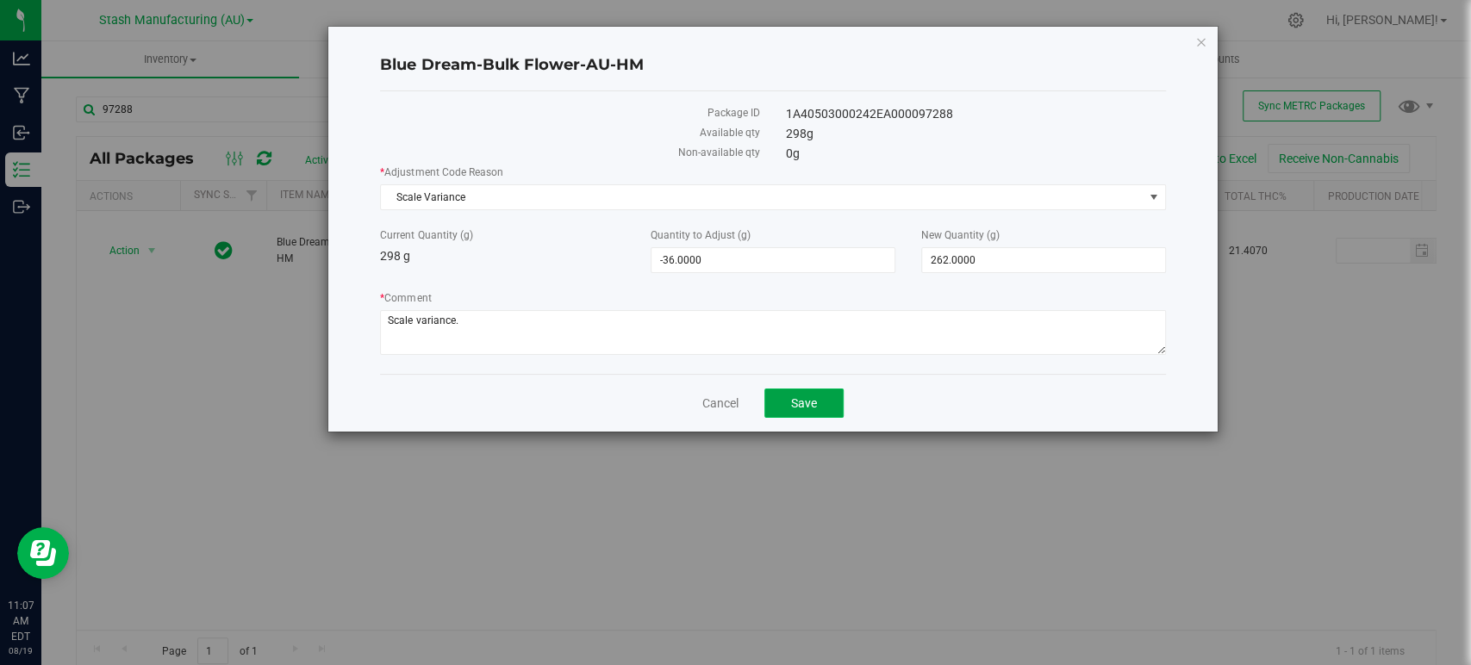
click at [806, 404] on span "Save" at bounding box center [804, 403] width 26 height 14
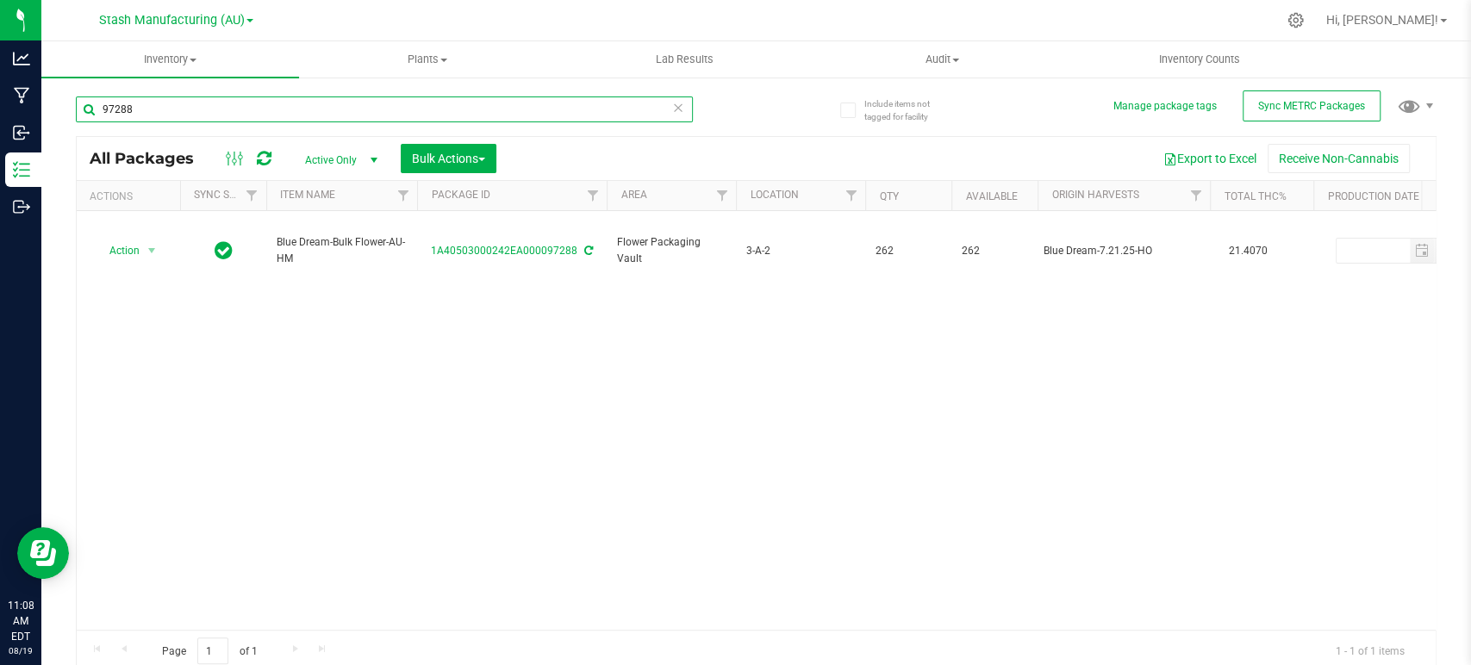
click at [159, 109] on input "97288" at bounding box center [384, 110] width 617 height 26
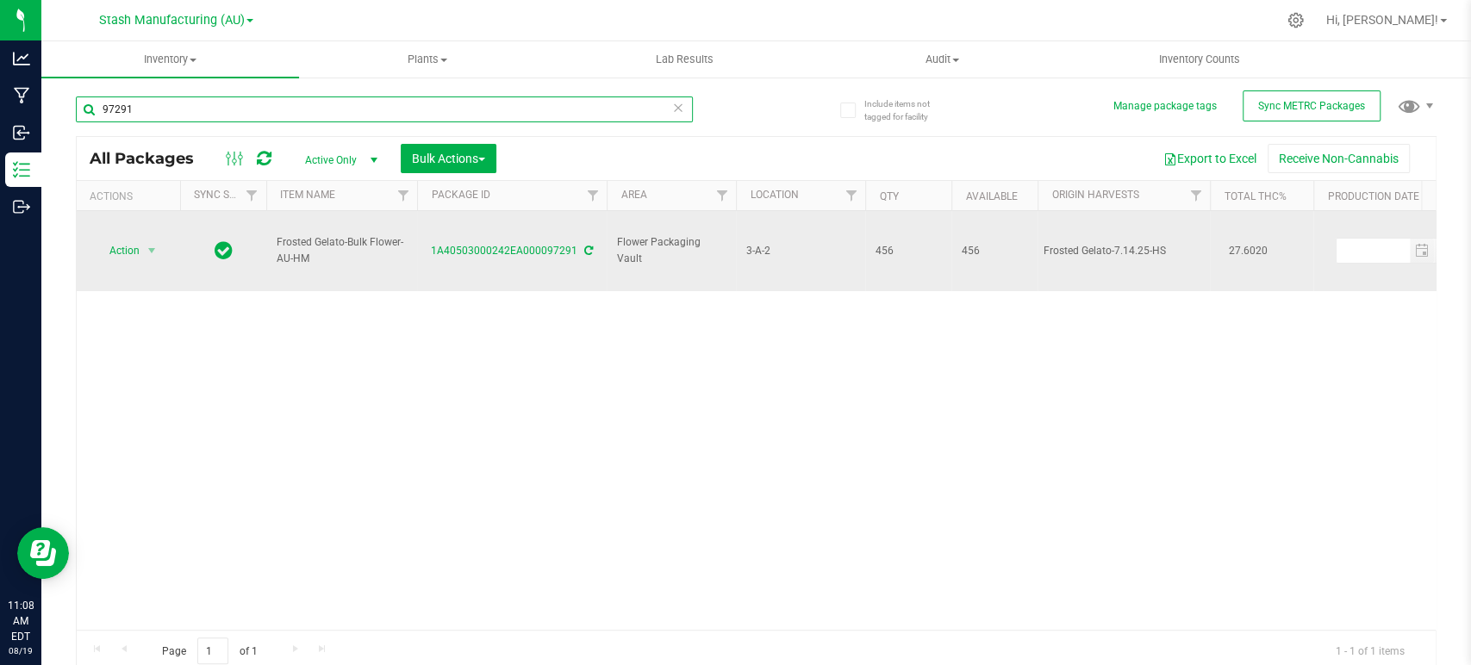
type input "97291"
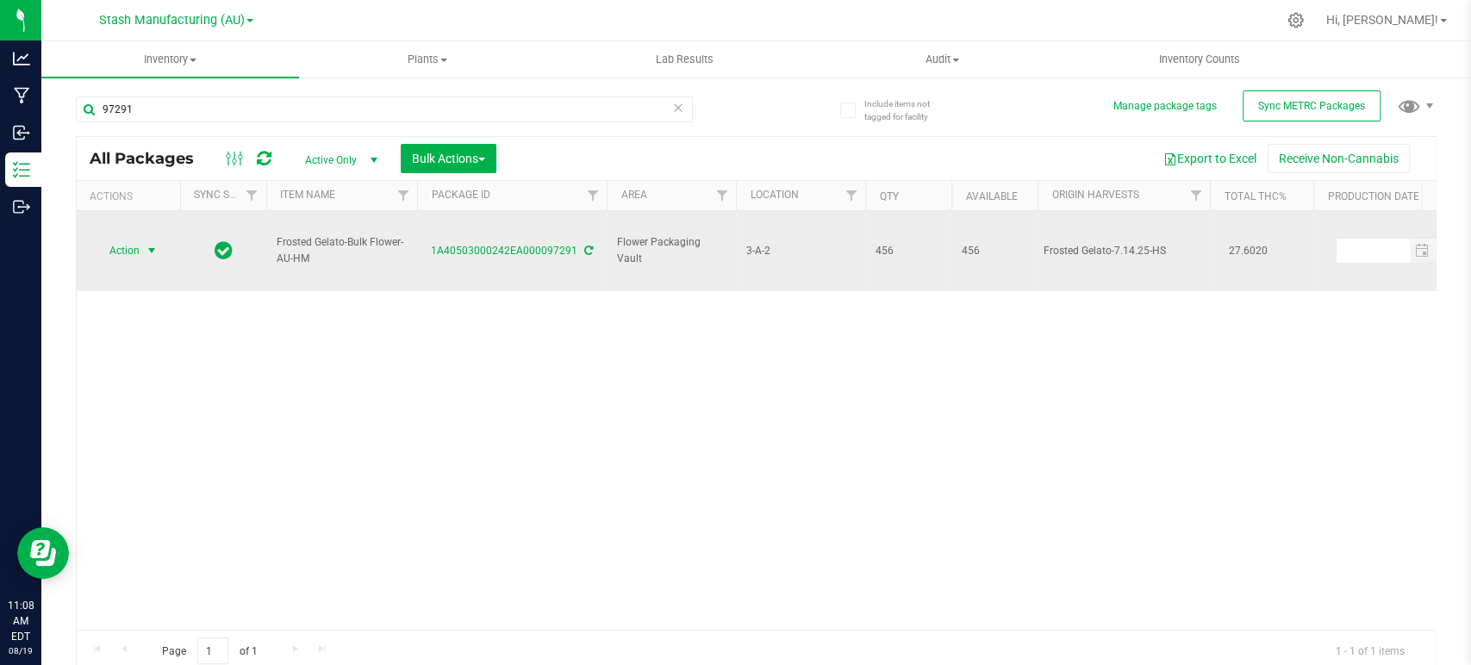
click at [138, 239] on span "Action" at bounding box center [117, 251] width 47 height 24
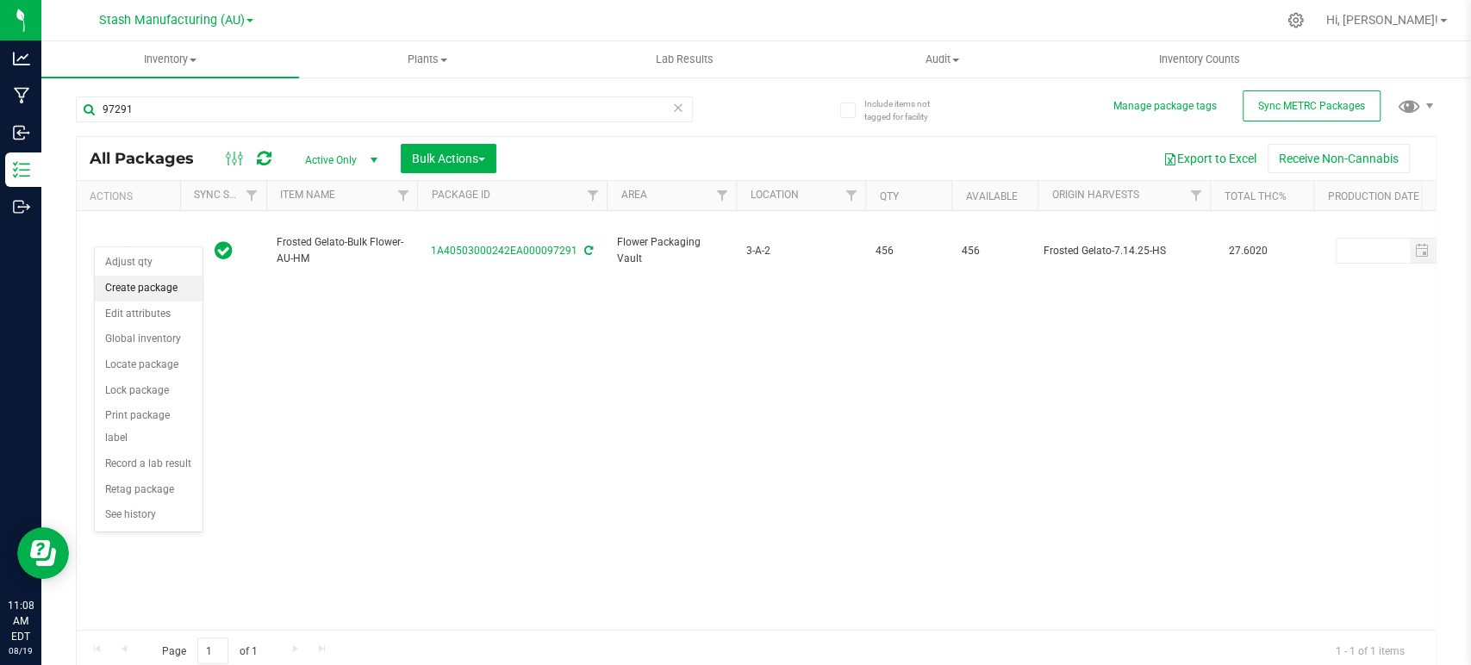
click at [138, 289] on li "Create package" at bounding box center [149, 289] width 108 height 26
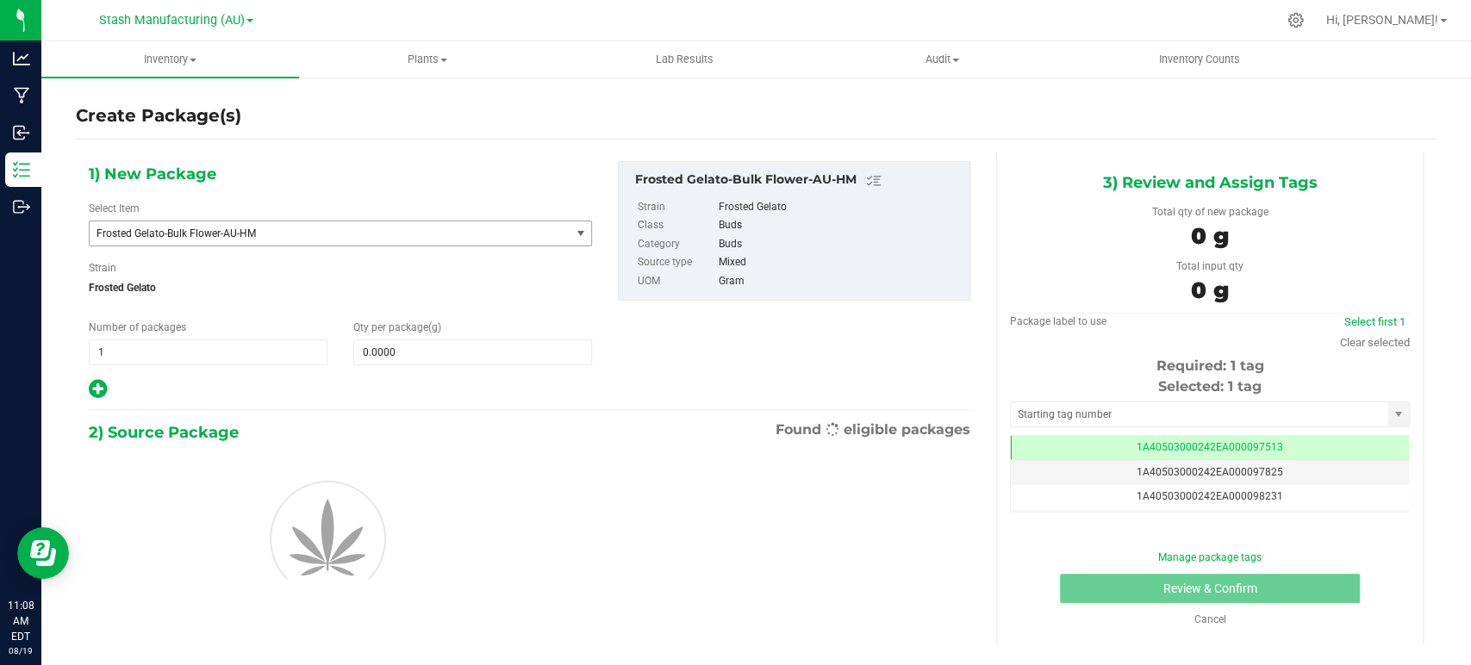
click at [208, 243] on span "Frosted Gelato-Bulk Flower-AU-HM" at bounding box center [330, 233] width 480 height 24
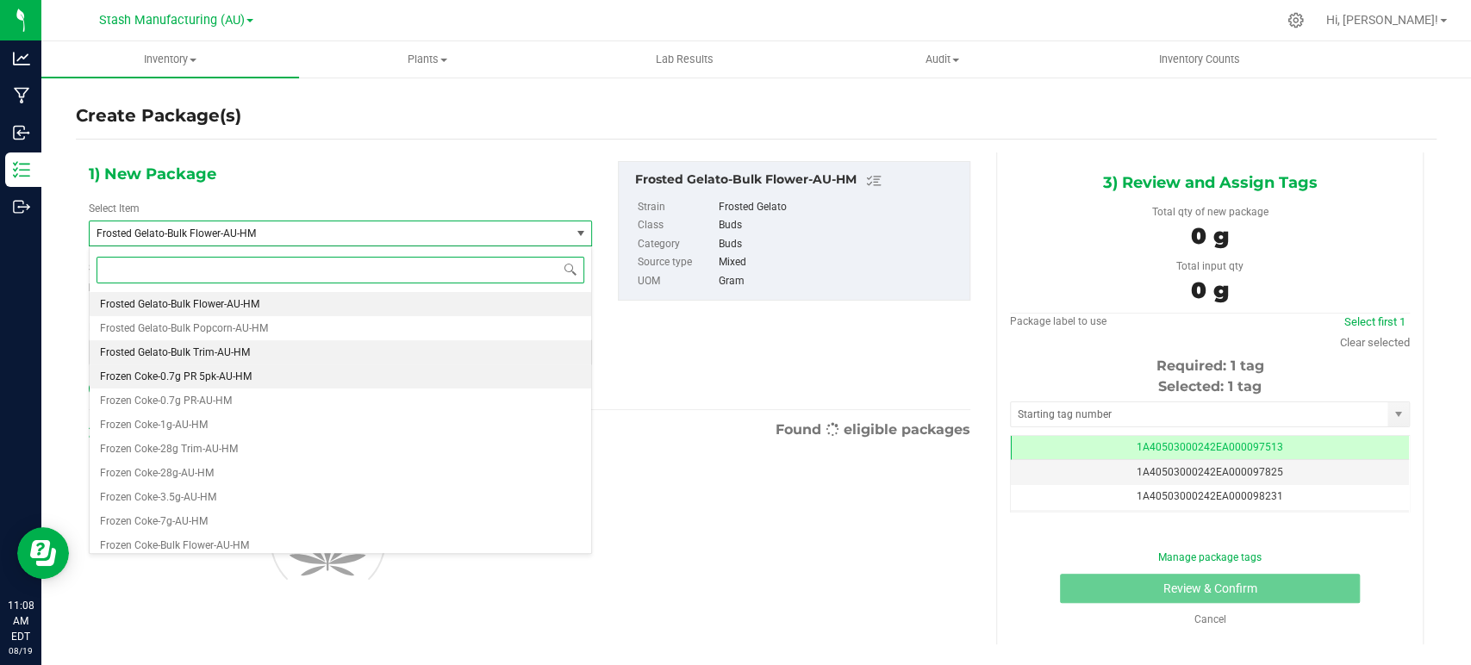
click at [212, 352] on span "Frosted Gelato-Bulk Trim-AU-HM" at bounding box center [175, 352] width 150 height 12
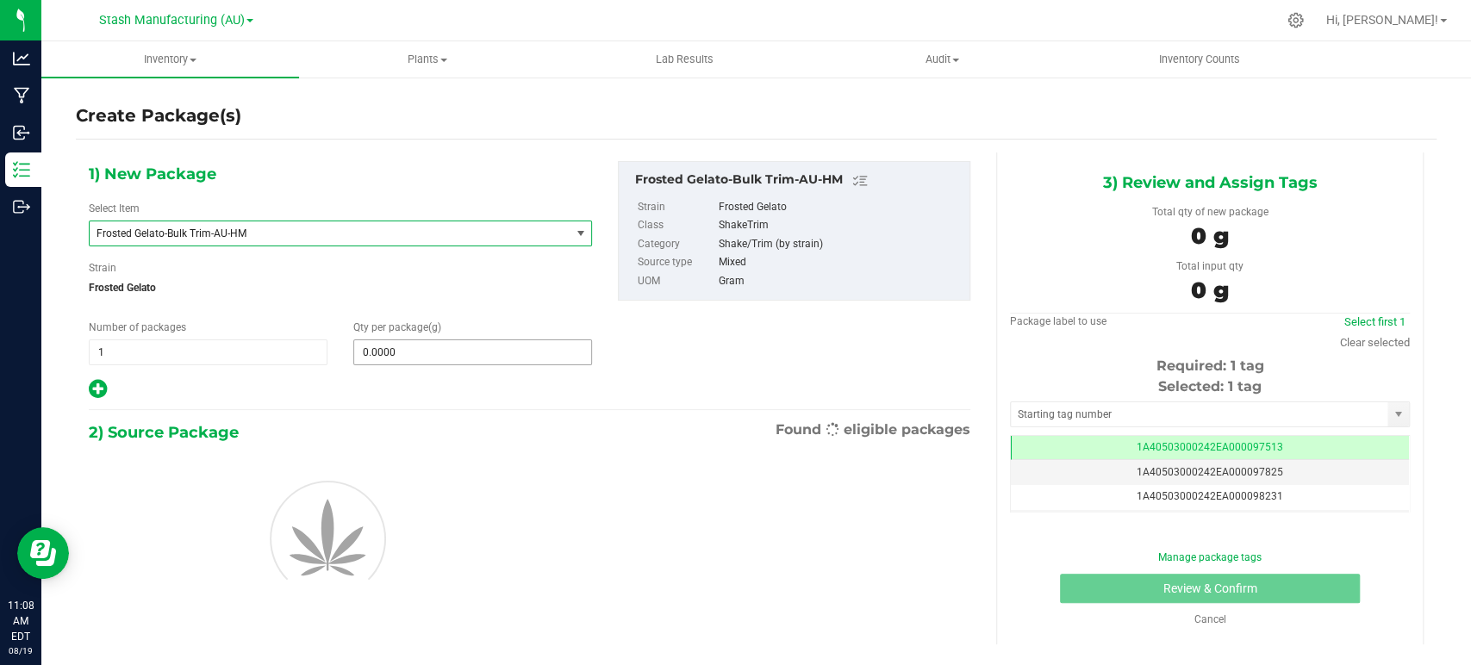
type input "0.0000"
click at [468, 349] on span at bounding box center [472, 352] width 239 height 26
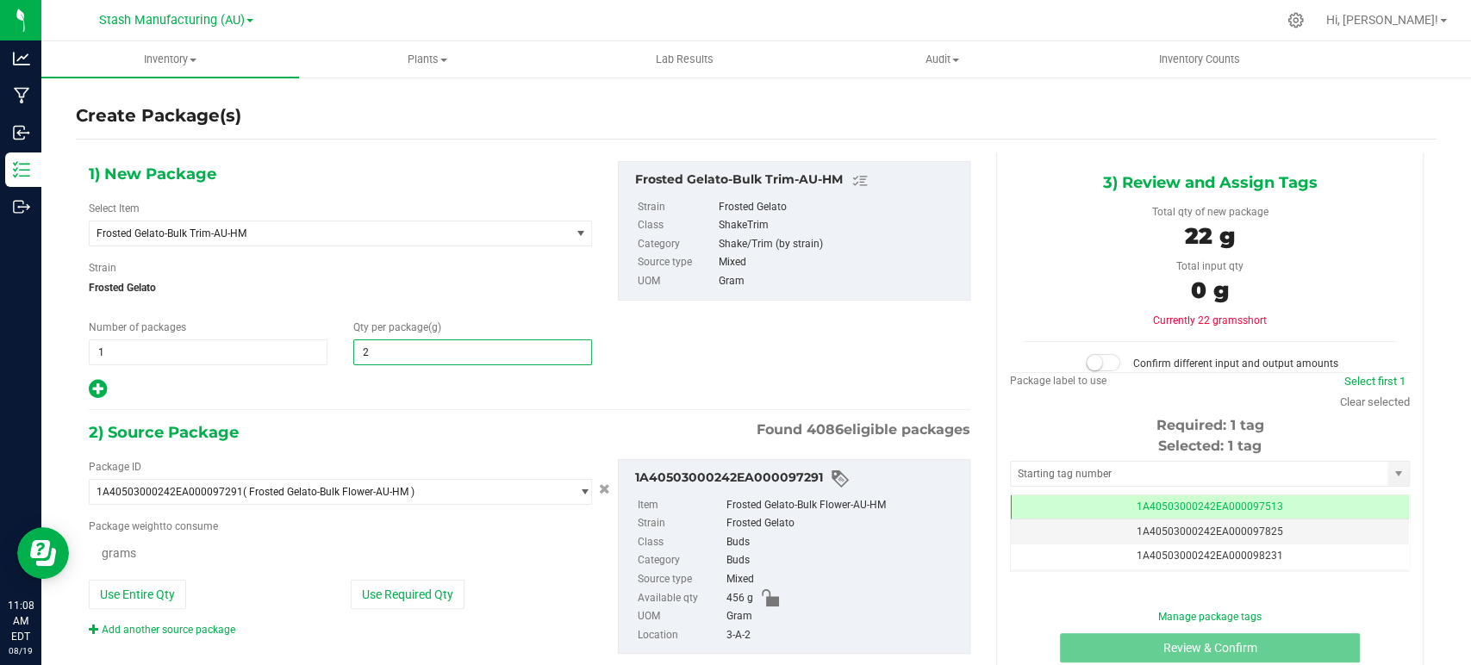
type input "22"
type input "0.0000 g"
type input "228"
type input "228.0000"
click at [406, 411] on div "1) New Package Select Item Frosted Gelato-Bulk Trim-AU-HM Fat [PERSON_NAME]-Fre…" at bounding box center [529, 422] width 907 height 539
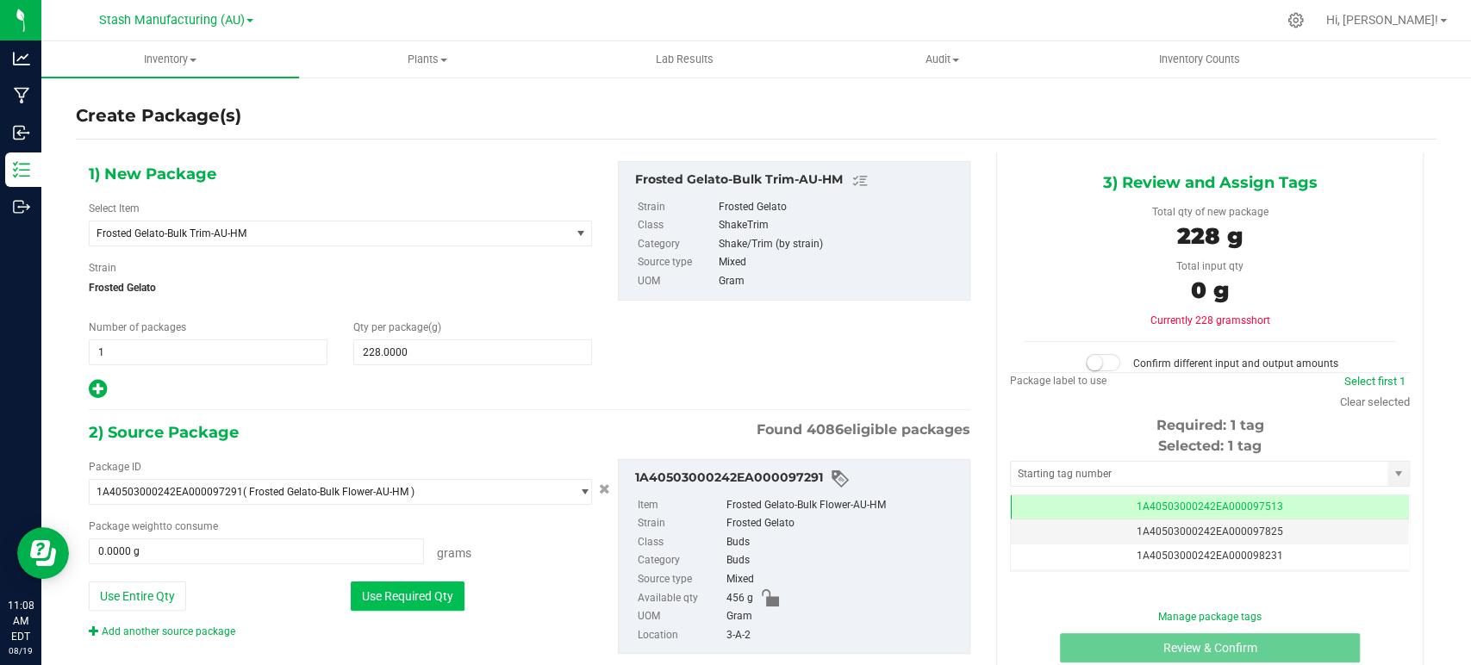
click at [414, 594] on button "Use Required Qty" at bounding box center [408, 596] width 114 height 29
type input "228.0000 g"
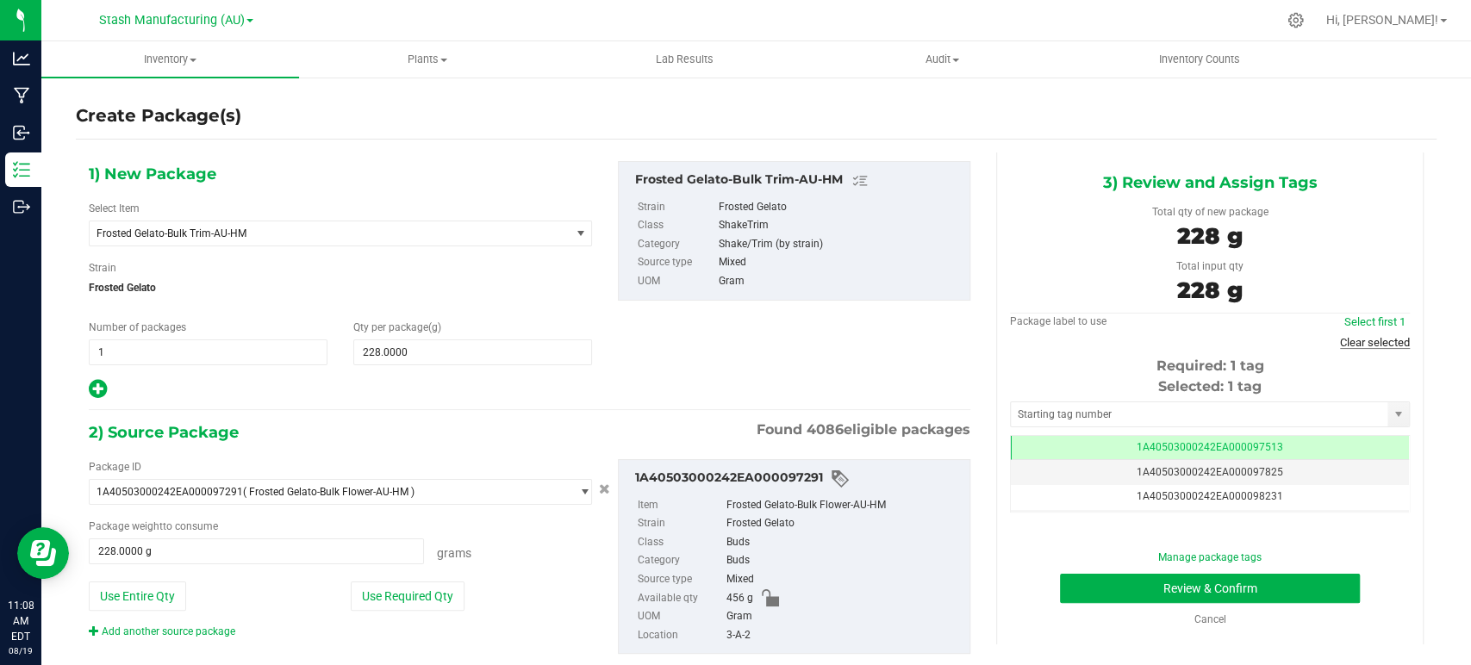
click at [1360, 339] on link "Clear selected" at bounding box center [1375, 342] width 70 height 13
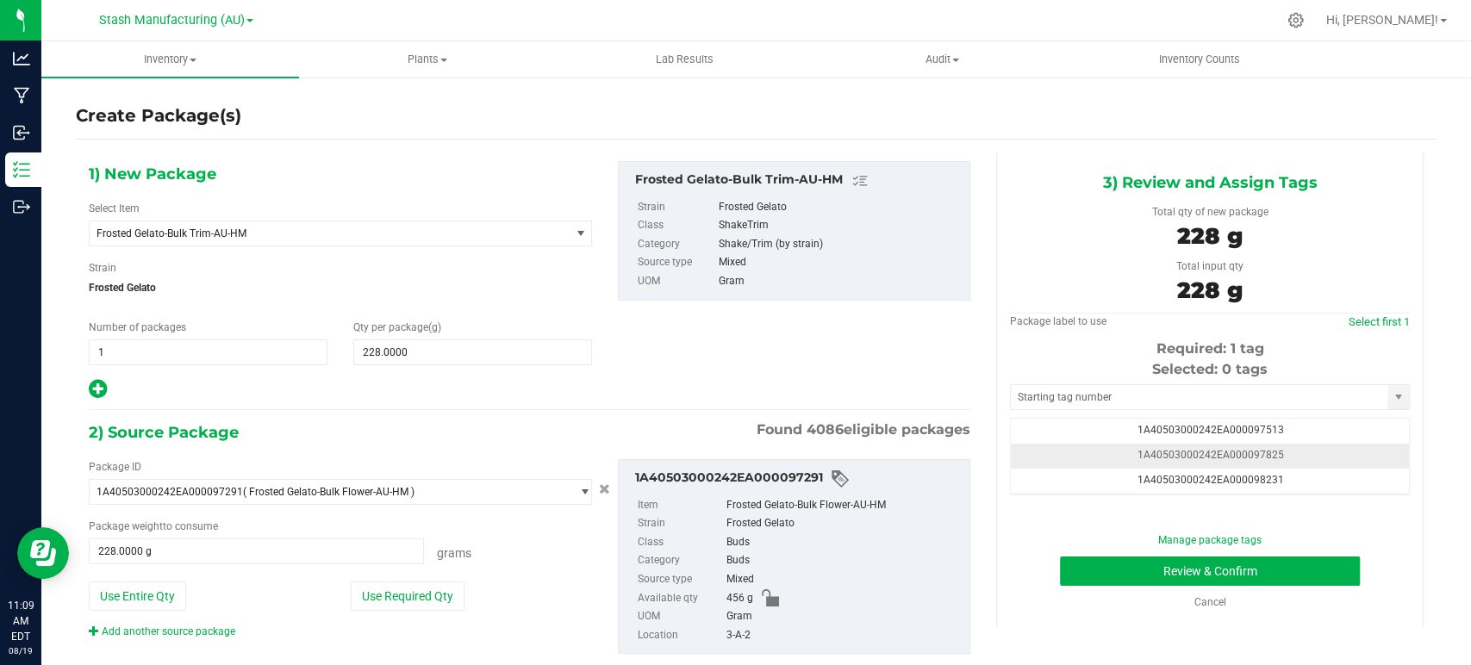
click at [1275, 456] on td "1A40503000242EA000097825" at bounding box center [1210, 456] width 398 height 25
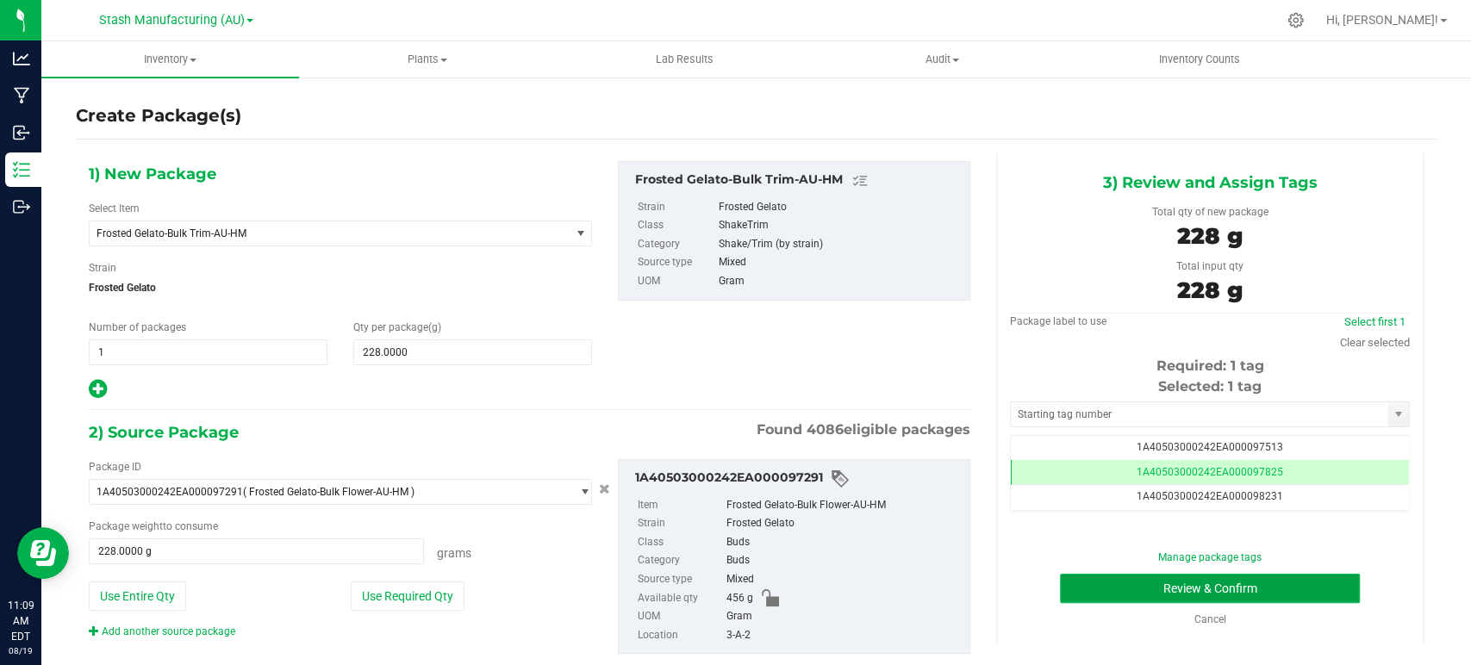
click at [1222, 594] on button "Review & Confirm" at bounding box center [1209, 588] width 299 height 29
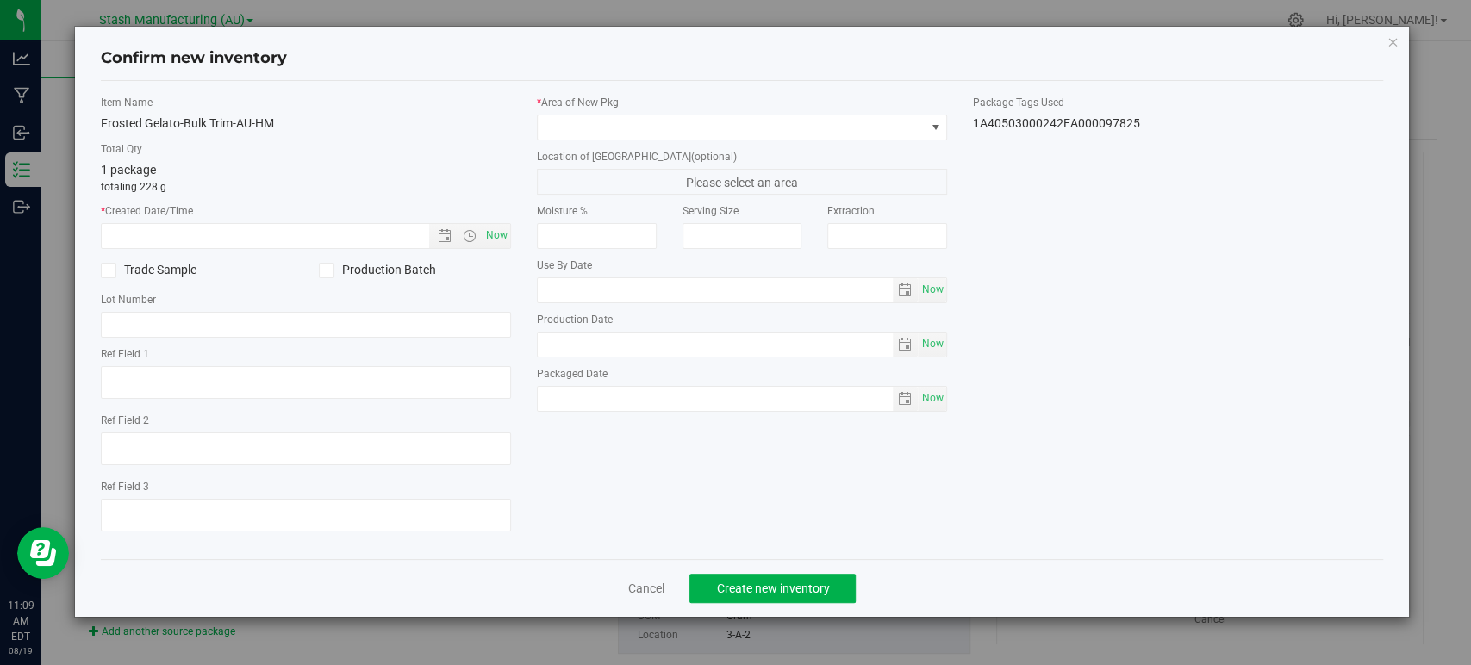
type input "[DATE]"
click at [490, 242] on span "Now" at bounding box center [497, 235] width 29 height 25
type input "[DATE] 11:09 AM"
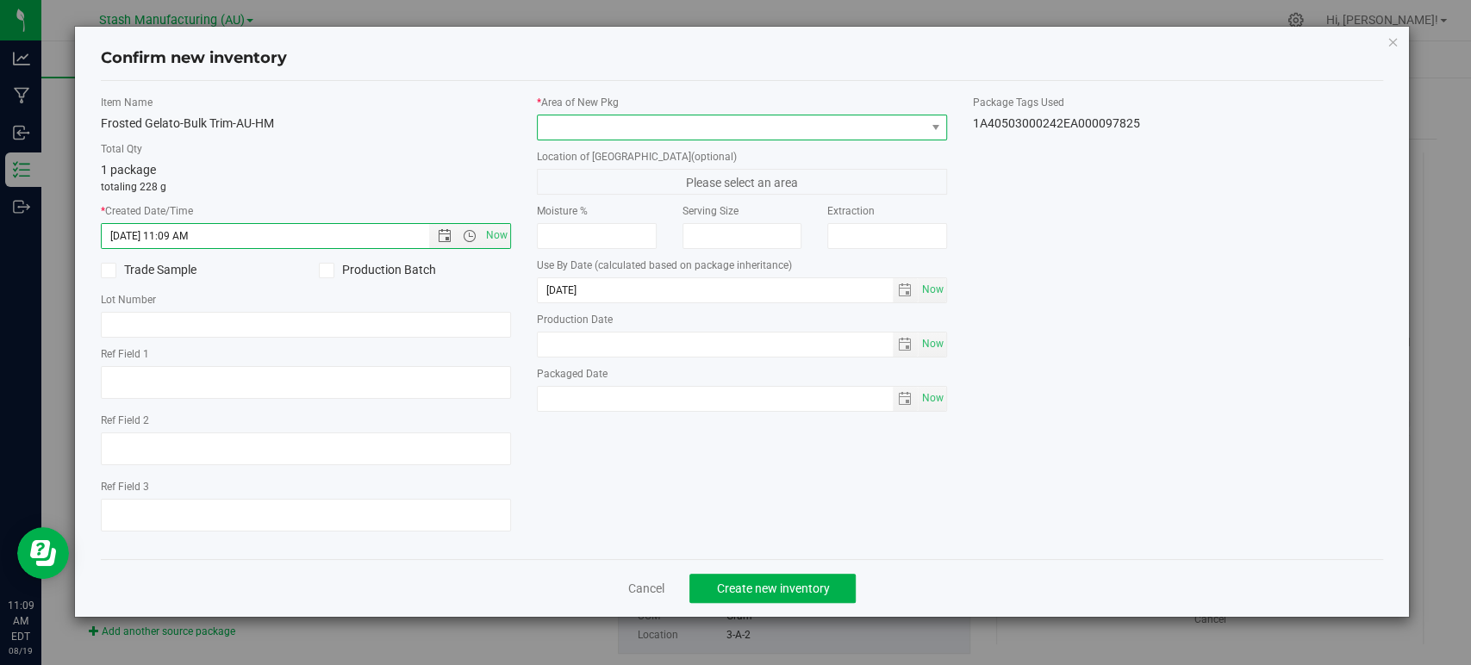
click at [598, 126] on span at bounding box center [731, 127] width 387 height 24
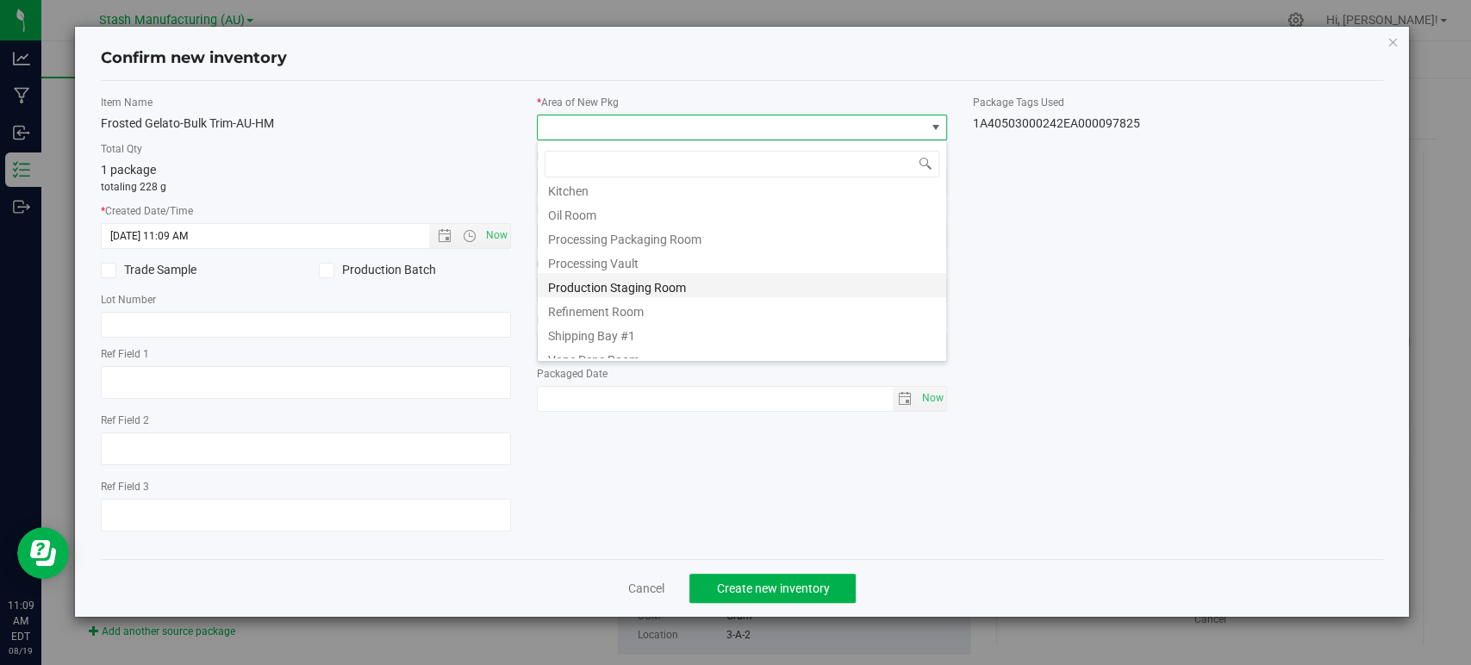
scroll to position [214, 0]
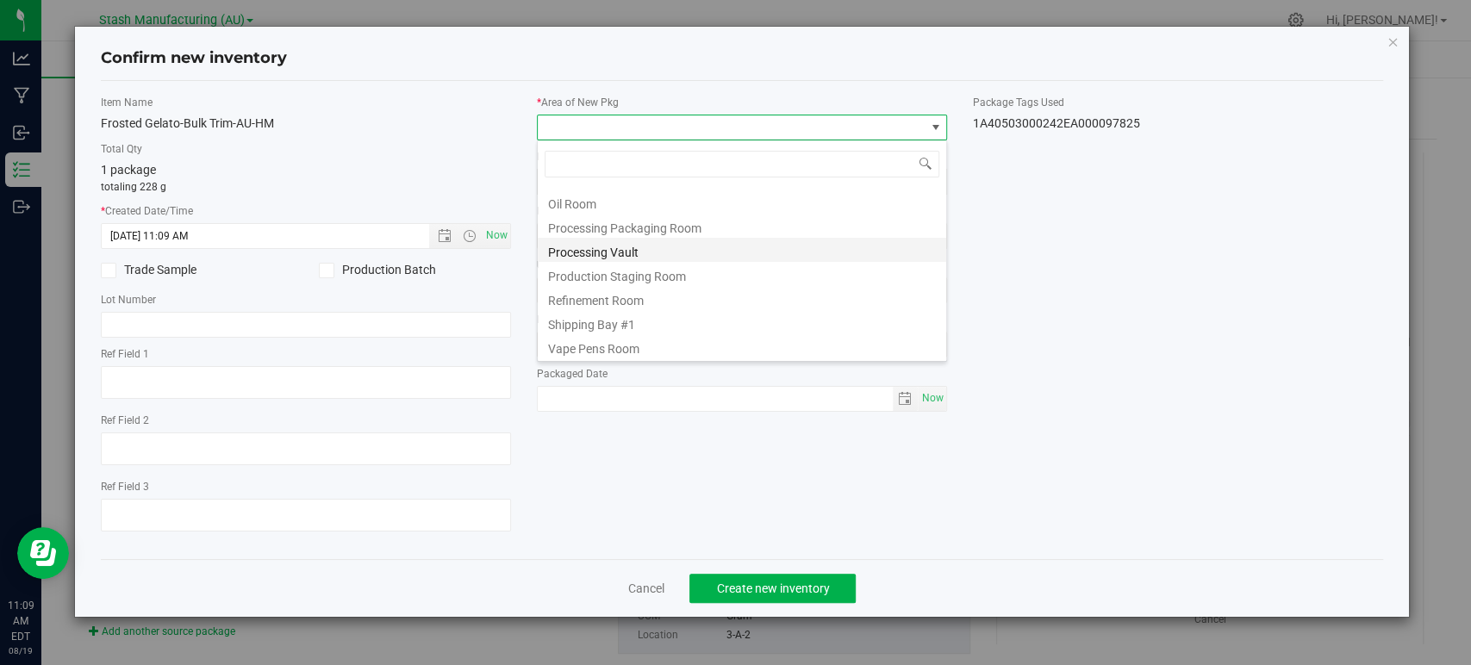
click at [589, 257] on li "Processing Vault" at bounding box center [742, 250] width 408 height 24
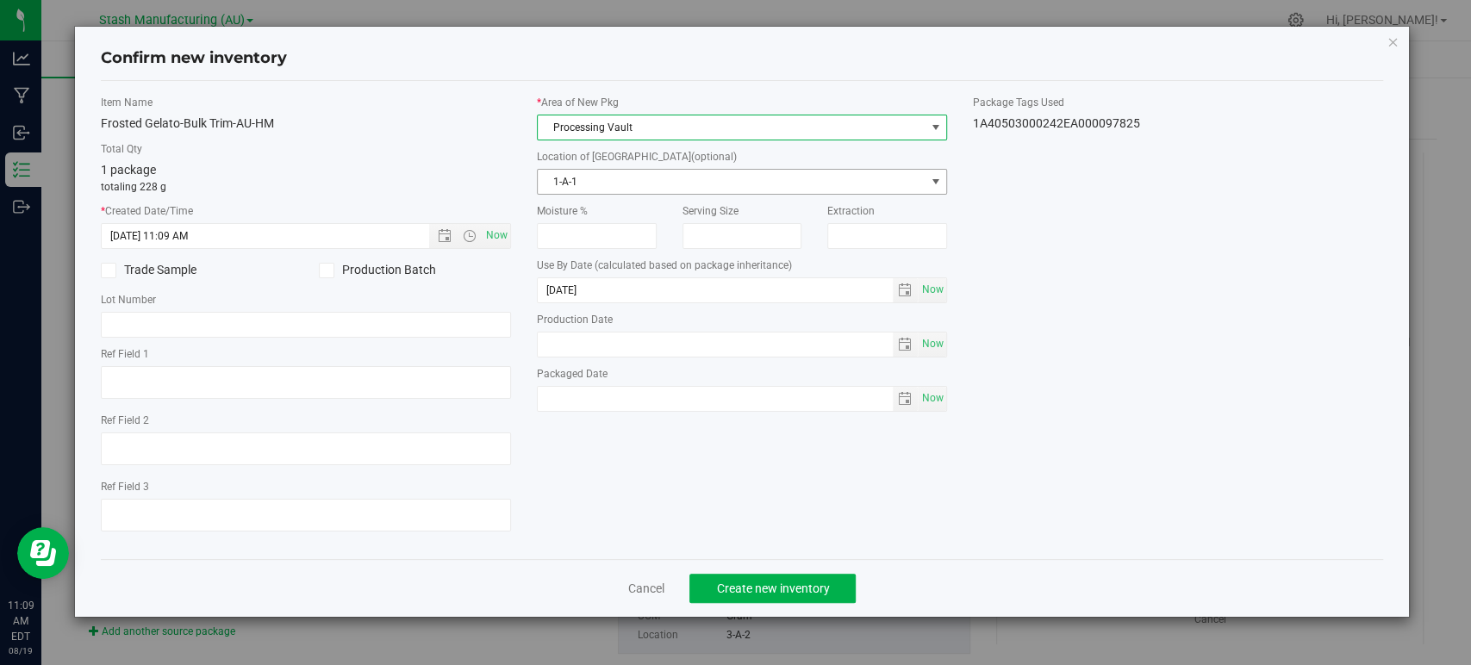
click at [571, 180] on span "1-A-1" at bounding box center [731, 182] width 387 height 24
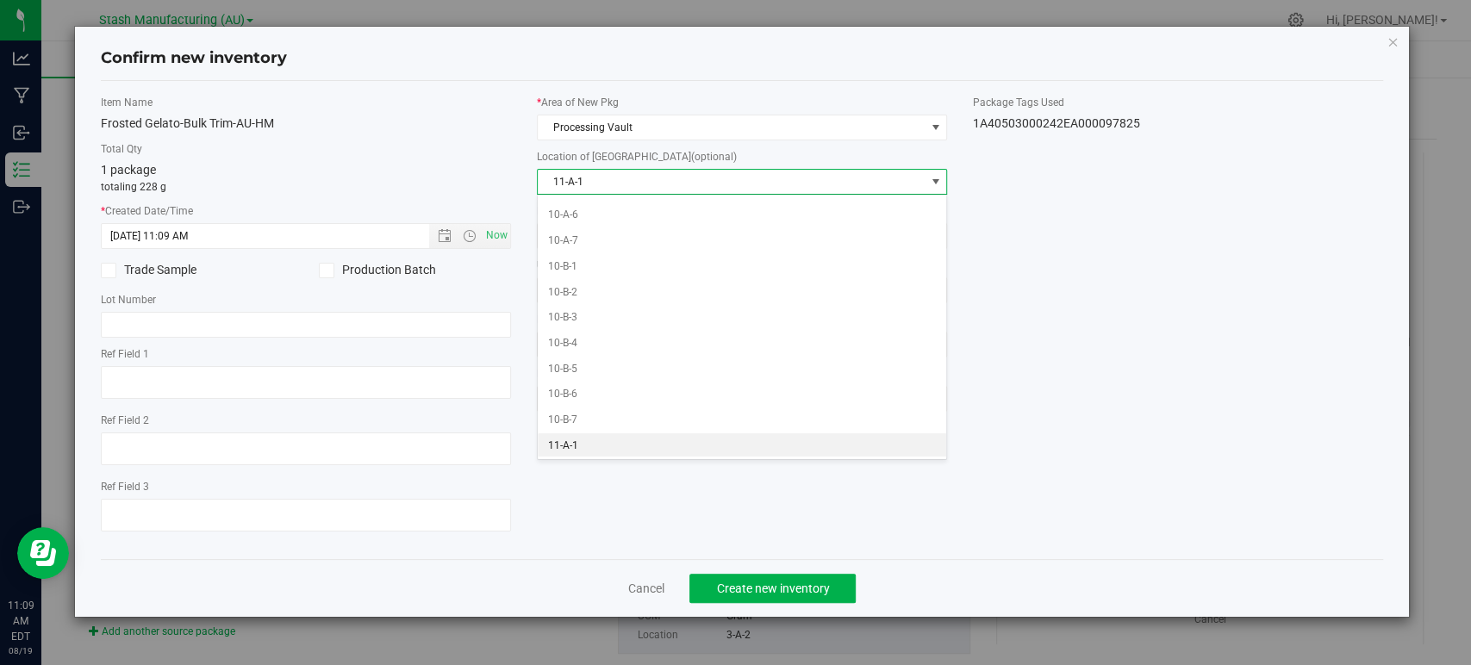
click at [608, 445] on li "11-A-1" at bounding box center [742, 446] width 408 height 26
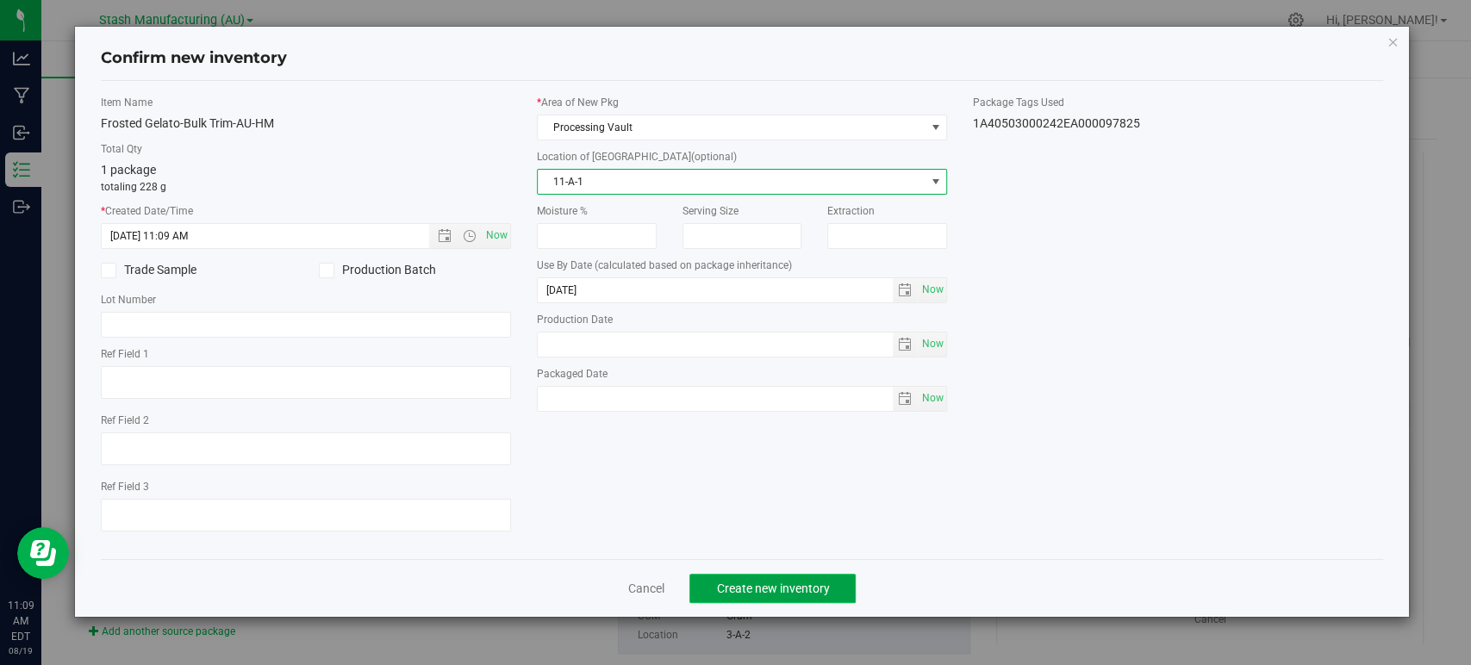
click at [791, 592] on span "Create new inventory" at bounding box center [772, 589] width 113 height 14
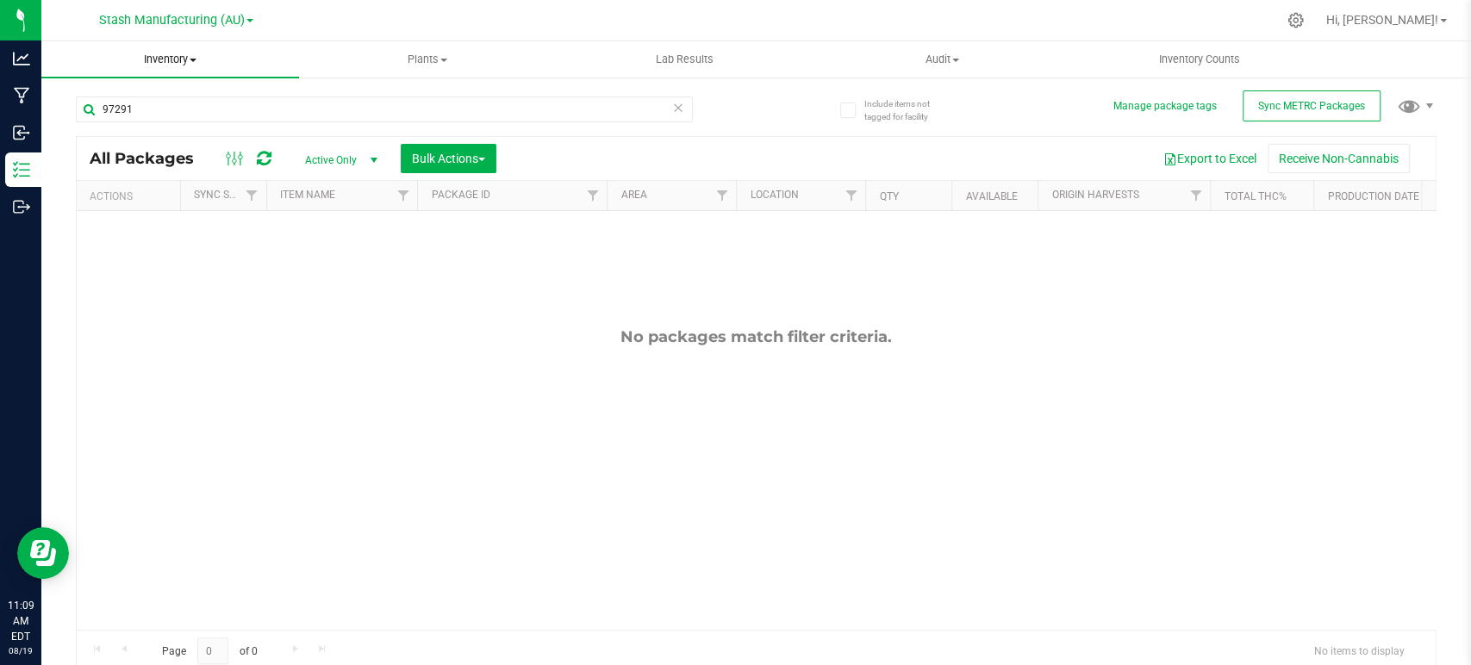
click at [167, 60] on span "Inventory" at bounding box center [170, 60] width 258 height 16
click at [132, 100] on span "All packages" at bounding box center [100, 104] width 118 height 15
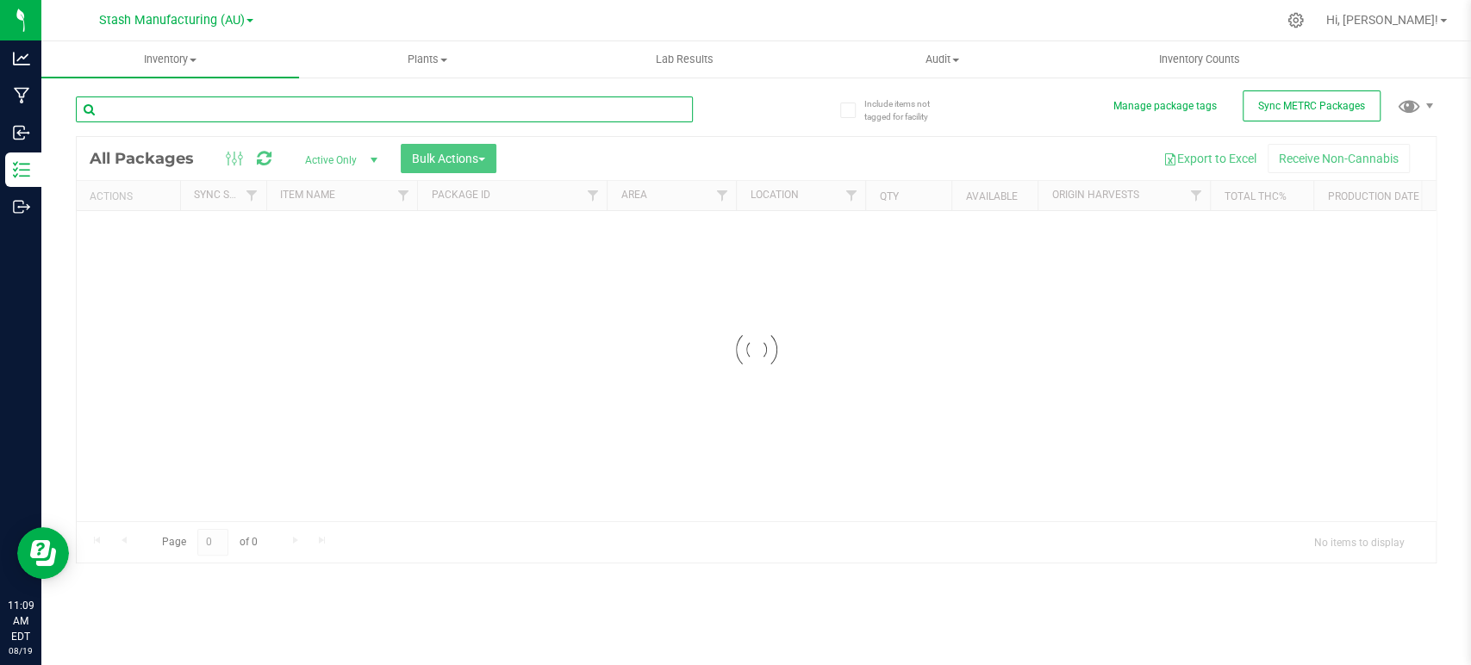
click at [255, 109] on input "text" at bounding box center [384, 110] width 617 height 26
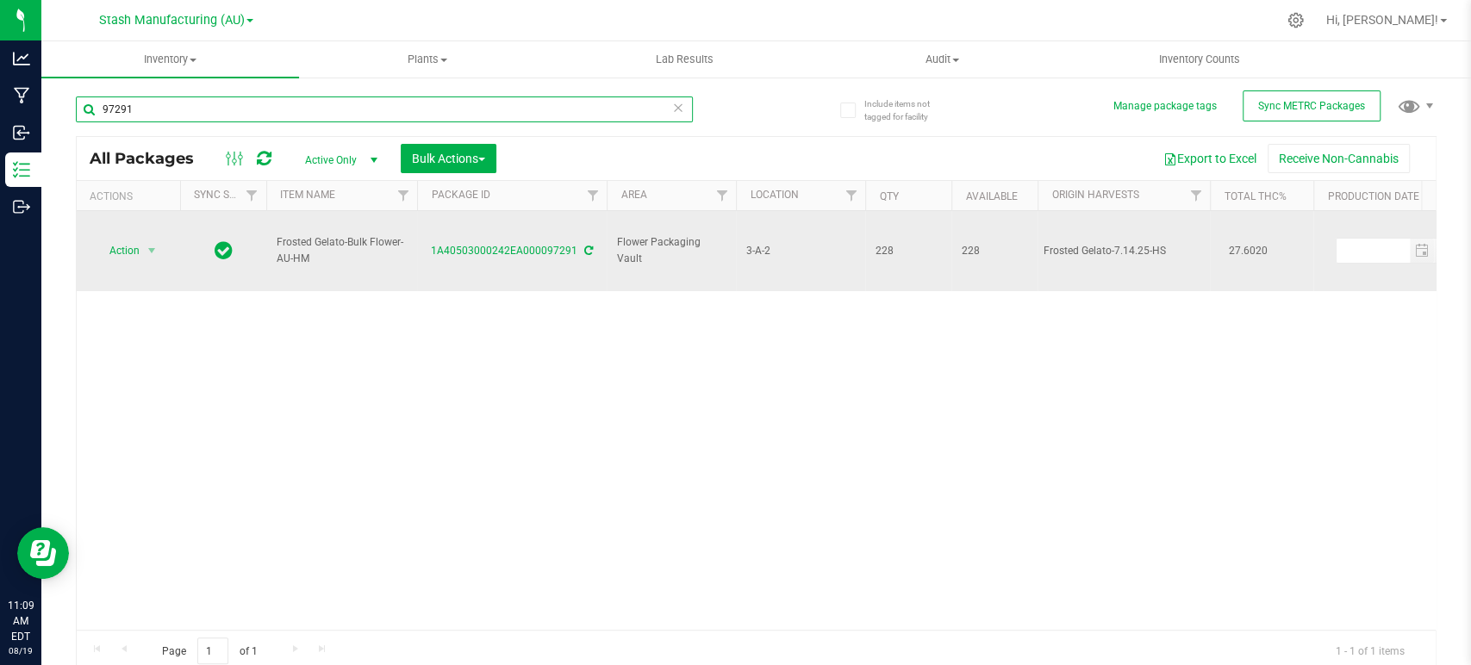
type input "97291"
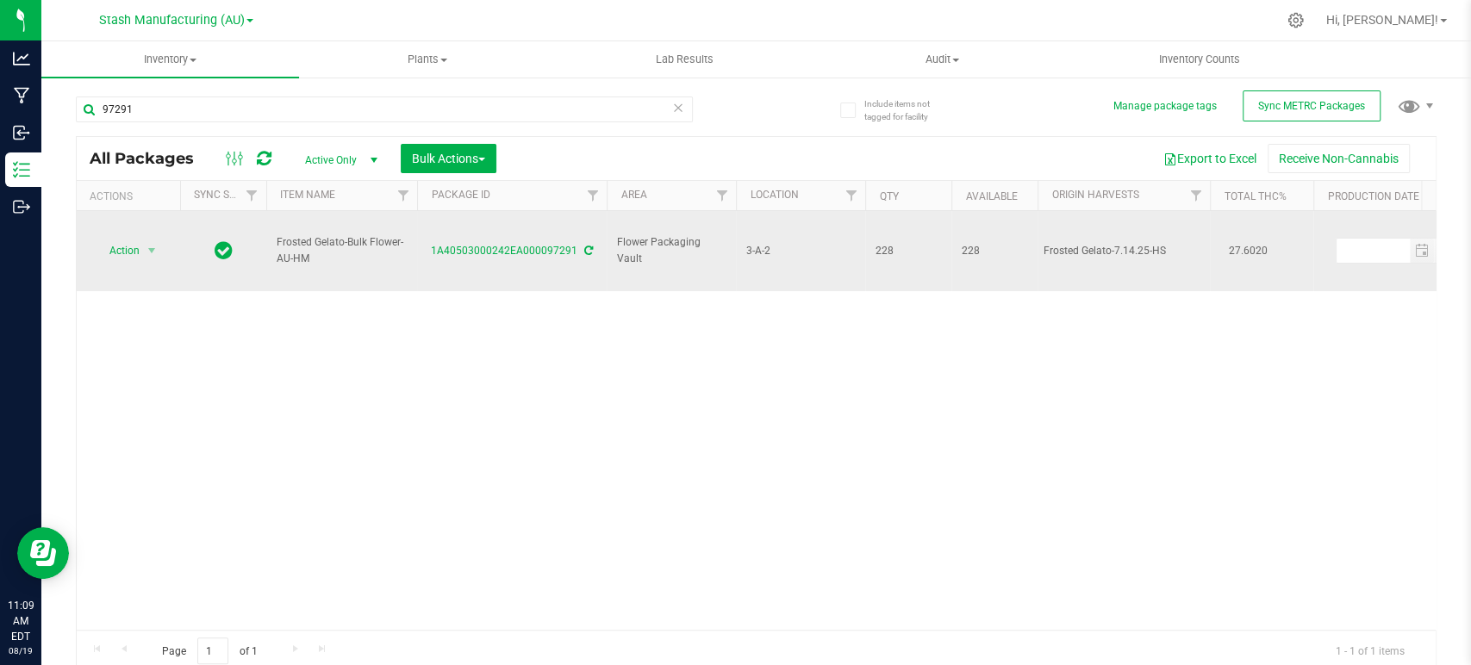
click at [128, 239] on span "Action" at bounding box center [117, 251] width 47 height 24
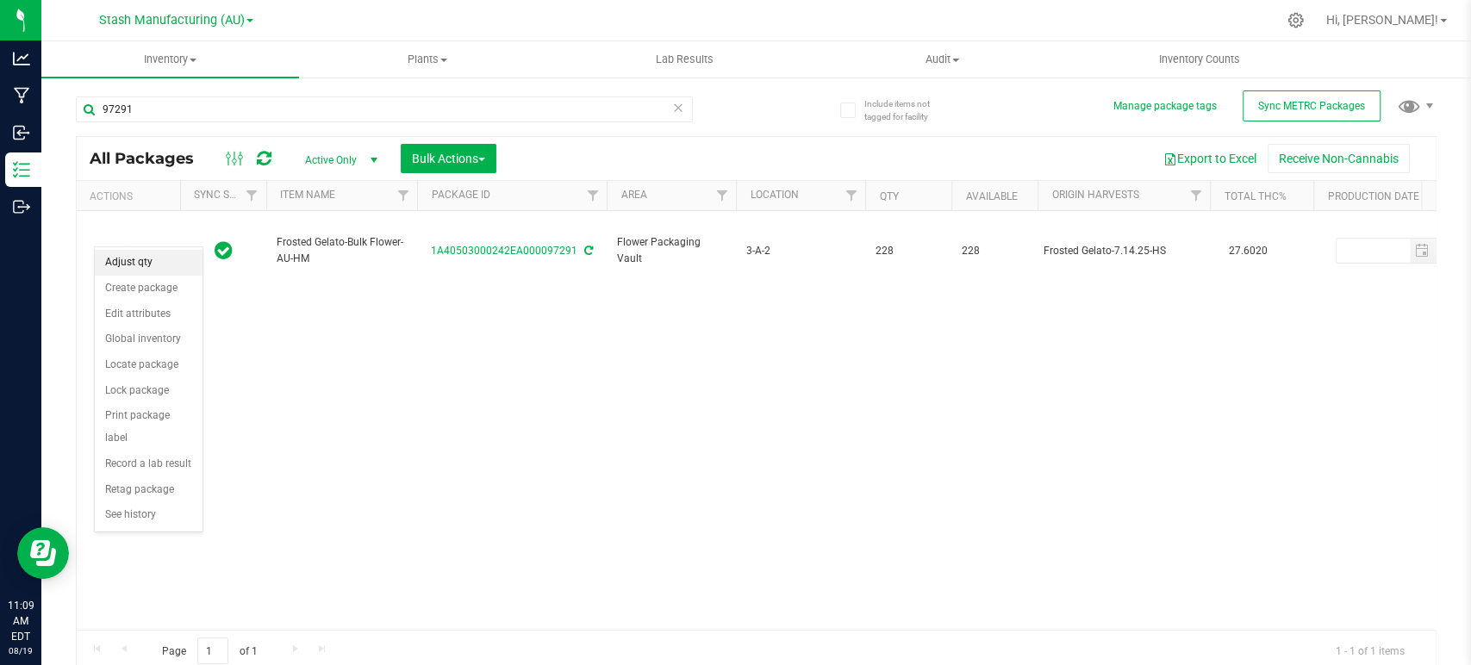
click at [153, 257] on li "Adjust qty" at bounding box center [149, 263] width 108 height 26
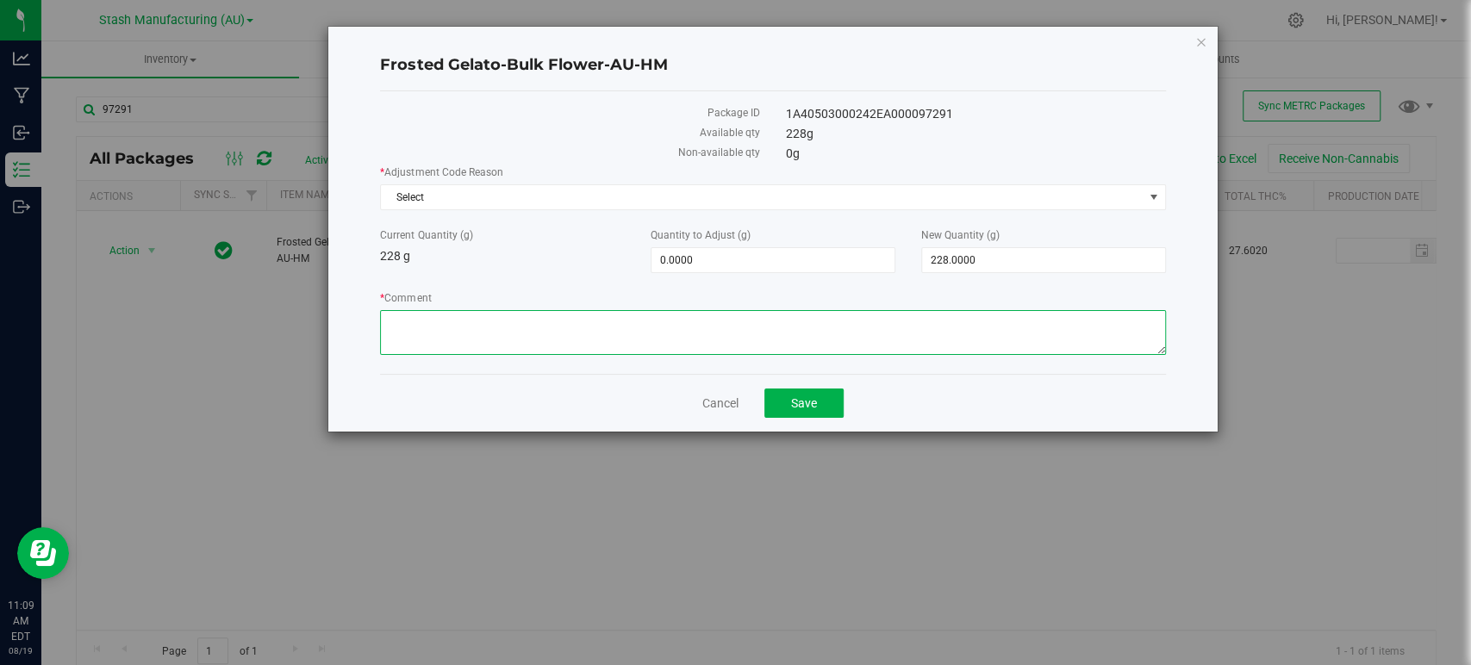
click at [455, 327] on textarea "* Comment" at bounding box center [772, 332] width 785 height 45
drag, startPoint x: 588, startPoint y: 196, endPoint x: 472, endPoint y: 227, distance: 119.8
click at [588, 195] on span "Select" at bounding box center [762, 197] width 762 height 24
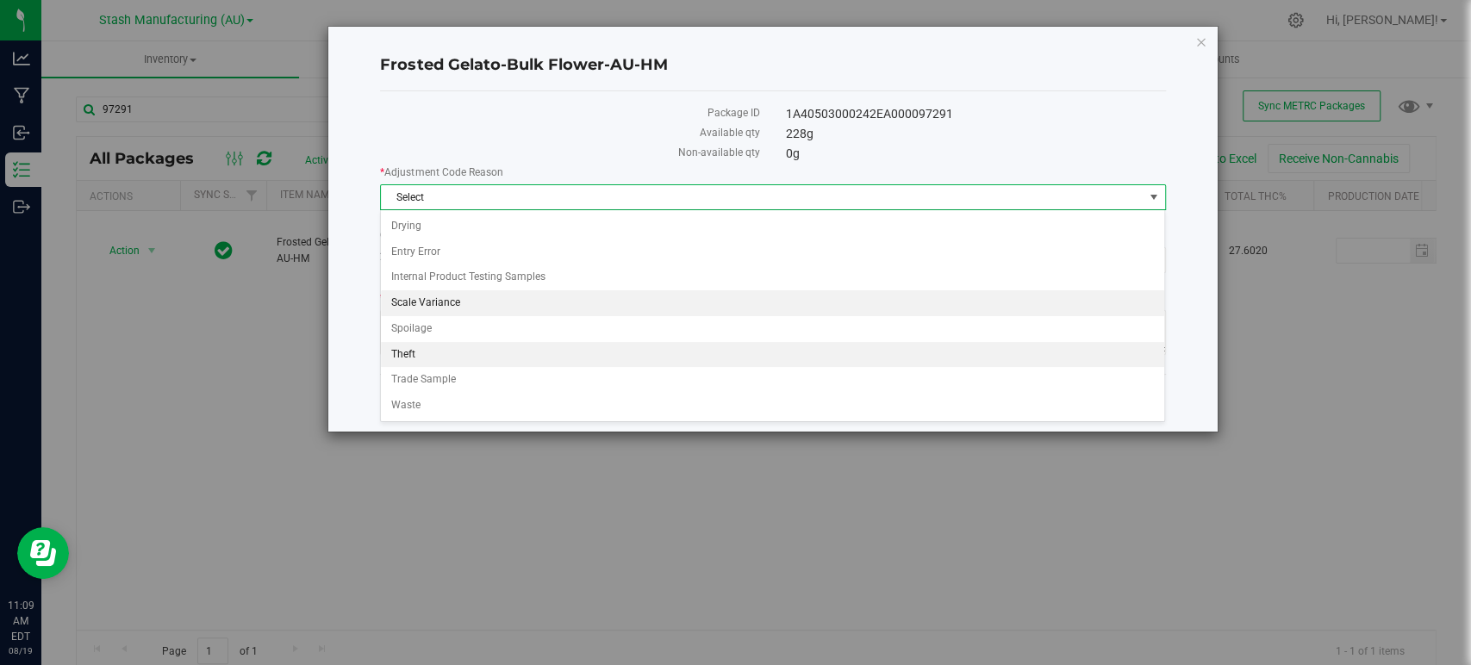
click at [433, 299] on li "Scale Variance" at bounding box center [772, 303] width 783 height 26
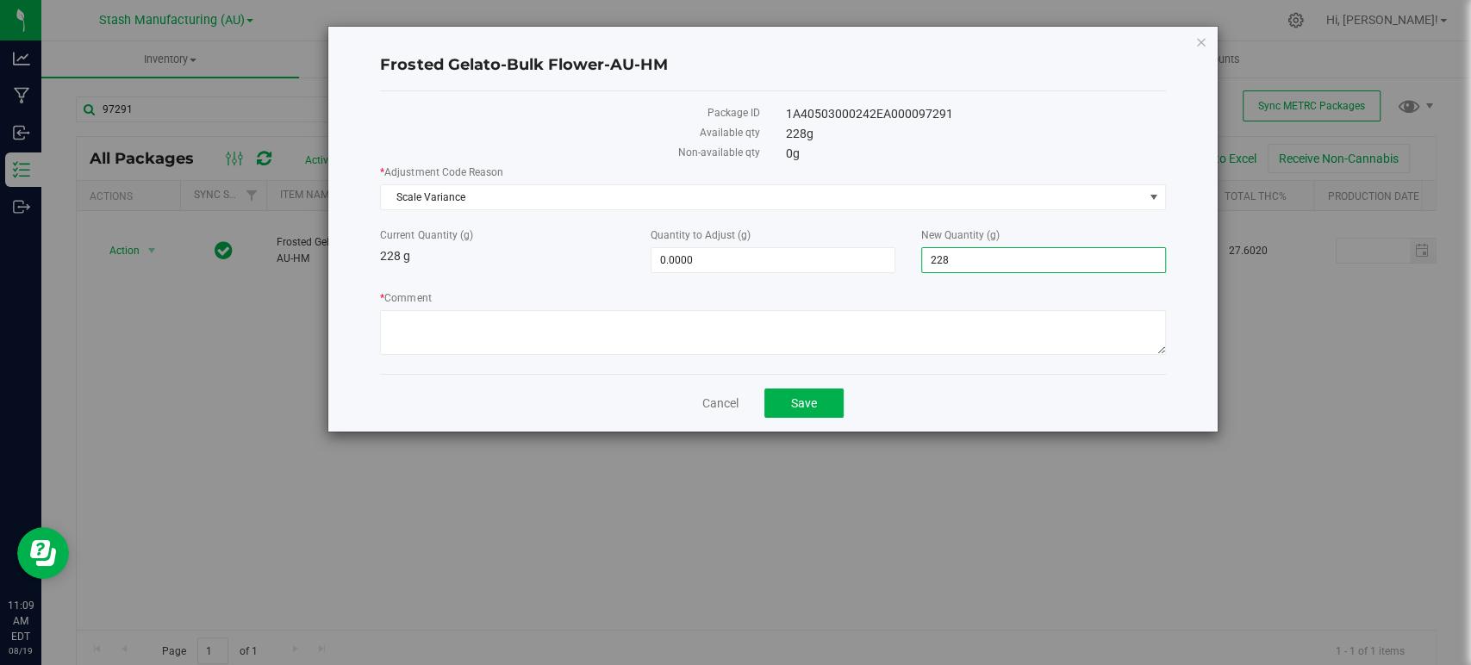
click at [1006, 260] on span "228.0000 228" at bounding box center [1043, 260] width 245 height 26
click at [1006, 260] on input "228" at bounding box center [1043, 260] width 243 height 24
type input "148"
type input "-80.0000"
type input "148.0000"
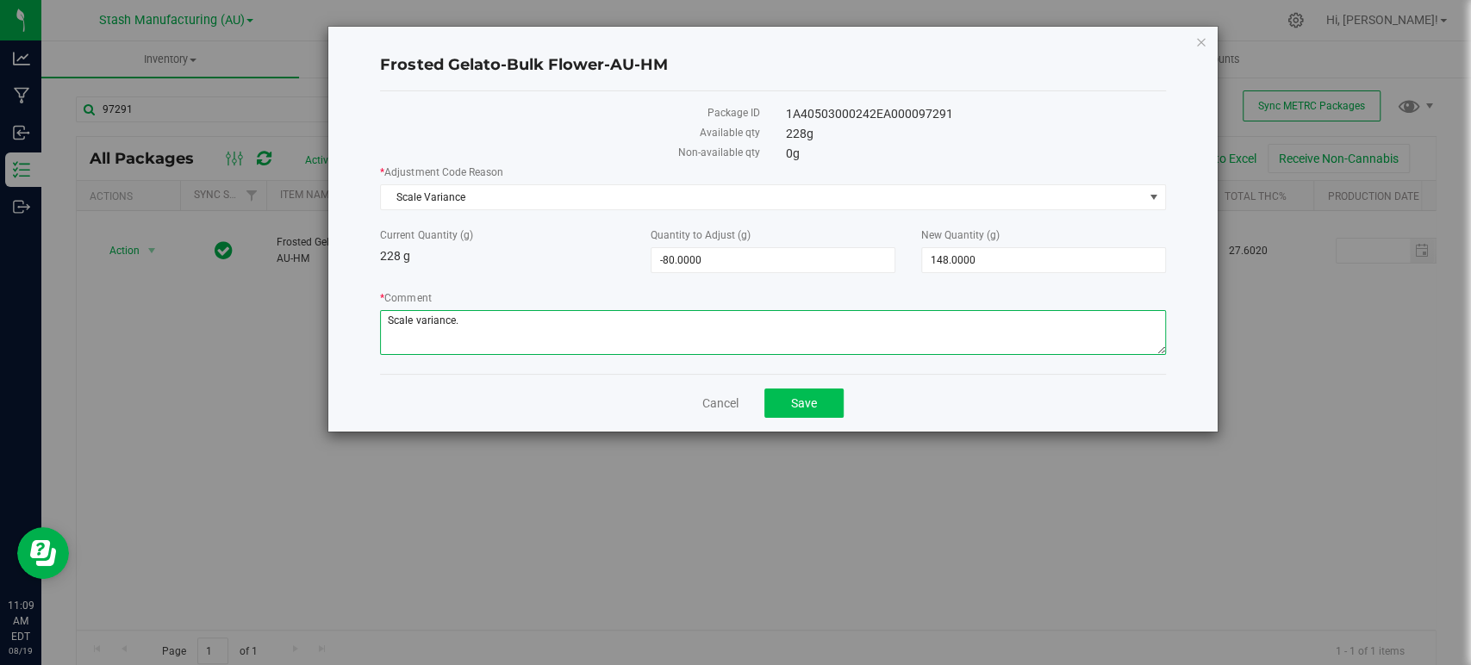
type textarea "Scale variance."
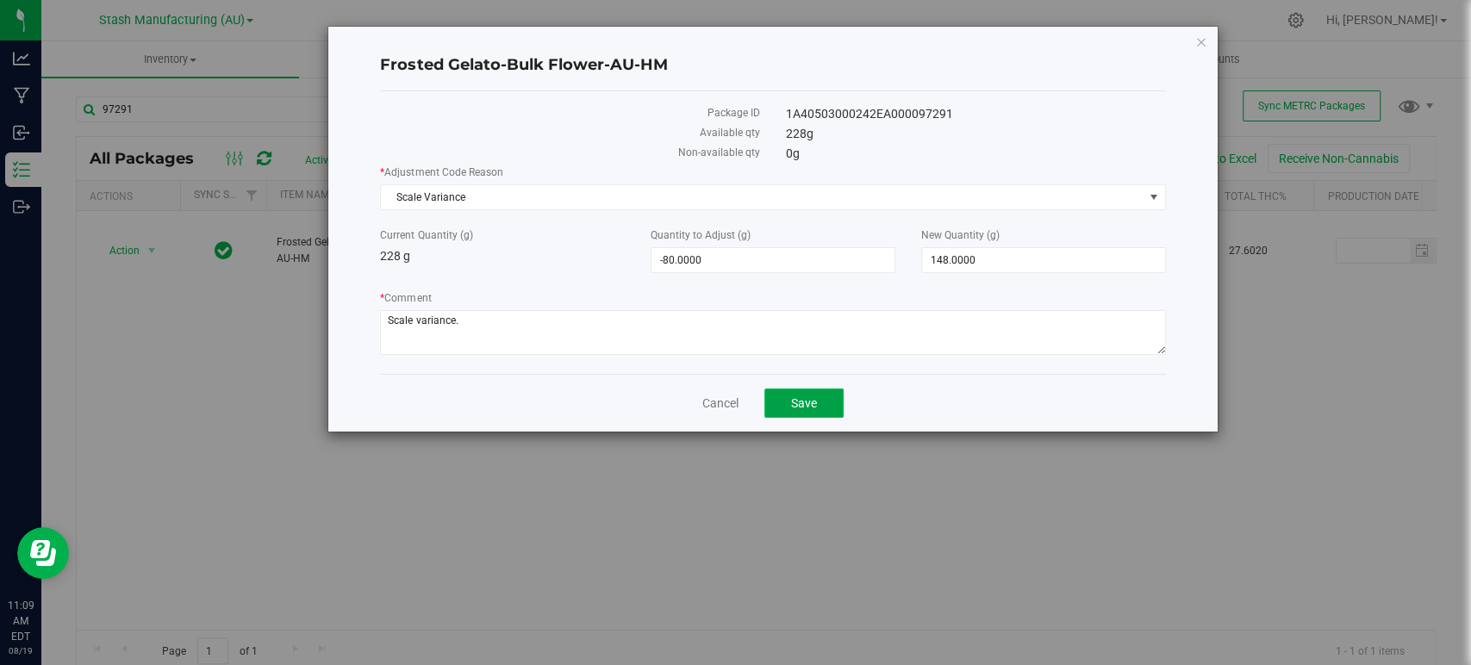
click at [824, 396] on button "Save" at bounding box center [803, 403] width 79 height 29
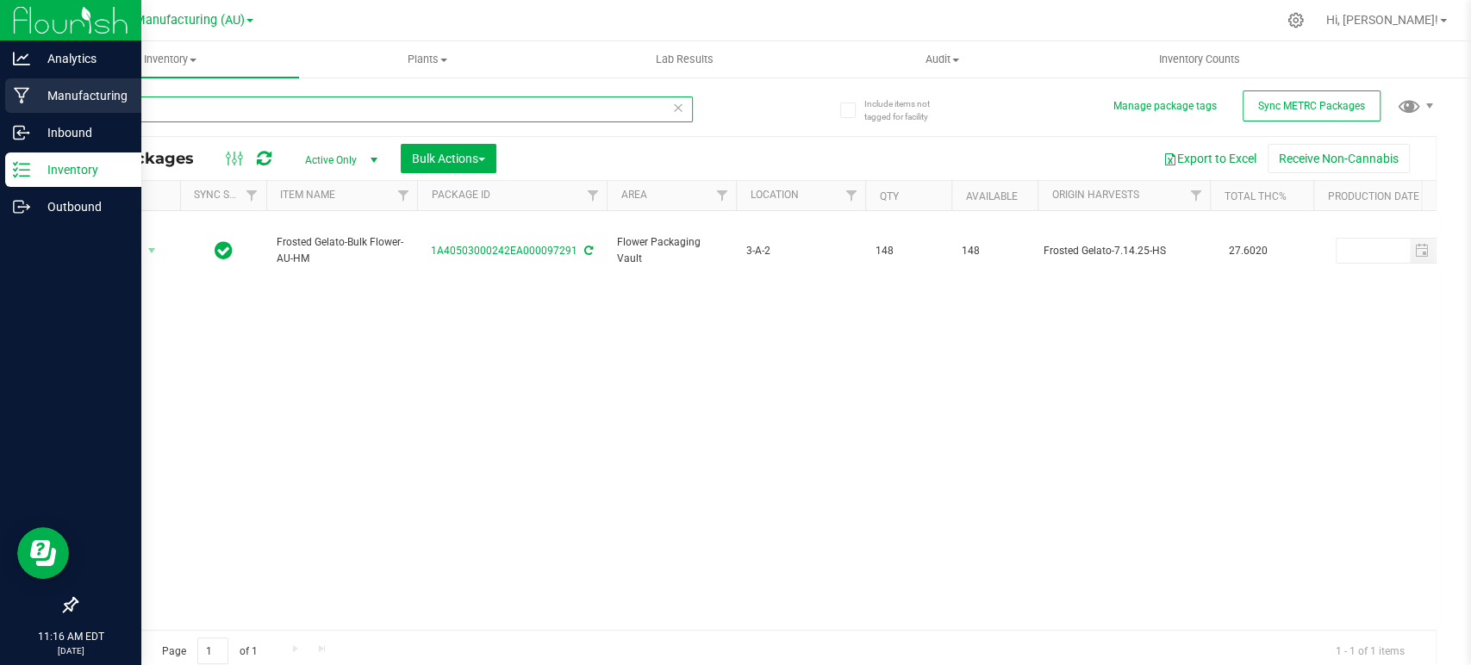
drag, startPoint x: 145, startPoint y: 109, endPoint x: 0, endPoint y: 109, distance: 144.8
click at [0, 109] on div "Analytics Manufacturing Inbound Inventory Outbound 11:16 AM EDT [DATE] 08/19 St…" at bounding box center [735, 332] width 1471 height 665
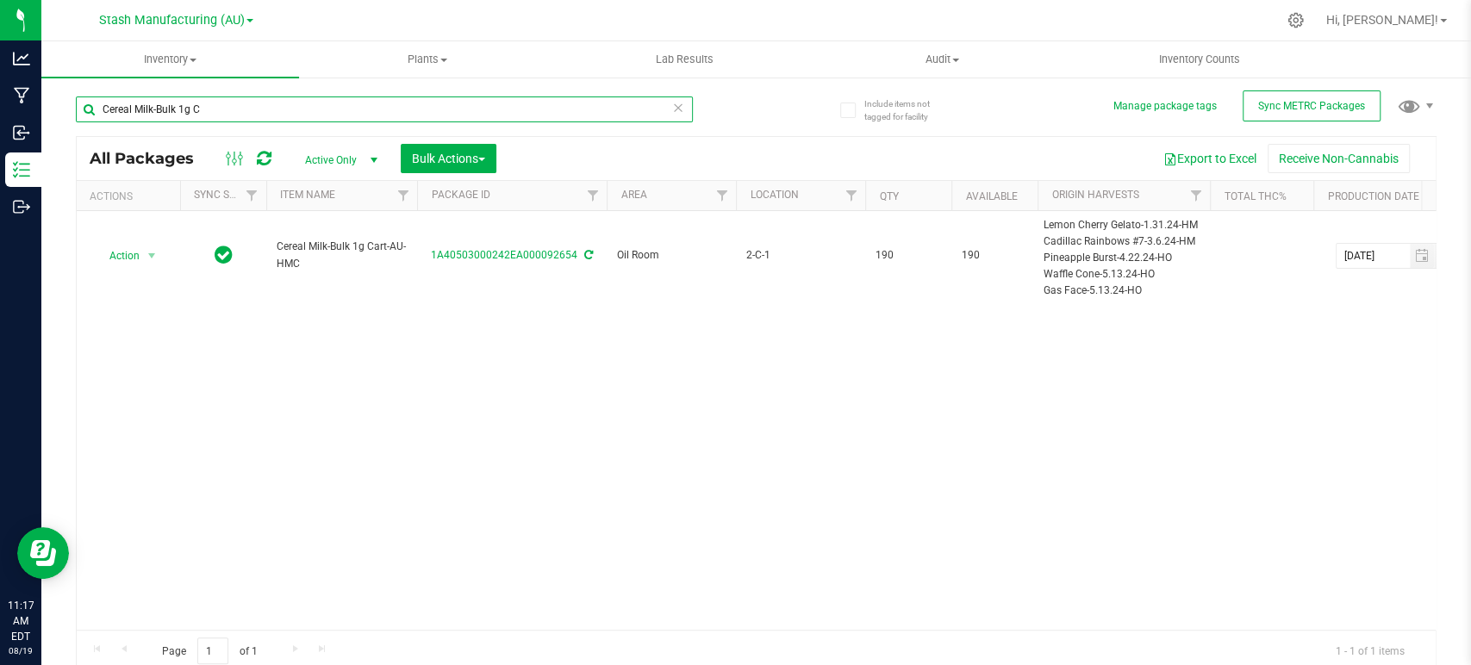
type input "Cereal Milk-Bulk 1g C"
drag, startPoint x: 200, startPoint y: 109, endPoint x: 42, endPoint y: 105, distance: 157.7
click at [43, 106] on div "Include items not tagged for facility Manage package tags Sync METRC Packages C…" at bounding box center [755, 339] width 1429 height 526
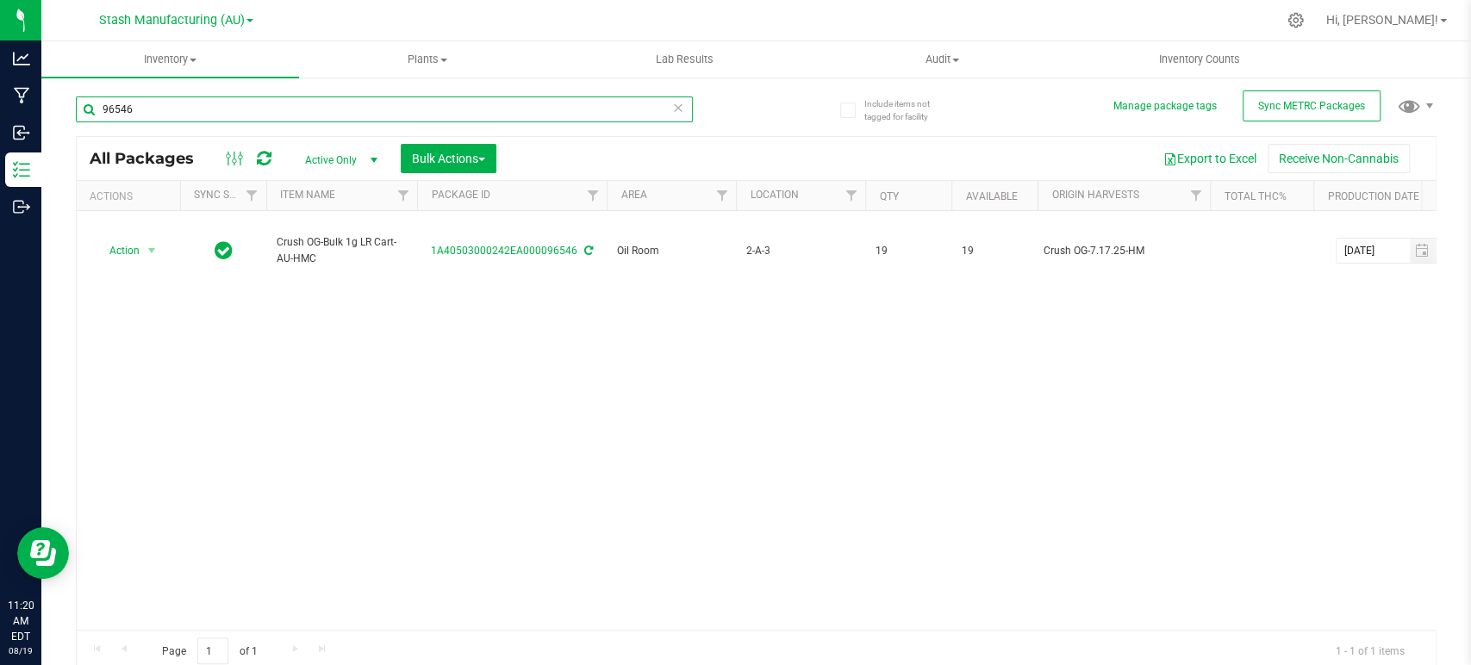
type input "96546"
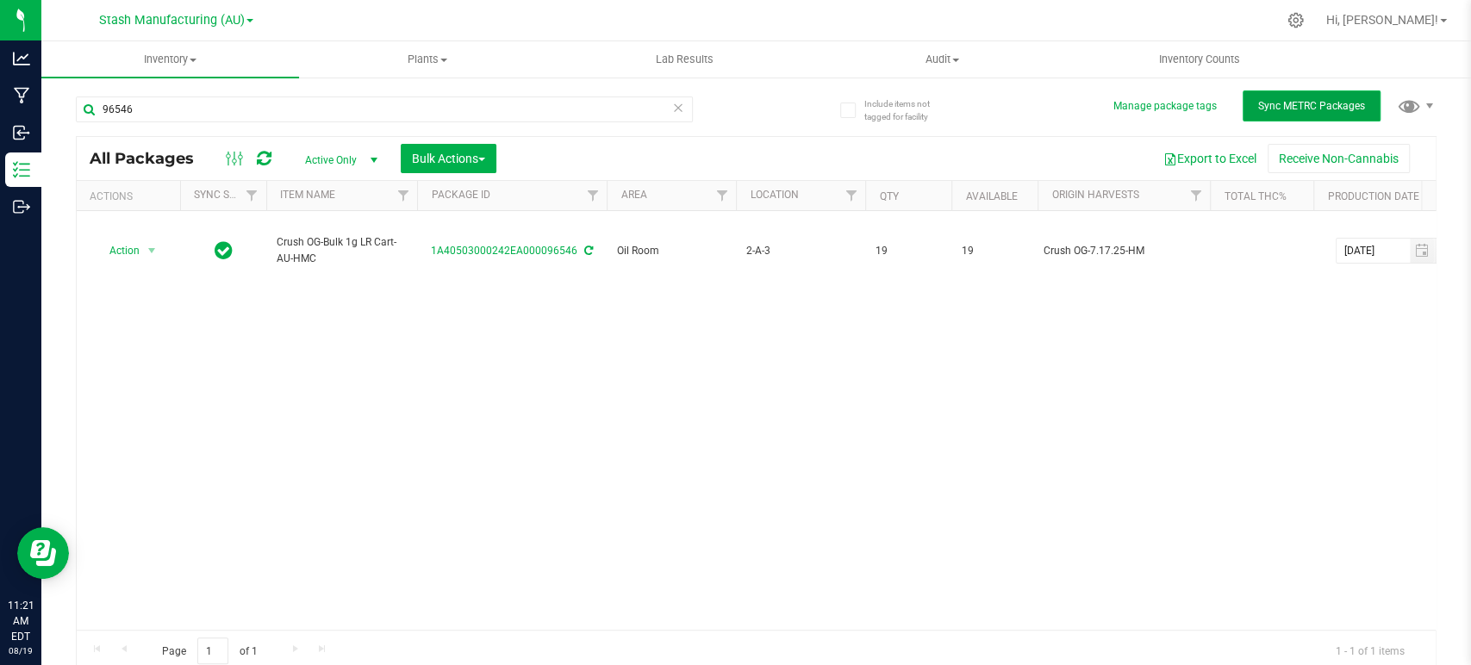
click at [1286, 105] on span "Sync METRC Packages" at bounding box center [1311, 106] width 107 height 12
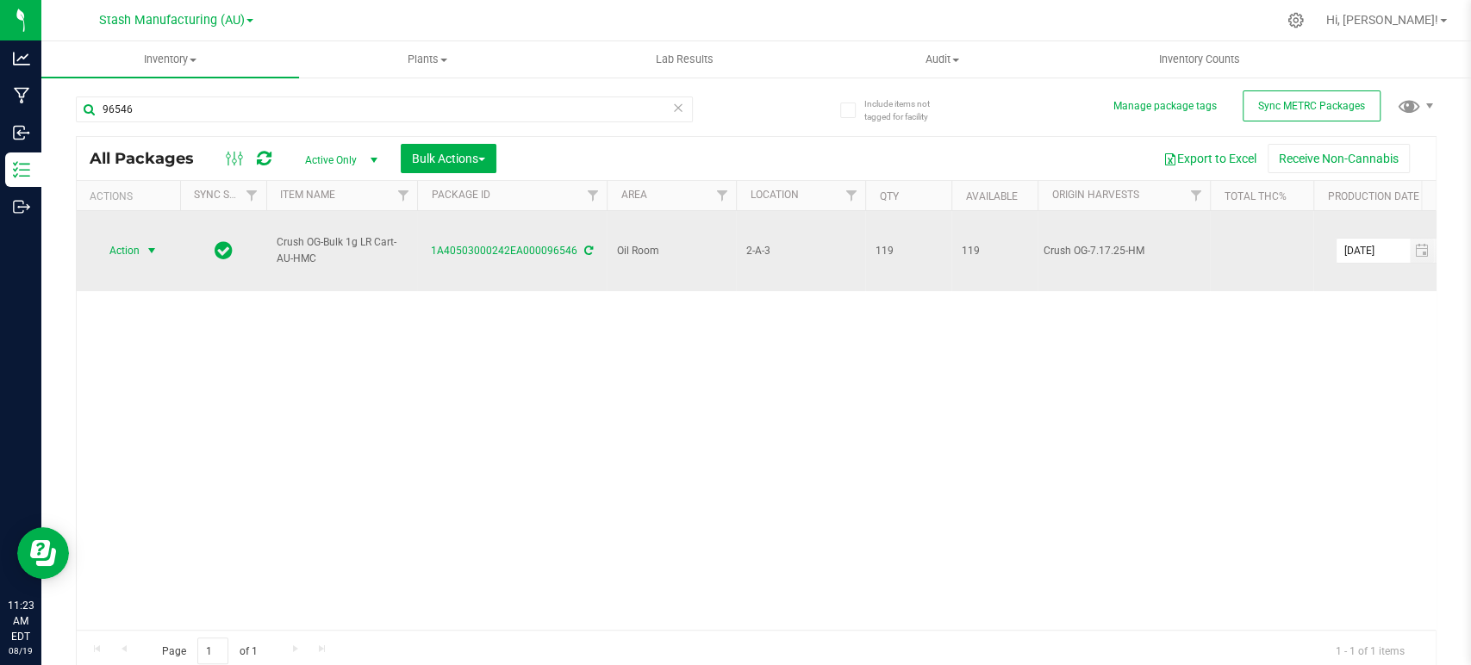
click at [117, 239] on span "Action" at bounding box center [117, 251] width 47 height 24
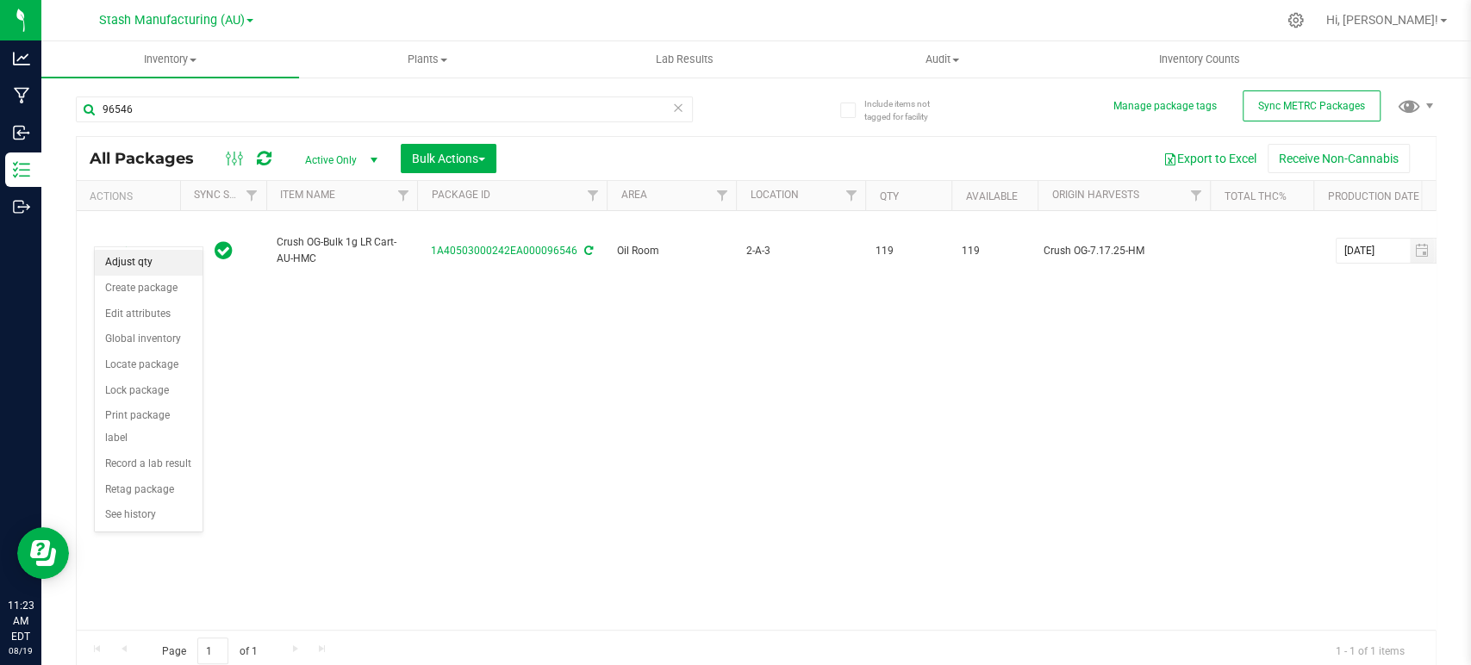
click at [137, 259] on li "Adjust qty" at bounding box center [149, 263] width 108 height 26
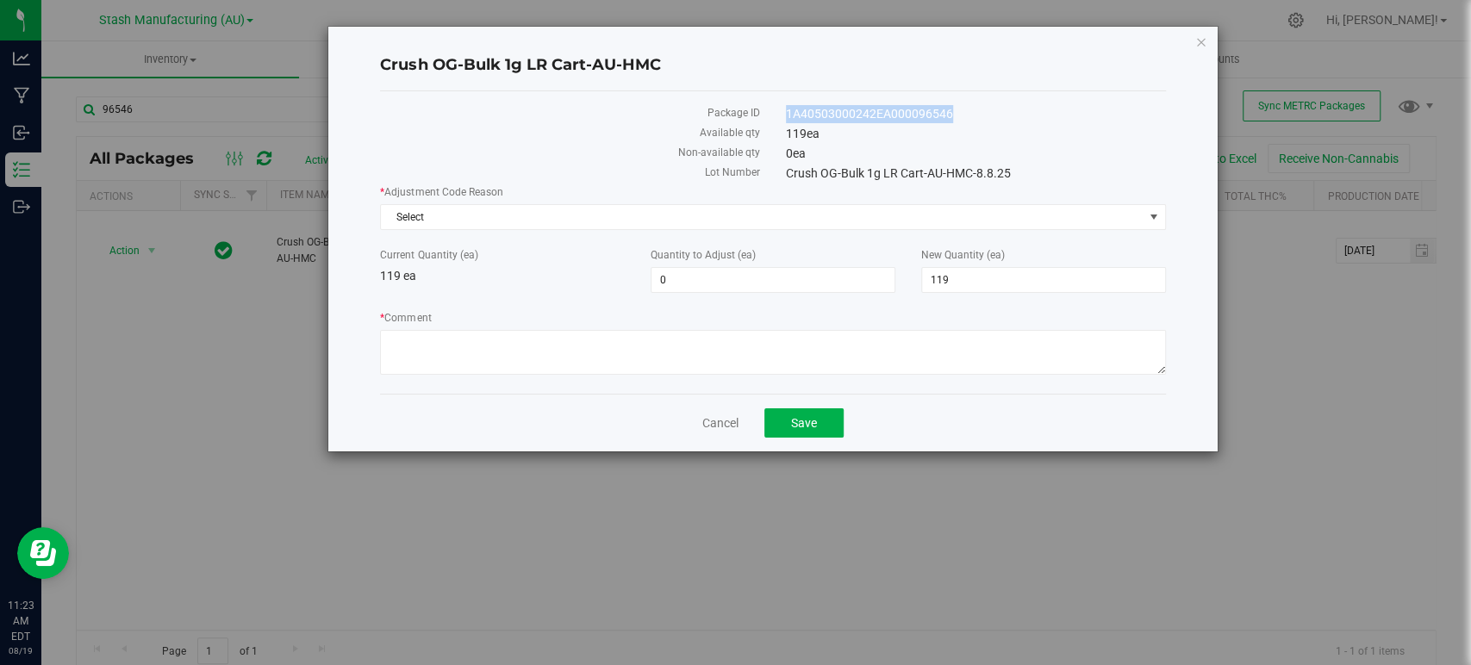
drag, startPoint x: 955, startPoint y: 115, endPoint x: 766, endPoint y: 121, distance: 188.8
click at [766, 121] on div "Package ID 1A40503000242EA000096546" at bounding box center [772, 115] width 811 height 20
copy div "1A40503000242EA000096546"
click at [1203, 40] on icon "button" at bounding box center [1201, 41] width 12 height 21
